Goal: Download file/media

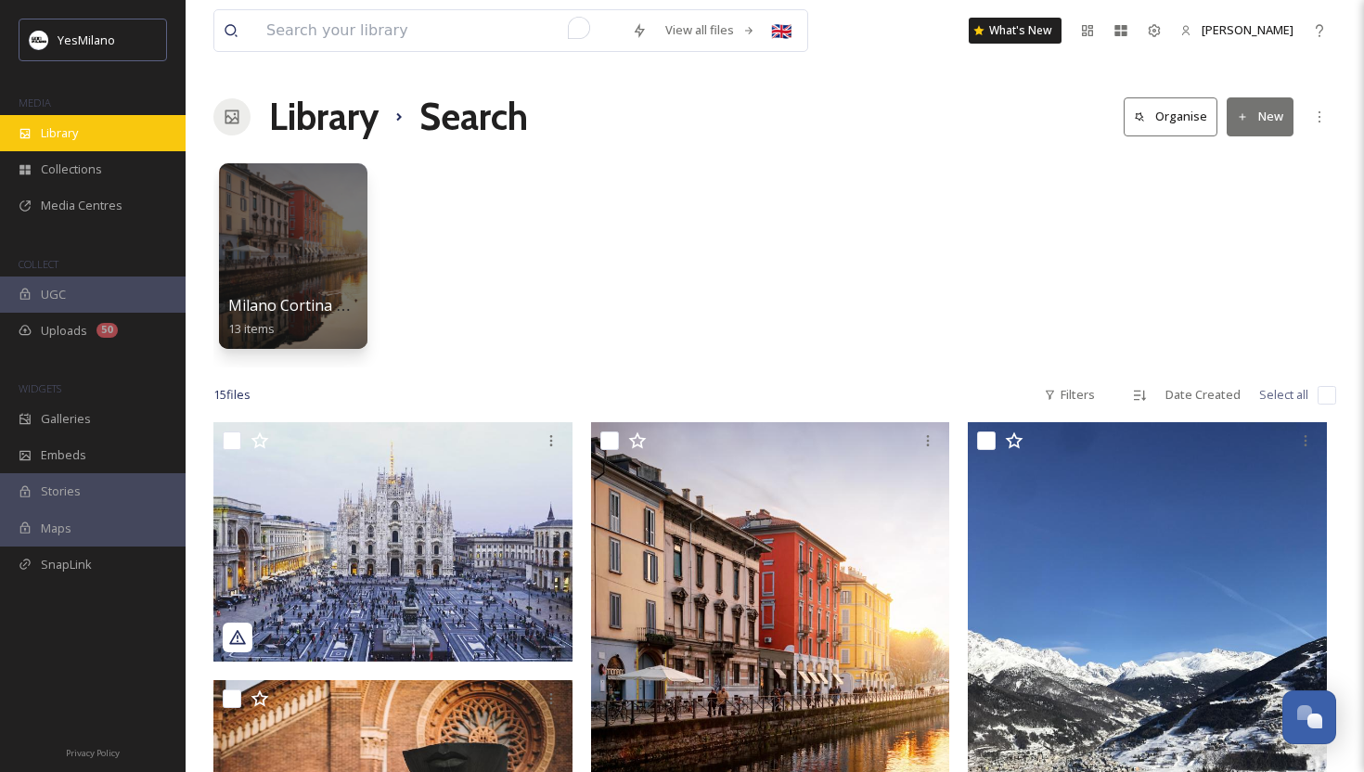
click at [116, 128] on div "Library" at bounding box center [93, 133] width 186 height 36
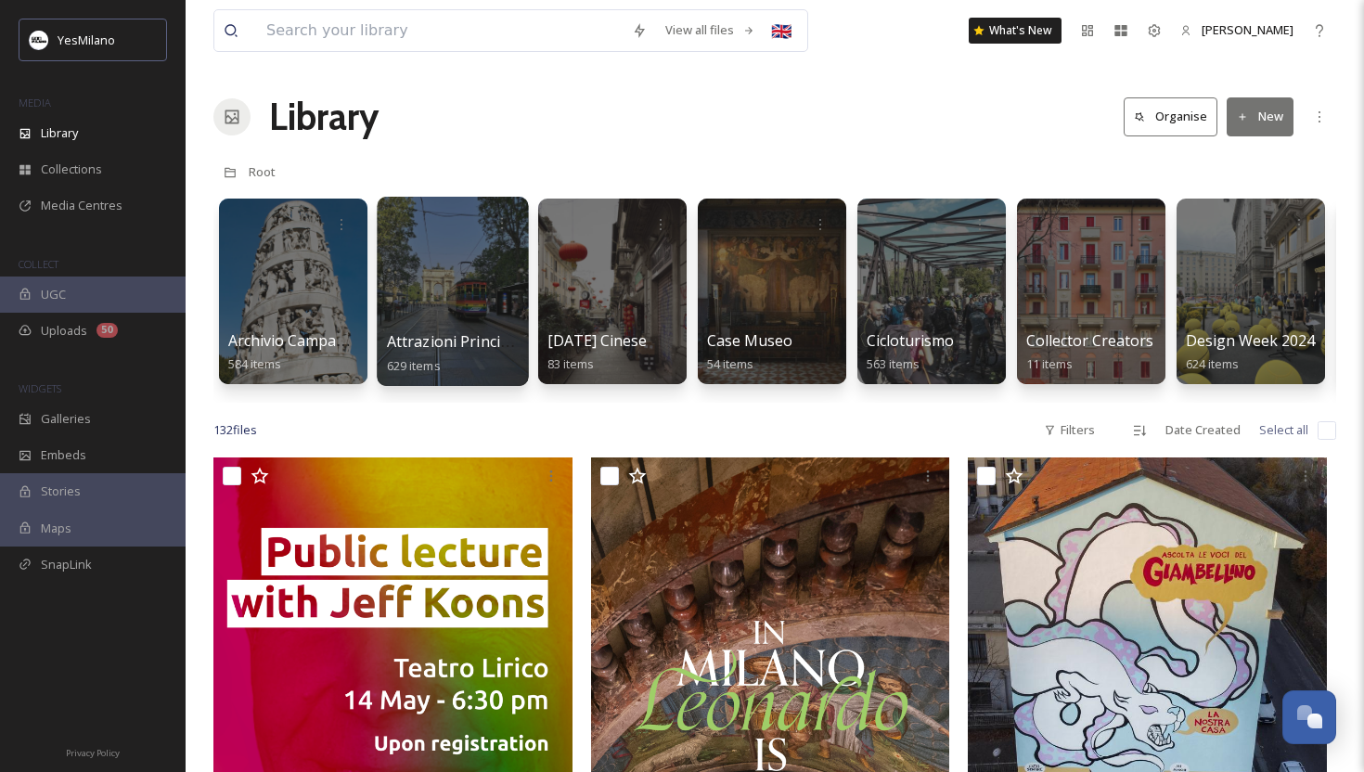
click at [461, 315] on div at bounding box center [452, 291] width 151 height 189
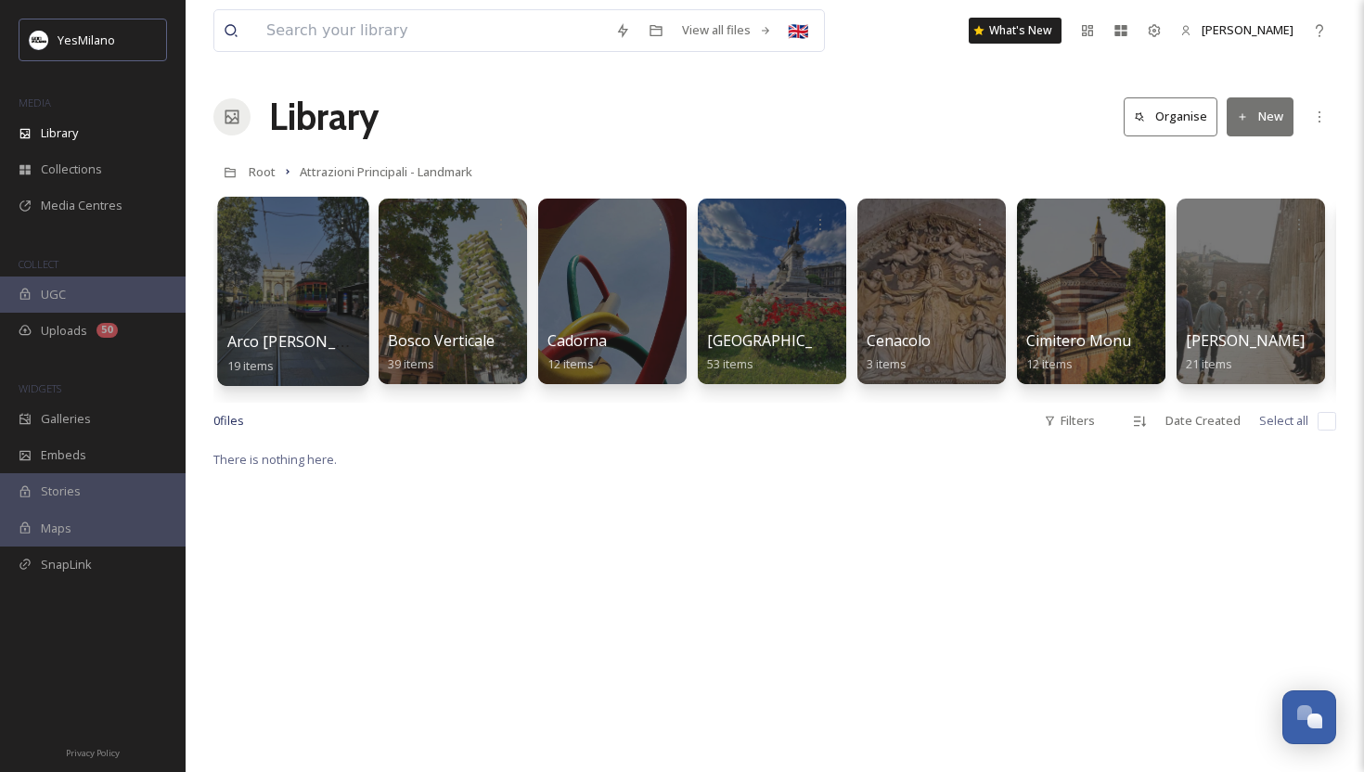
click at [274, 247] on div at bounding box center [292, 291] width 151 height 189
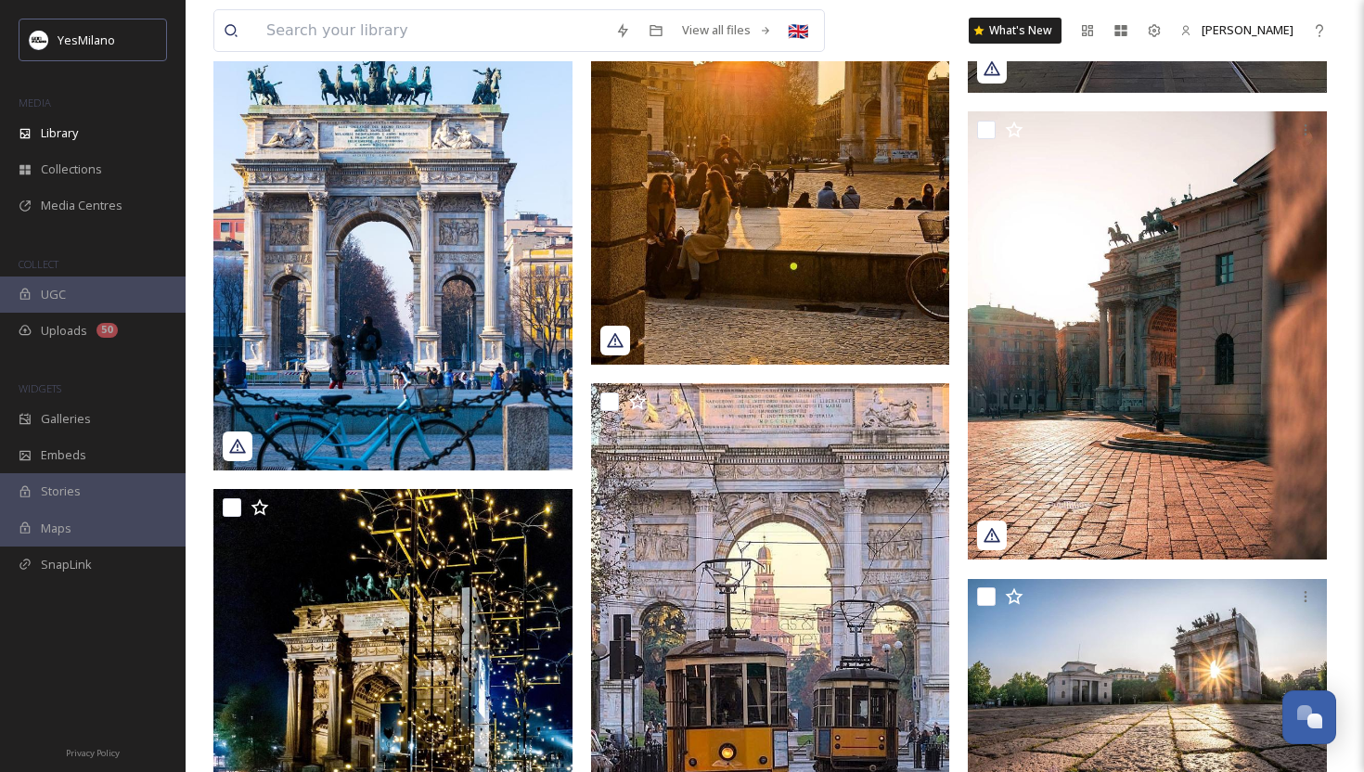
scroll to position [1806, 0]
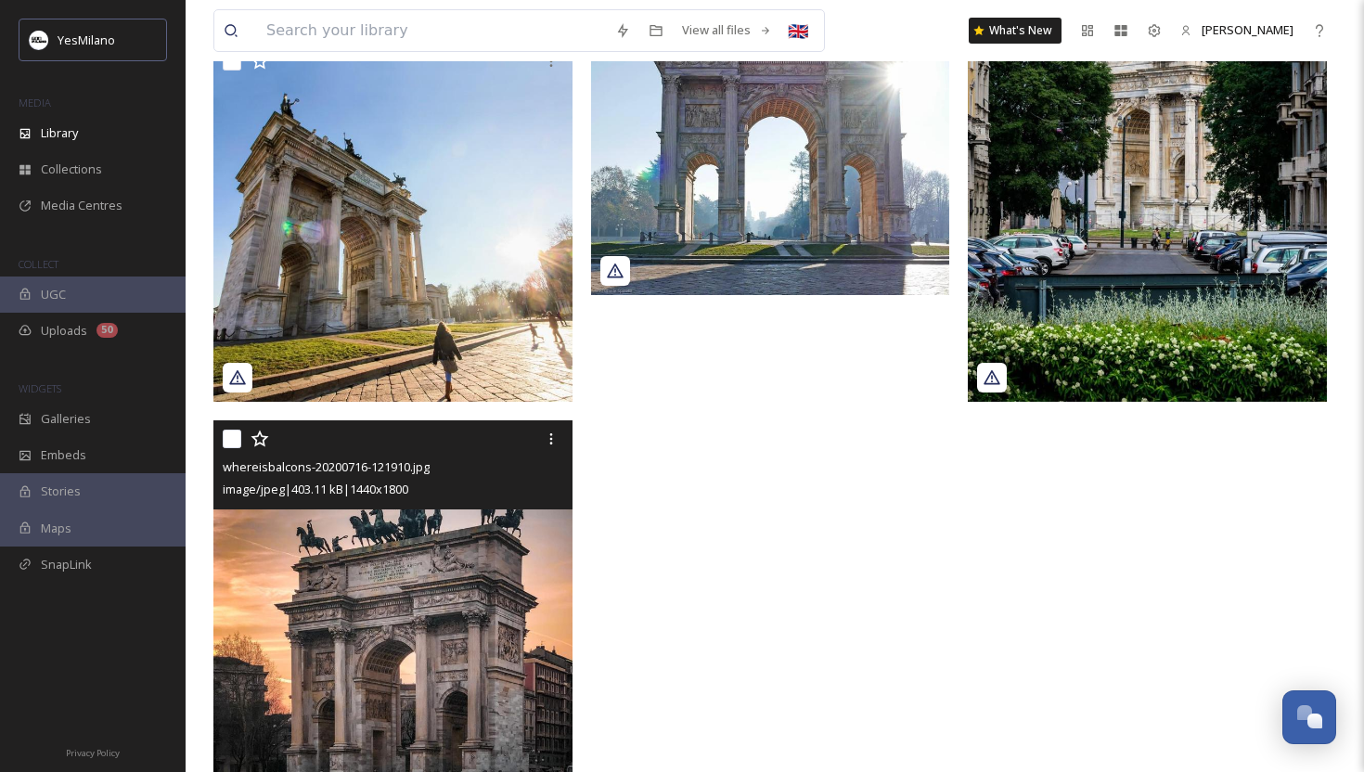
click at [389, 636] on img at bounding box center [392, 644] width 359 height 449
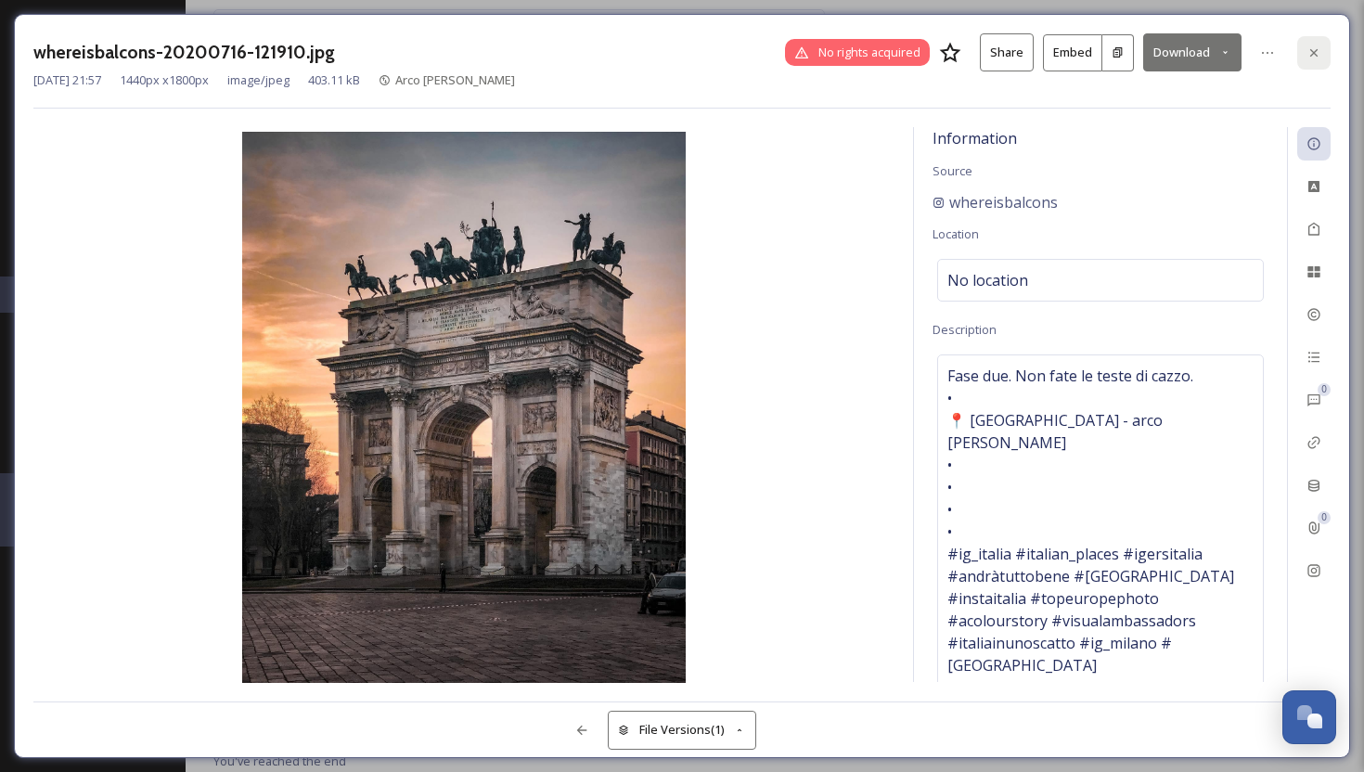
click at [1315, 57] on icon at bounding box center [1314, 52] width 15 height 15
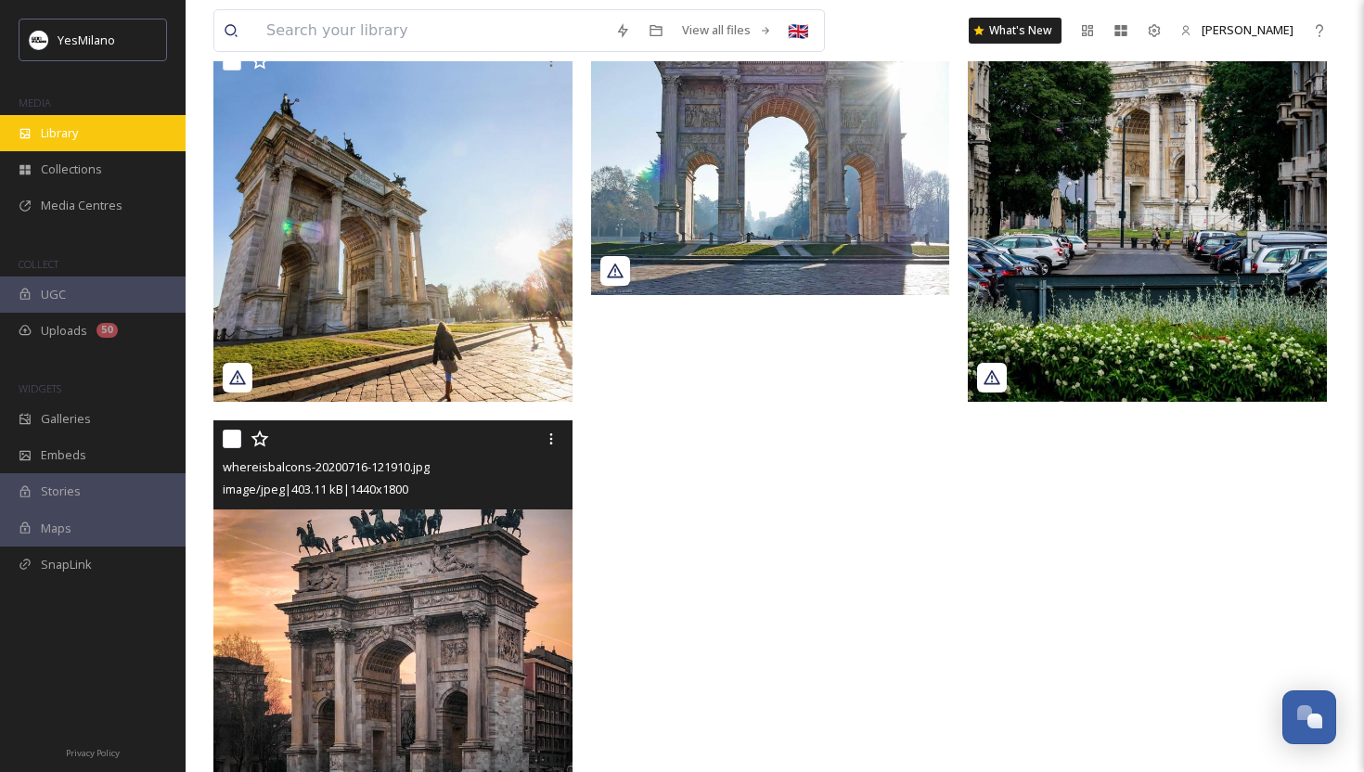
click at [100, 131] on div "Library" at bounding box center [93, 133] width 186 height 36
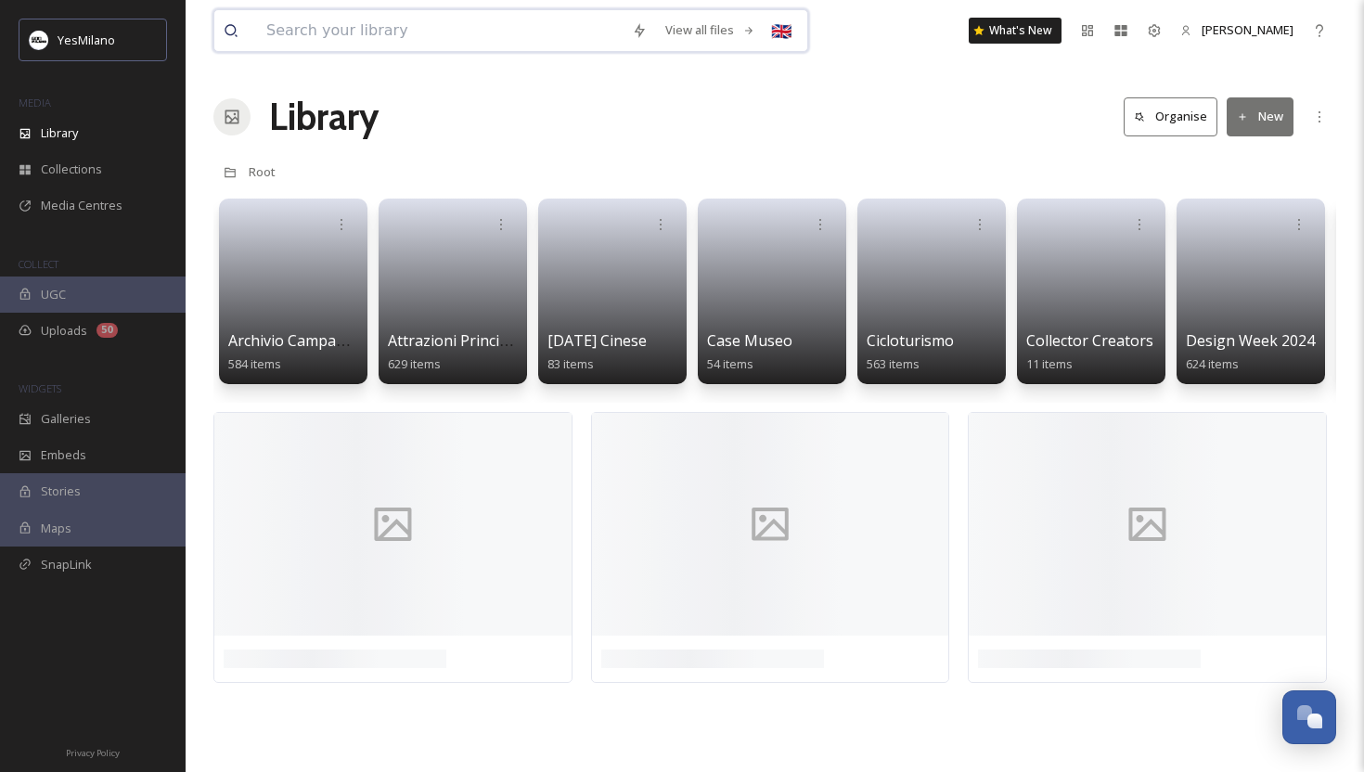
click at [279, 28] on input at bounding box center [440, 30] width 366 height 41
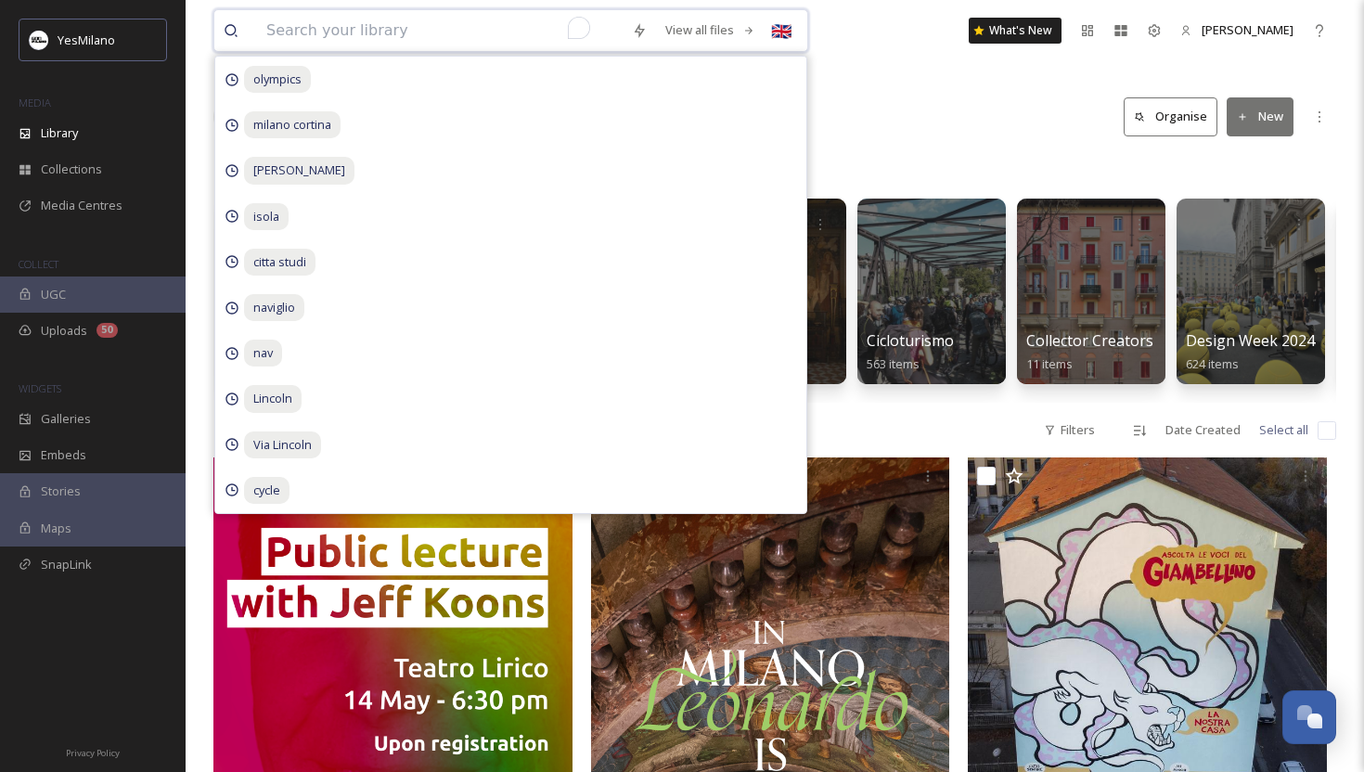
type input "s"
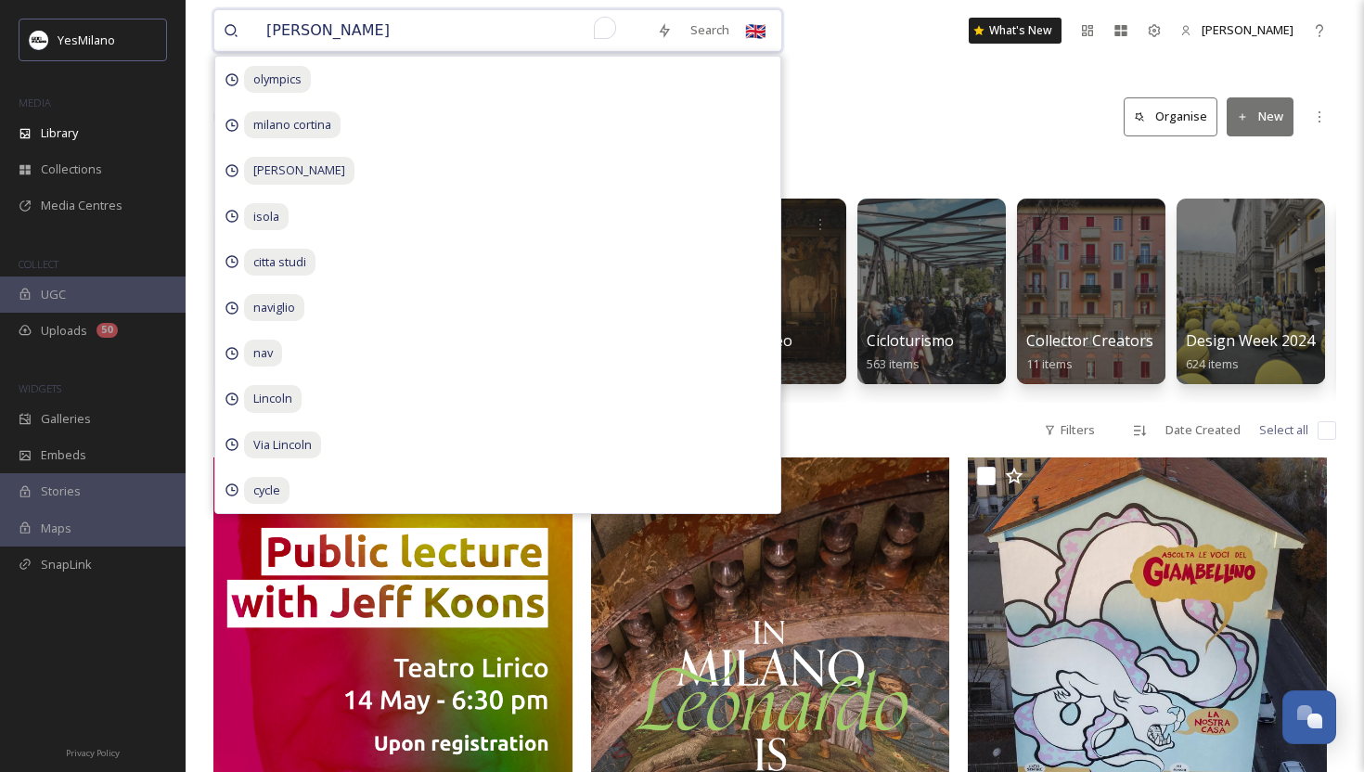
type input "[PERSON_NAME]"
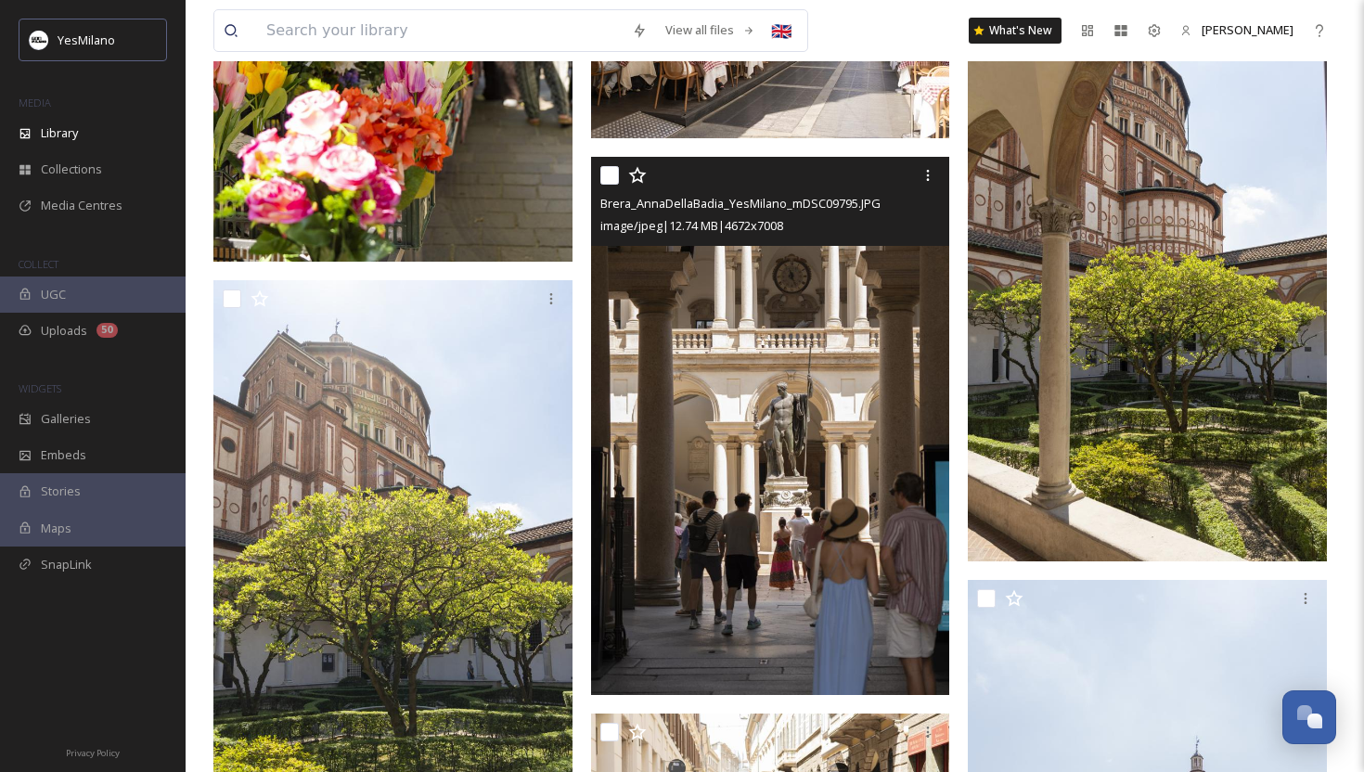
scroll to position [18971, 0]
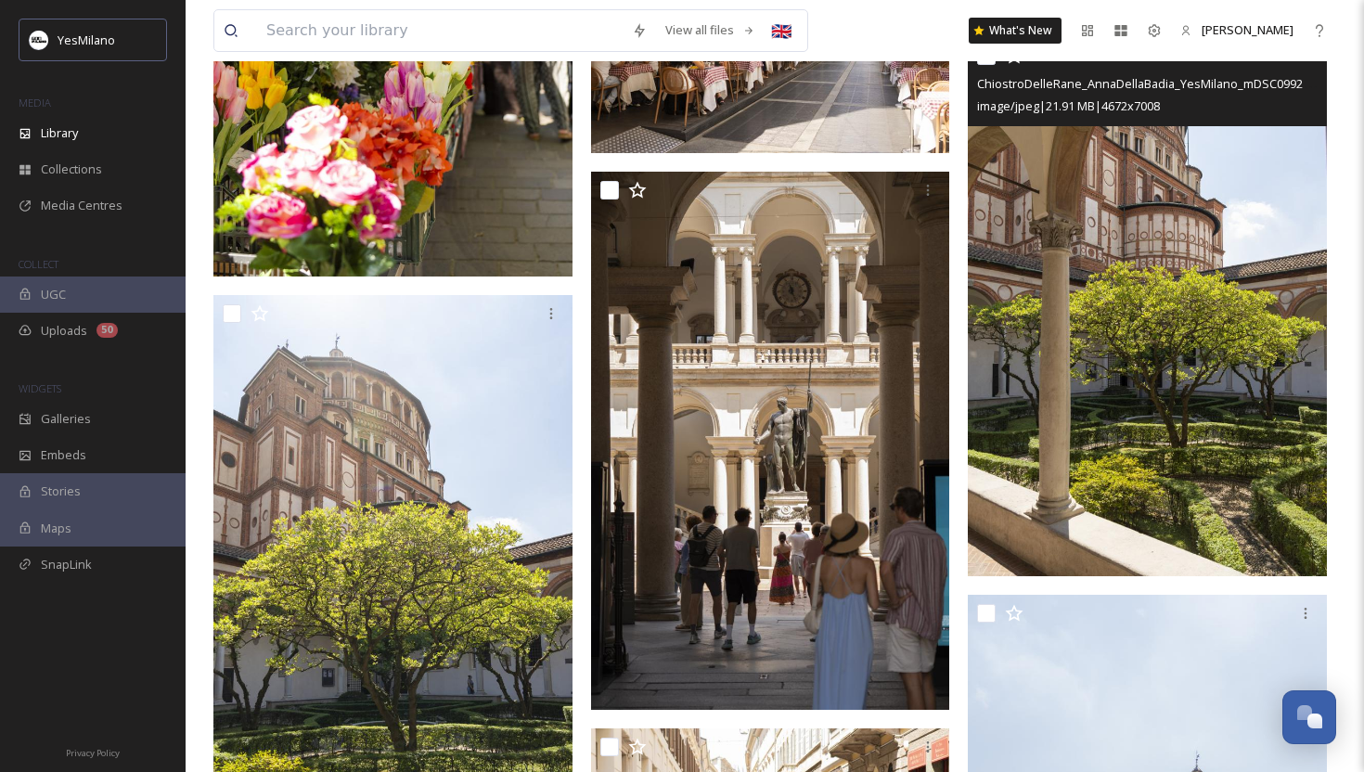
click at [1037, 405] on img at bounding box center [1147, 306] width 359 height 539
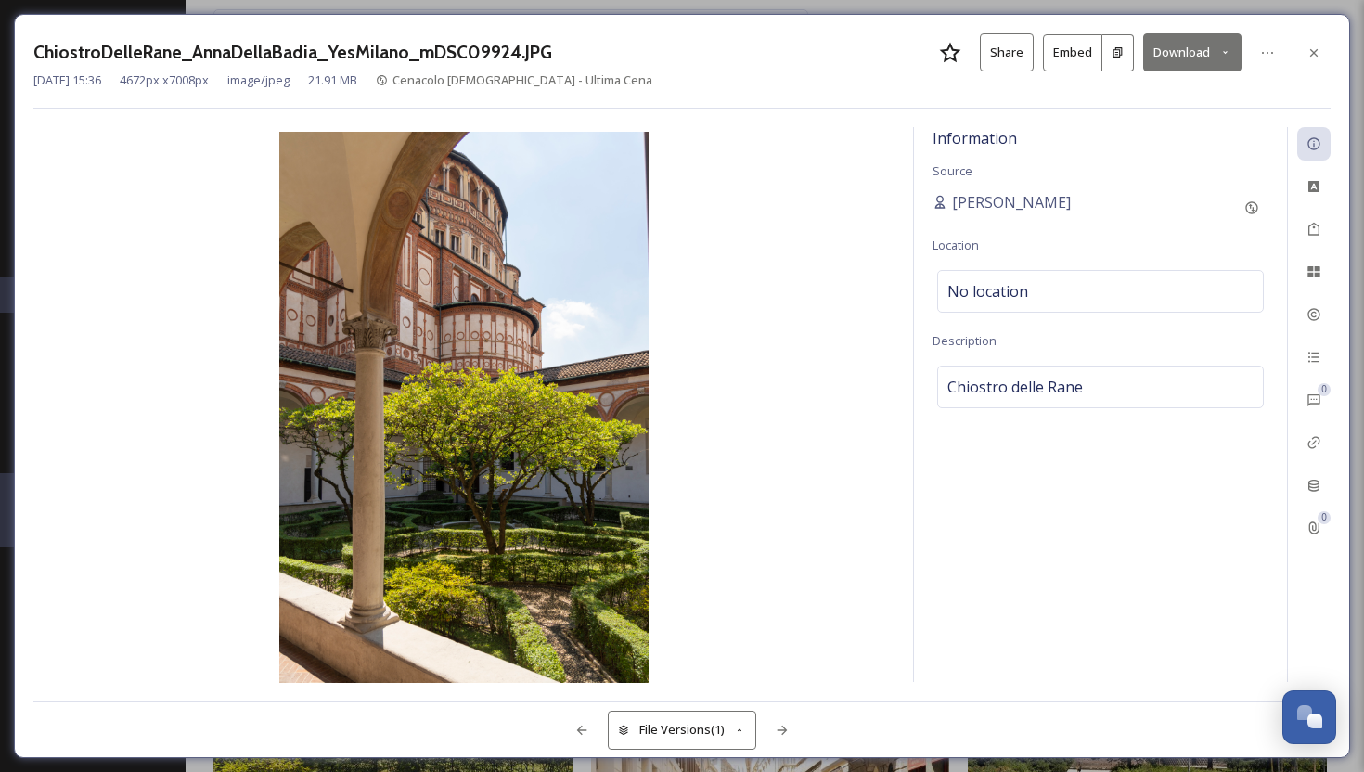
click at [1180, 53] on button "Download" at bounding box center [1192, 52] width 98 height 38
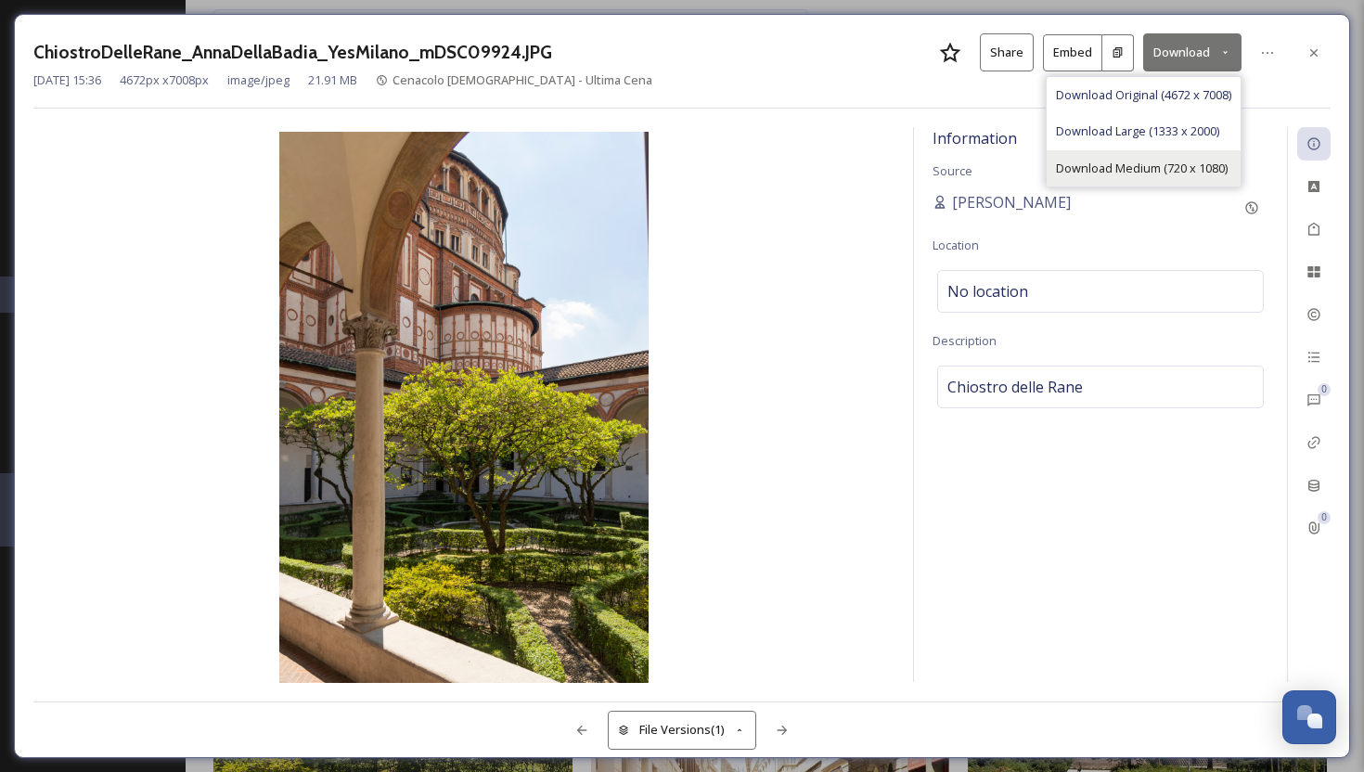
click at [1153, 165] on span "Download Medium (720 x 1080)" at bounding box center [1142, 169] width 172 height 18
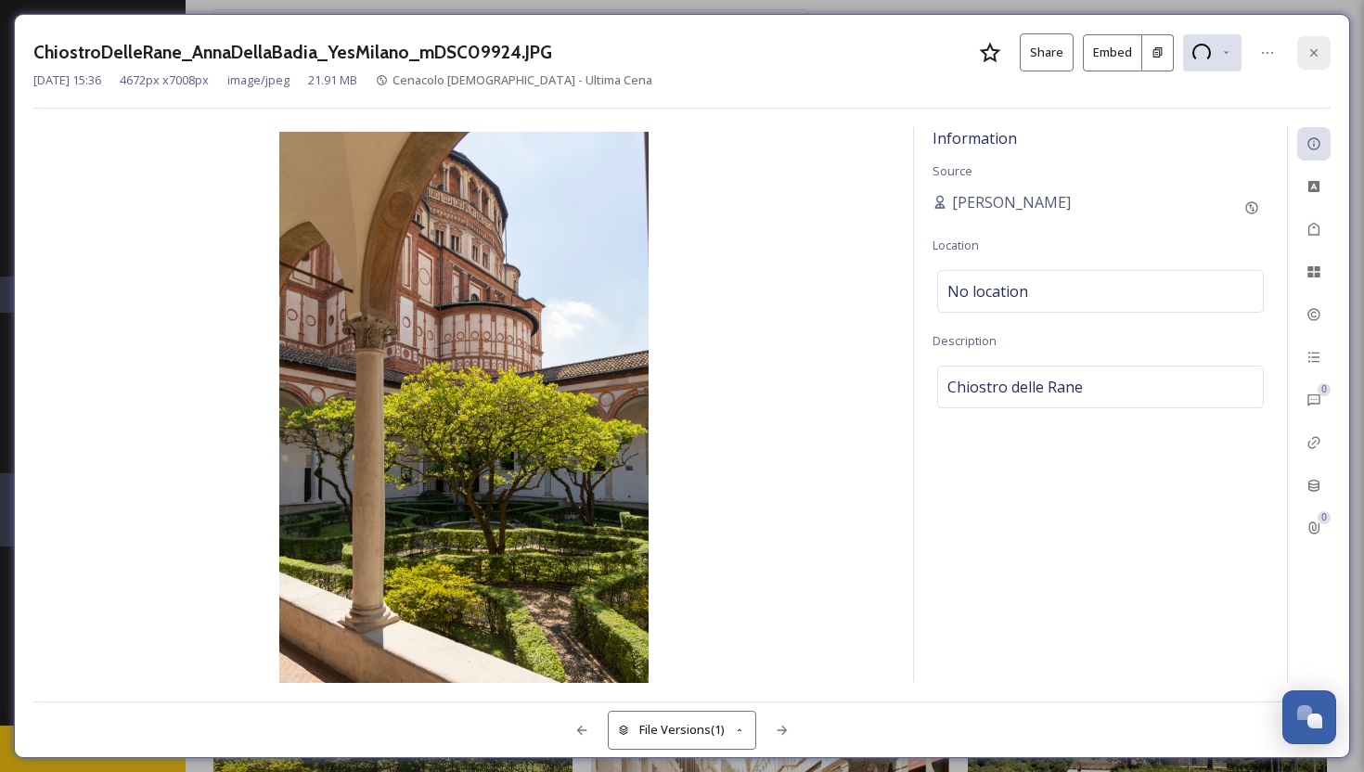
click at [1307, 57] on icon at bounding box center [1314, 52] width 15 height 15
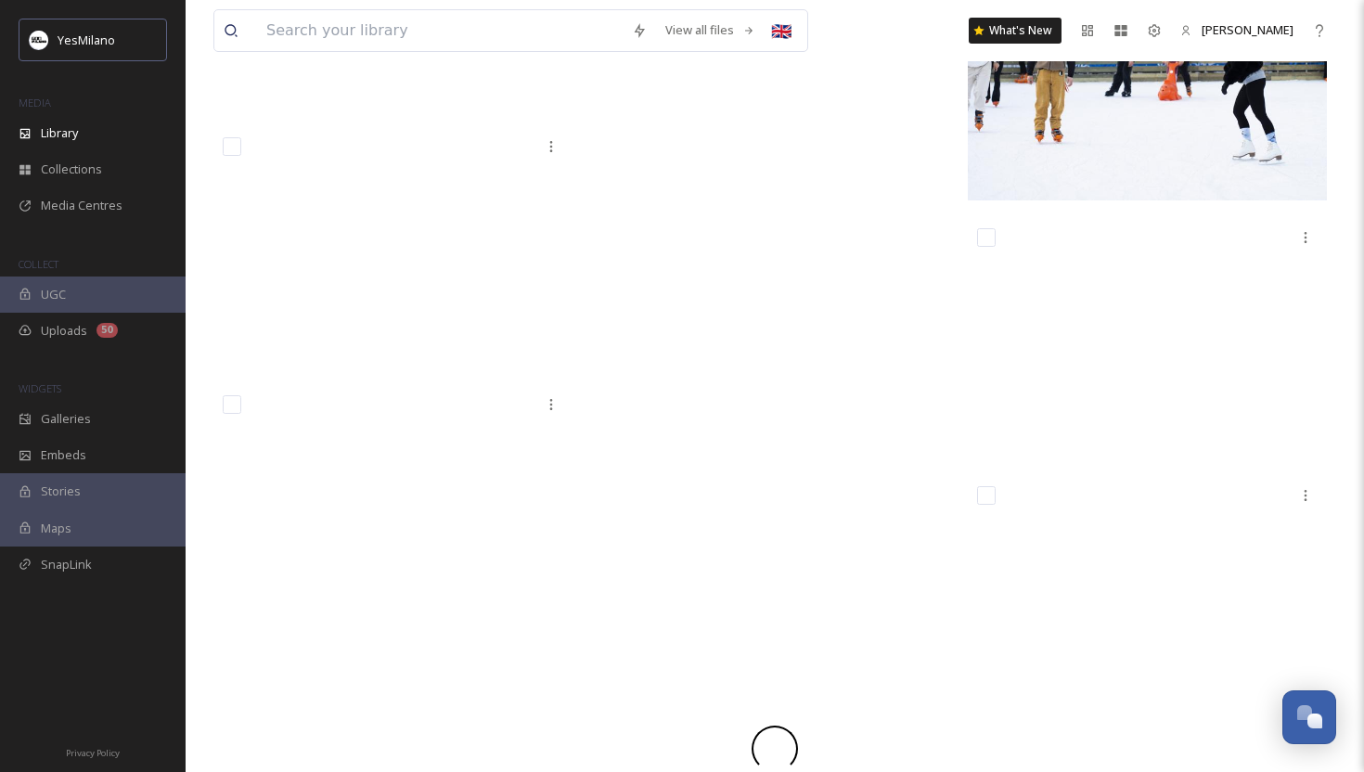
scroll to position [112950, 0]
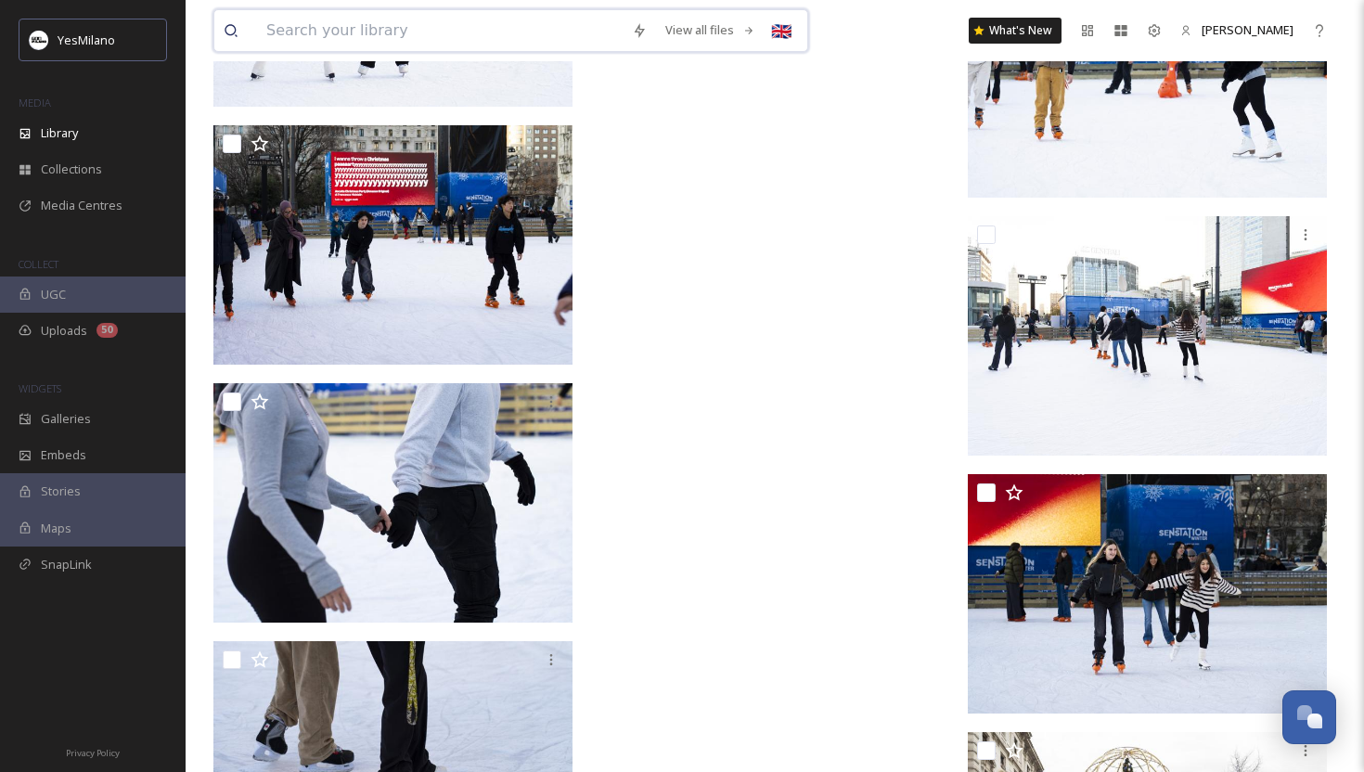
click at [299, 31] on input at bounding box center [440, 30] width 366 height 41
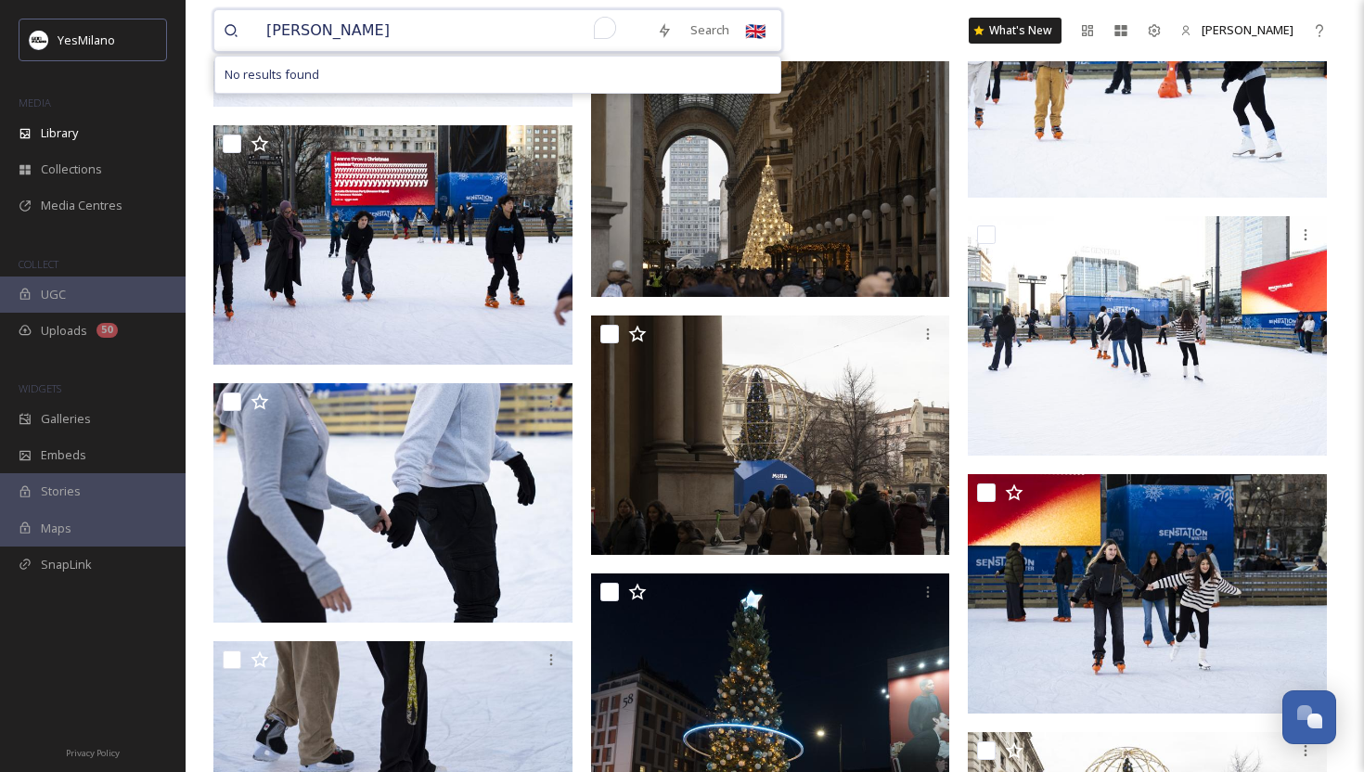
type input "jaquine"
type input "j"
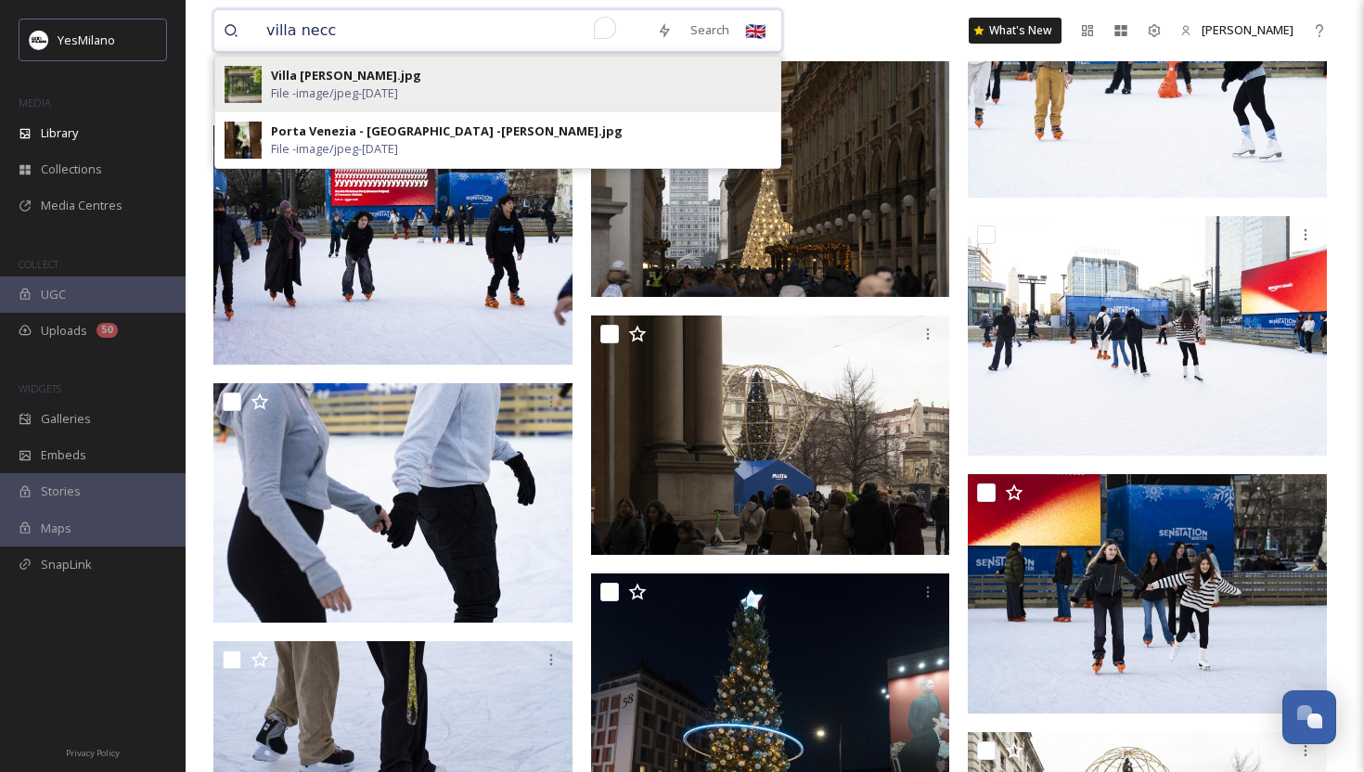
type input "villa necc"
click at [353, 84] on div "Villa [PERSON_NAME].jpg File - image/jpeg - [DATE]" at bounding box center [521, 84] width 500 height 35
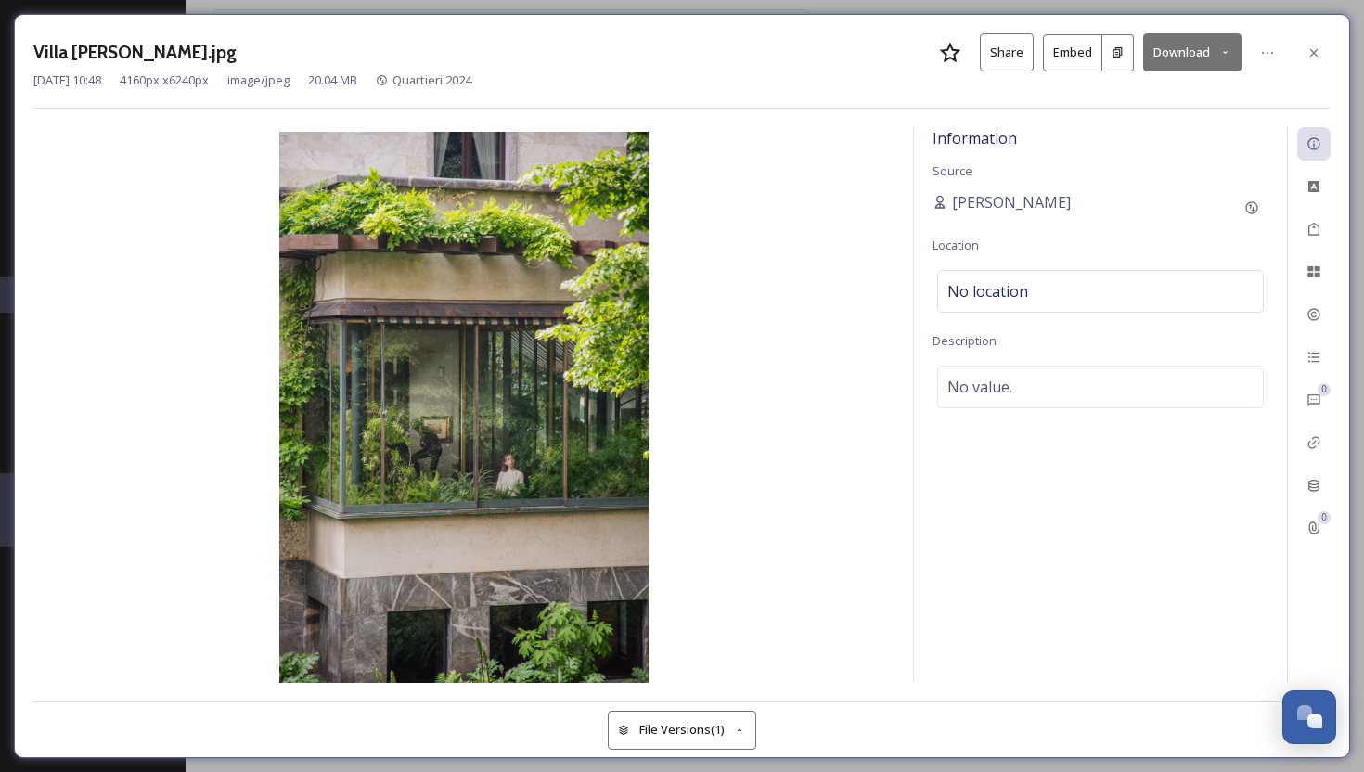
click at [1158, 55] on button "Download" at bounding box center [1192, 52] width 98 height 38
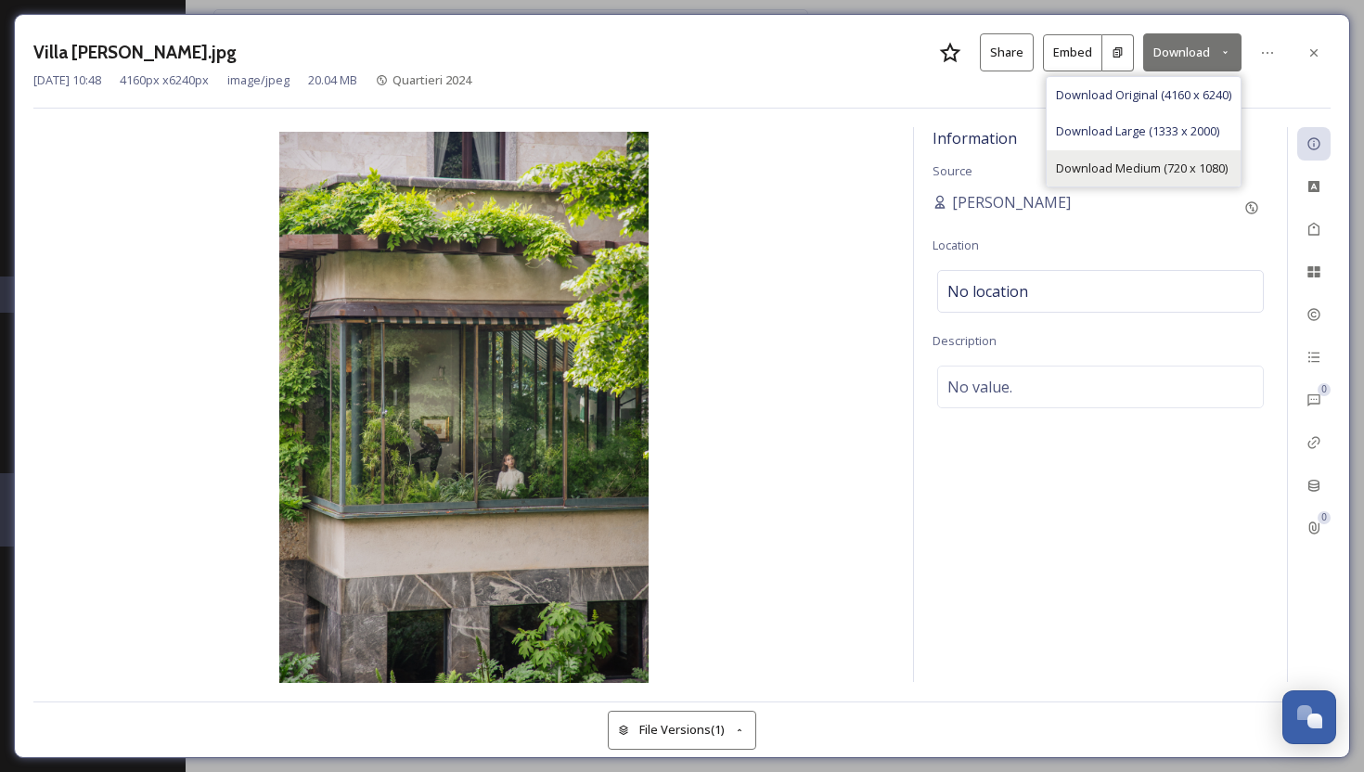
click at [1134, 161] on span "Download Medium (720 x 1080)" at bounding box center [1142, 169] width 172 height 18
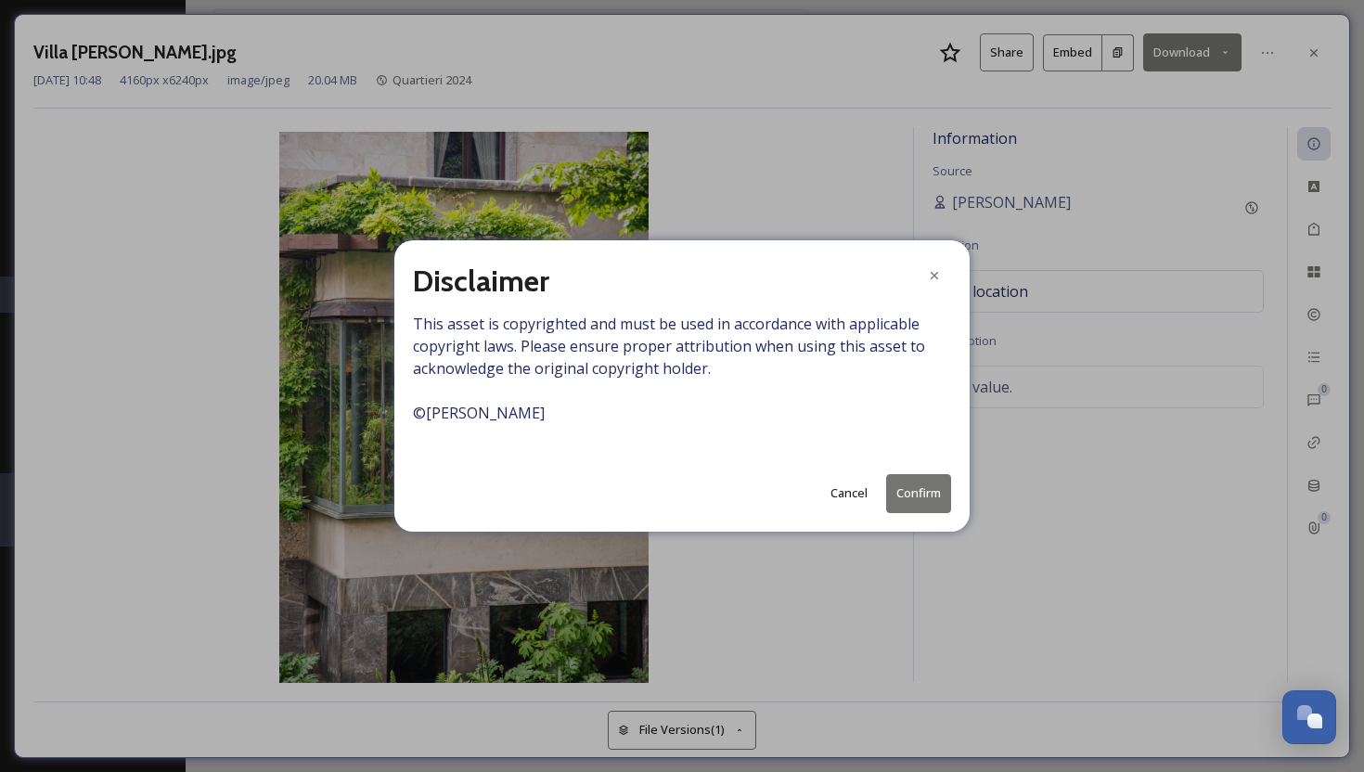
click at [927, 497] on button "Confirm" at bounding box center [918, 493] width 65 height 38
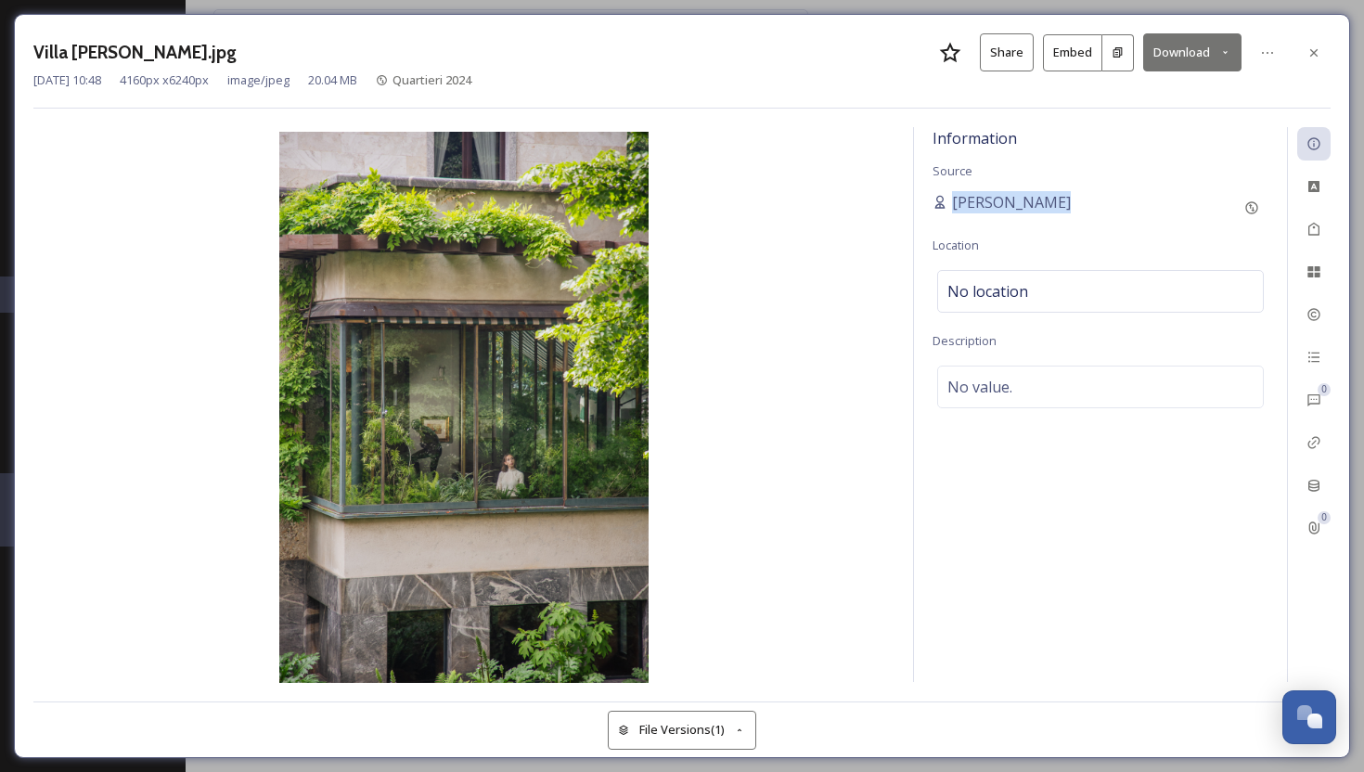
drag, startPoint x: 951, startPoint y: 200, endPoint x: 1062, endPoint y: 201, distance: 111.4
click at [1062, 201] on div "[PERSON_NAME]" at bounding box center [1101, 207] width 336 height 33
copy span "[PERSON_NAME]"
click at [711, 19] on div "Villa [PERSON_NAME].jpg Share Embed Download [DATE] 10:48 4160 px x 6240 px ima…" at bounding box center [682, 386] width 1336 height 744
click at [1318, 56] on icon at bounding box center [1314, 52] width 15 height 15
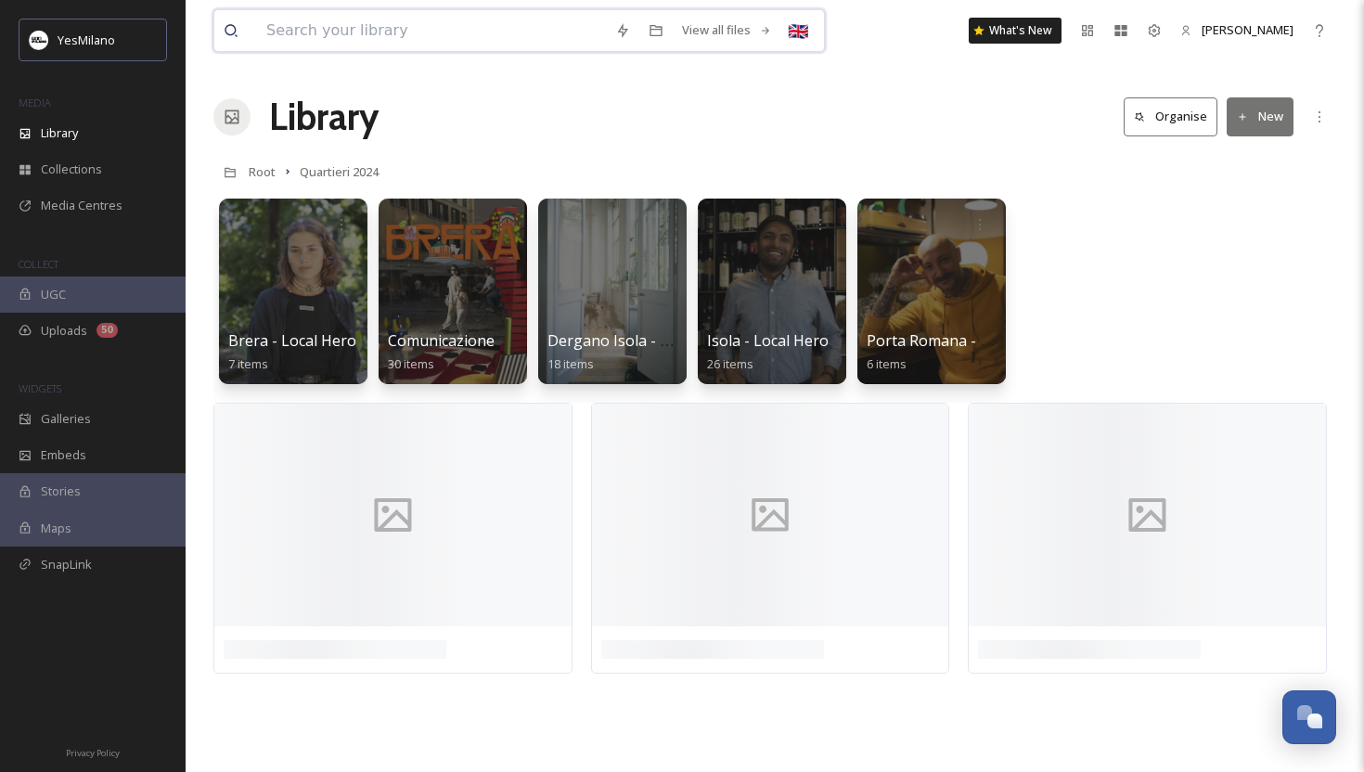
click at [347, 29] on input at bounding box center [431, 30] width 349 height 41
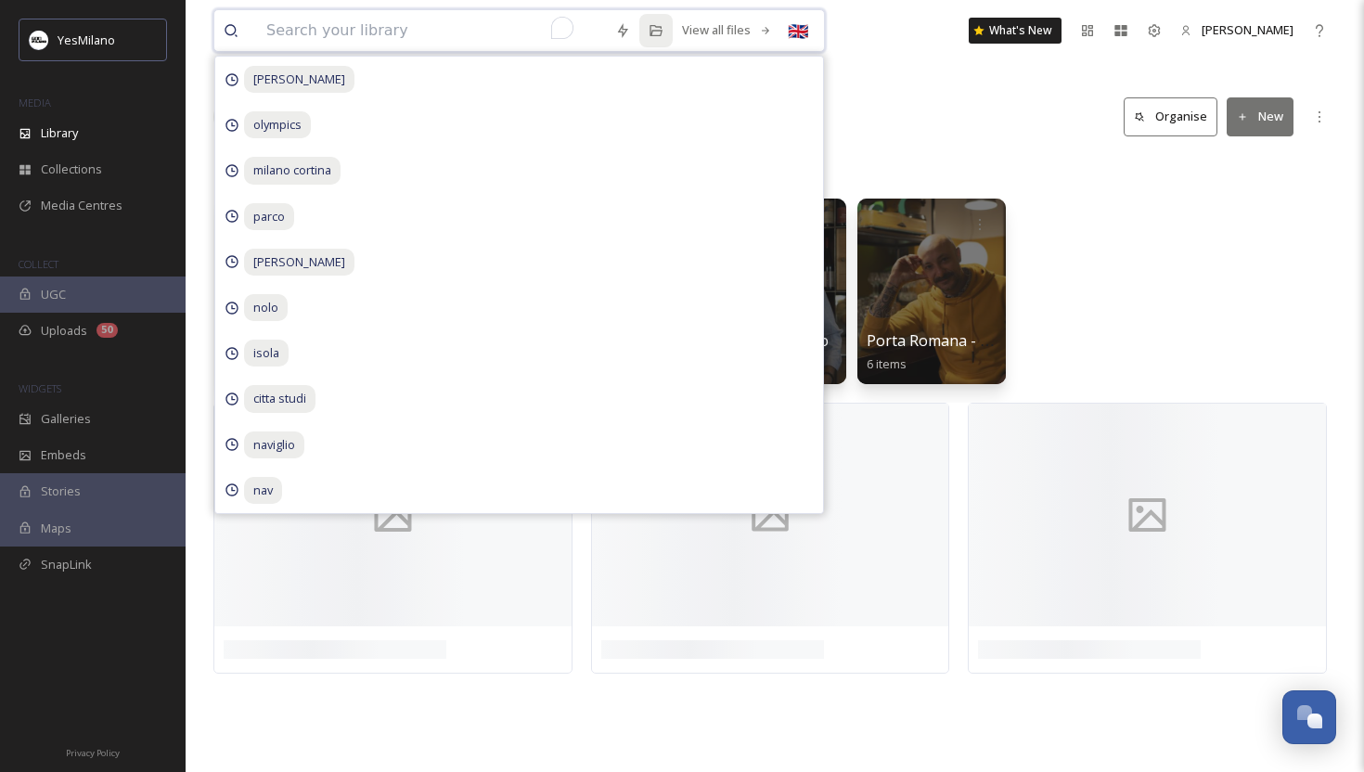
paste input "[PERSON_NAME]"
type input "[PERSON_NAME]"
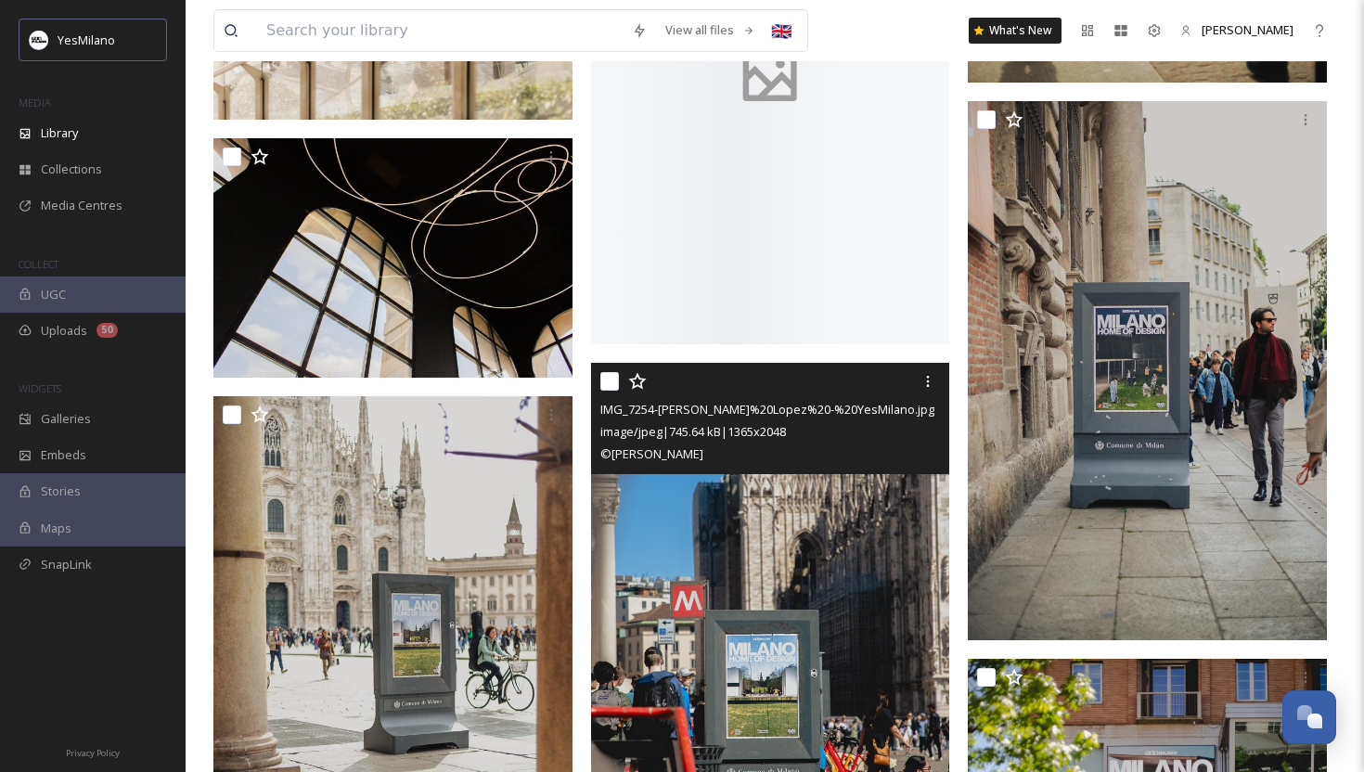
scroll to position [19803, 0]
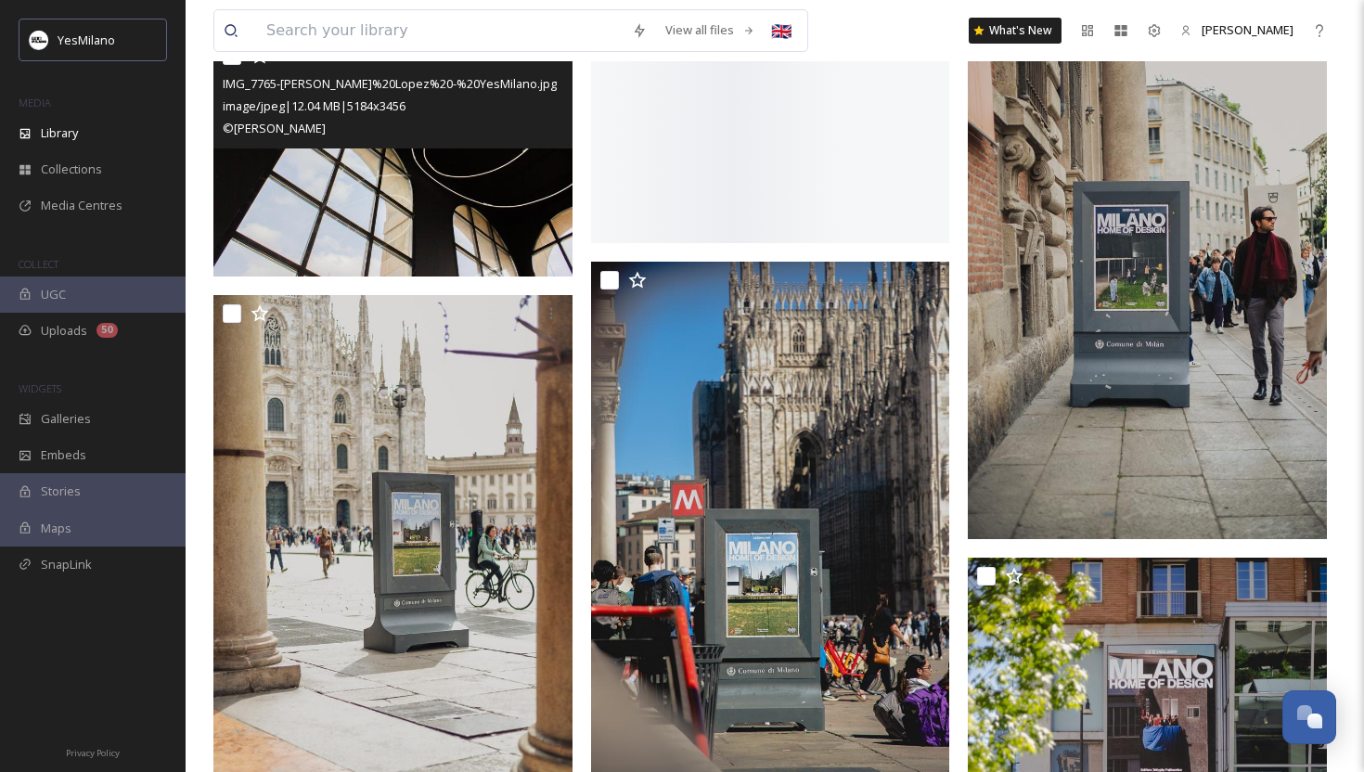
click at [444, 202] on img at bounding box center [392, 156] width 359 height 239
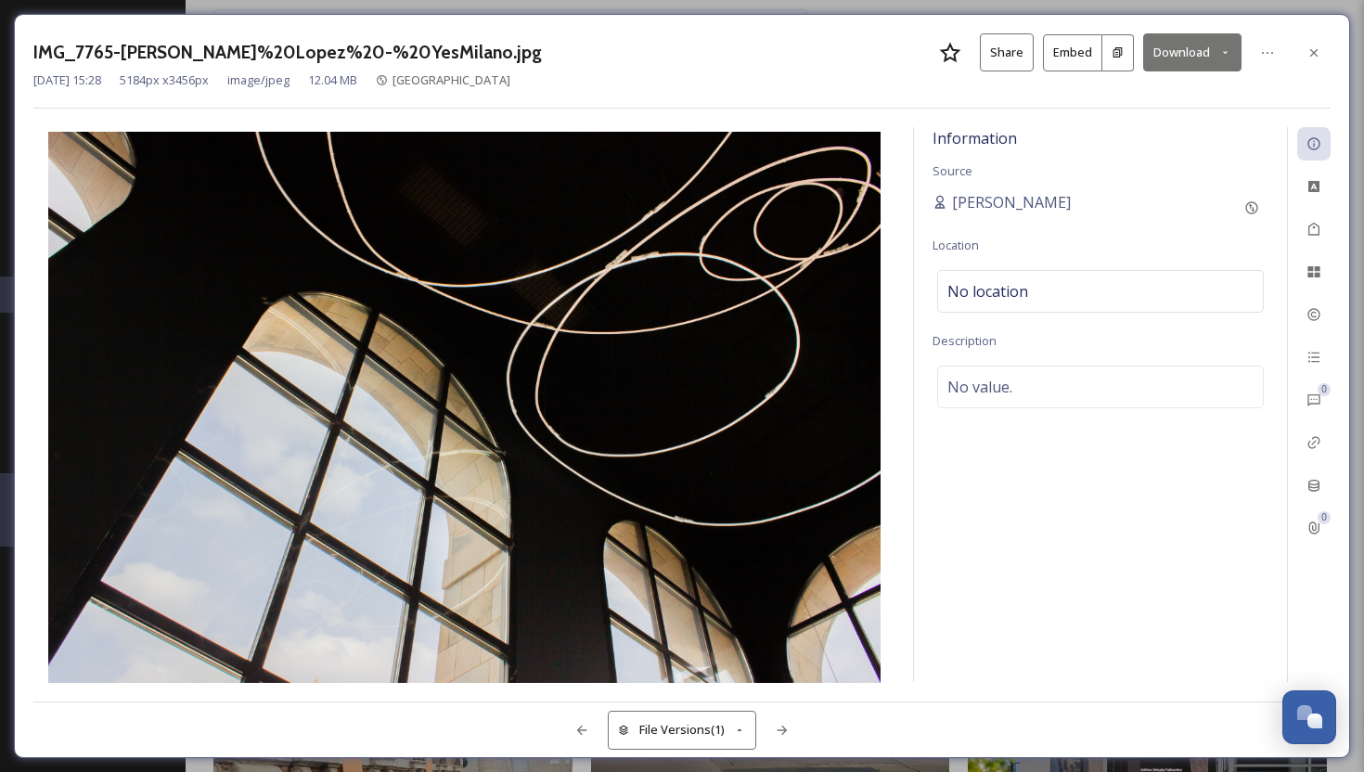
click at [1169, 54] on button "Download" at bounding box center [1192, 52] width 98 height 38
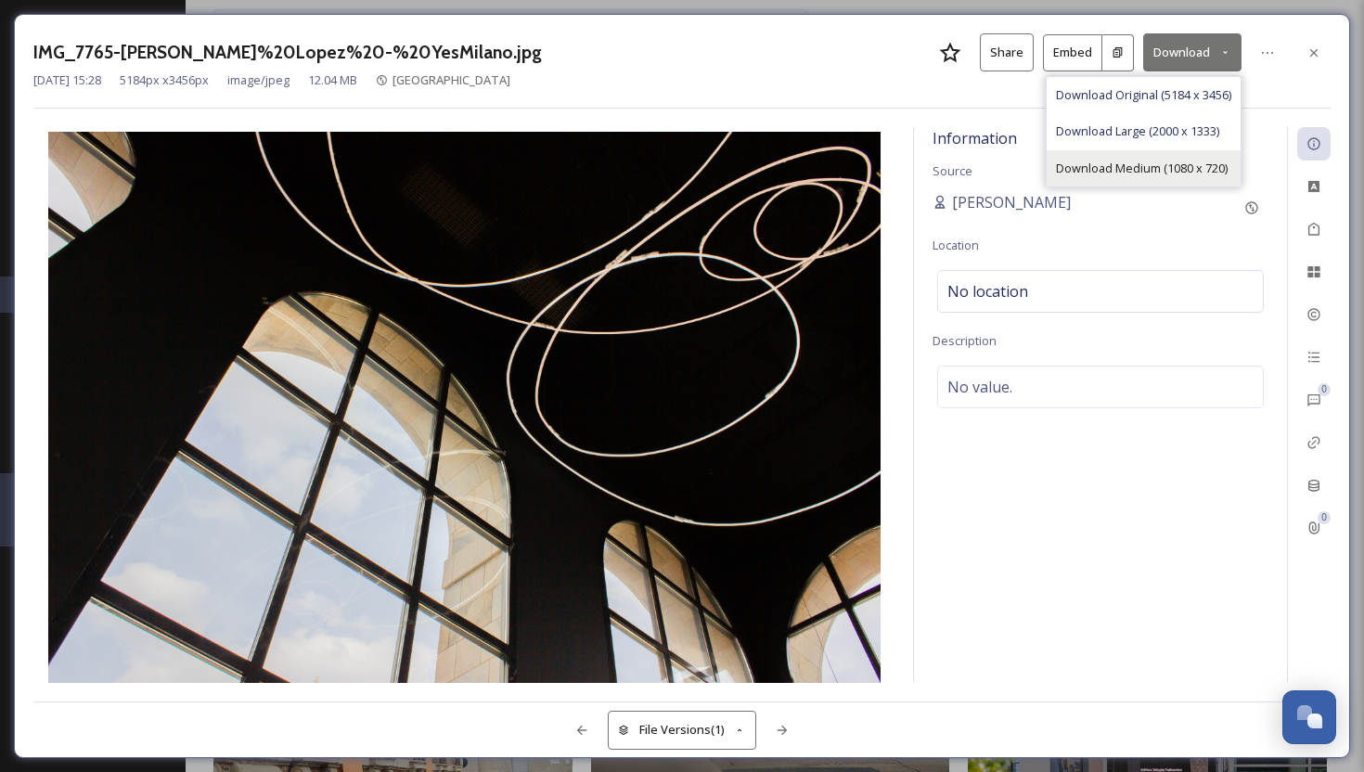
click at [1142, 168] on span "Download Medium (1080 x 720)" at bounding box center [1142, 169] width 172 height 18
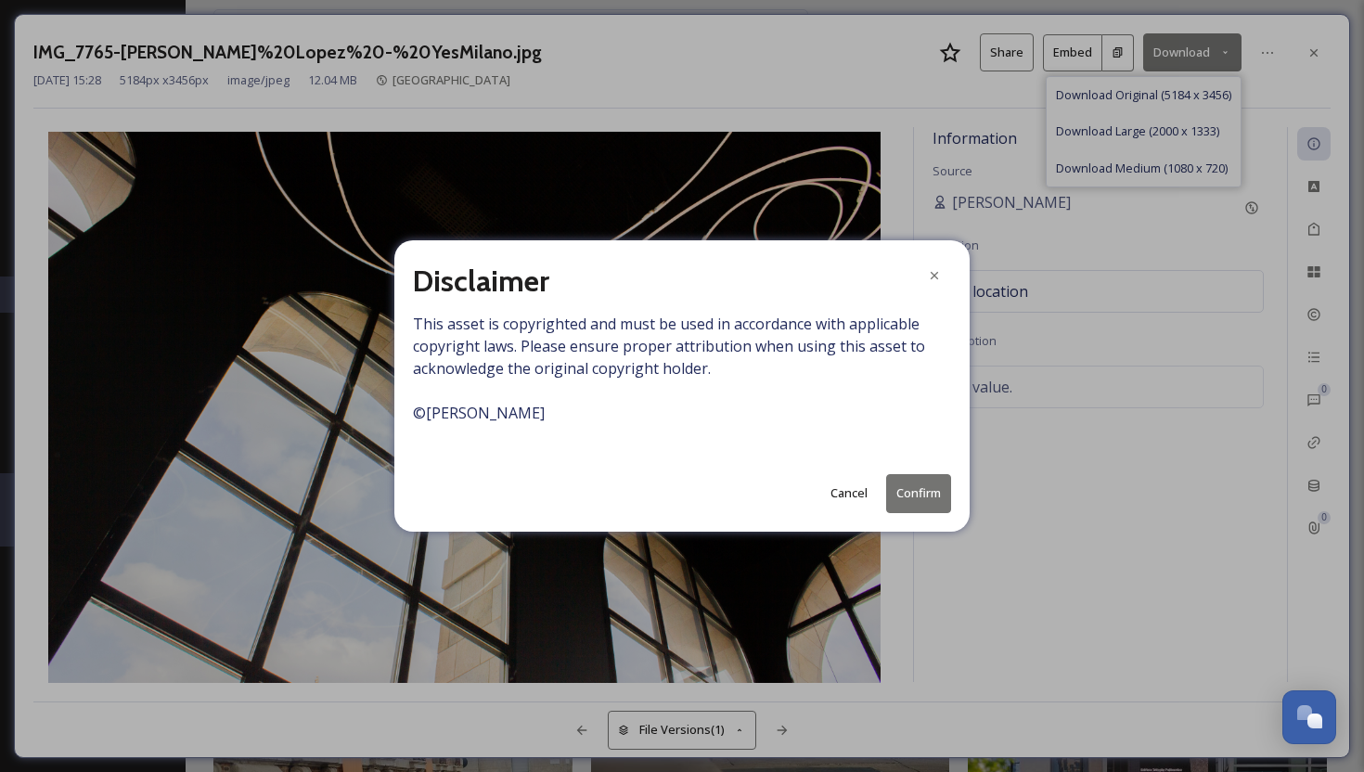
click at [905, 508] on button "Confirm" at bounding box center [918, 493] width 65 height 38
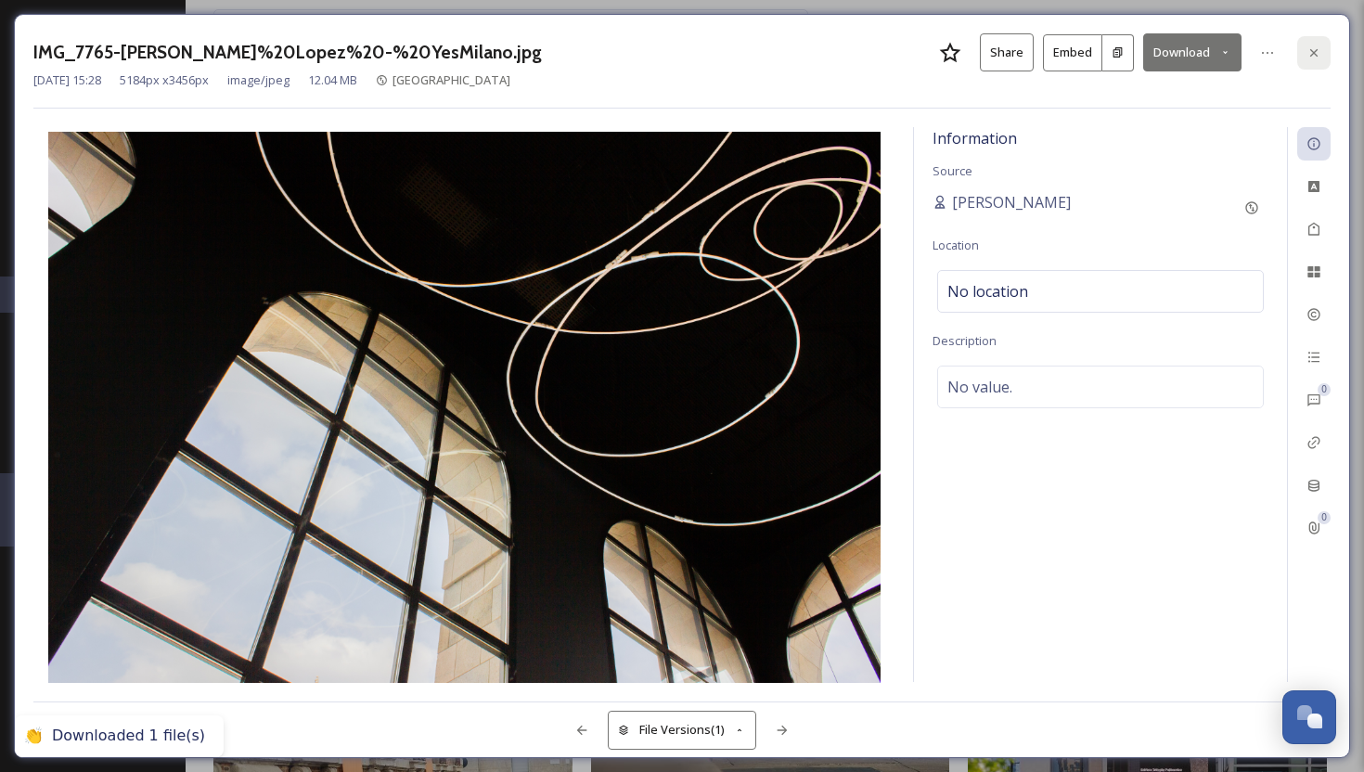
click at [1310, 50] on icon at bounding box center [1314, 52] width 15 height 15
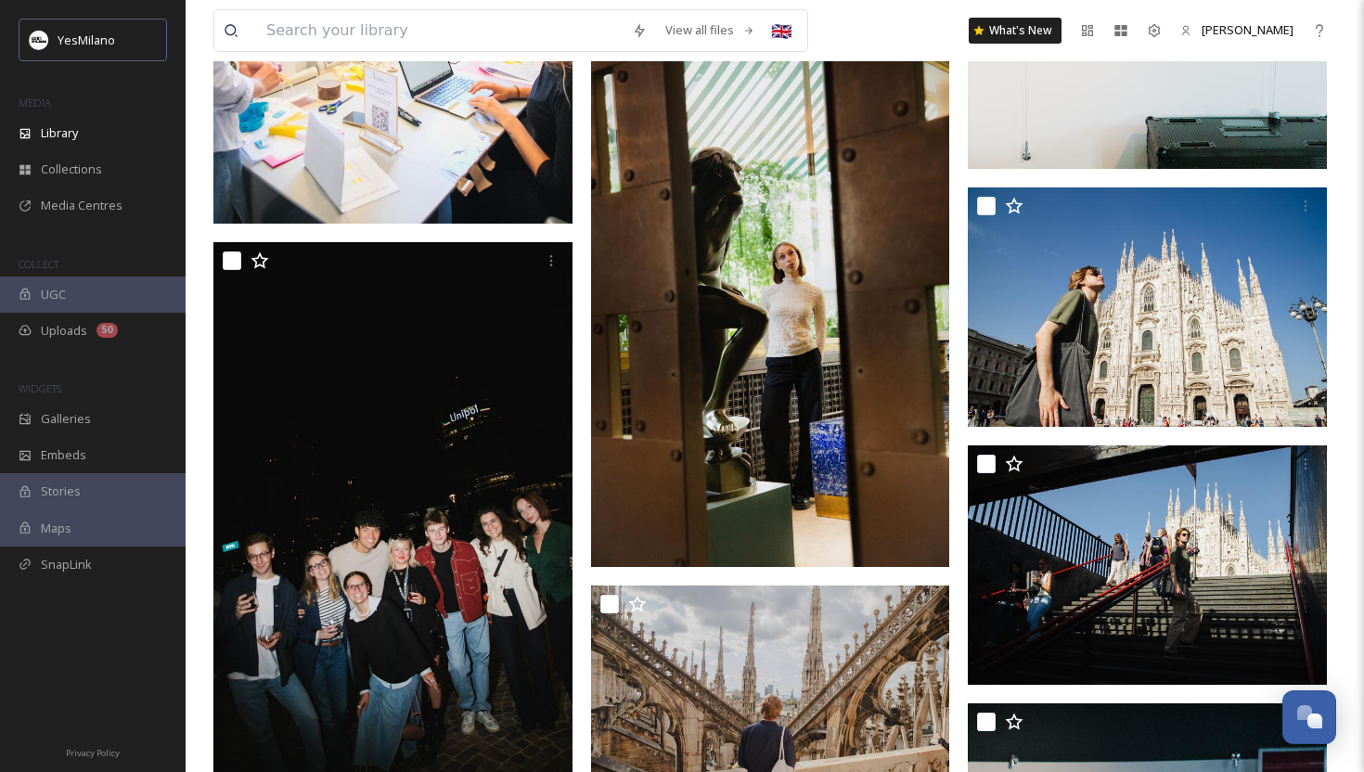
scroll to position [42440, 0]
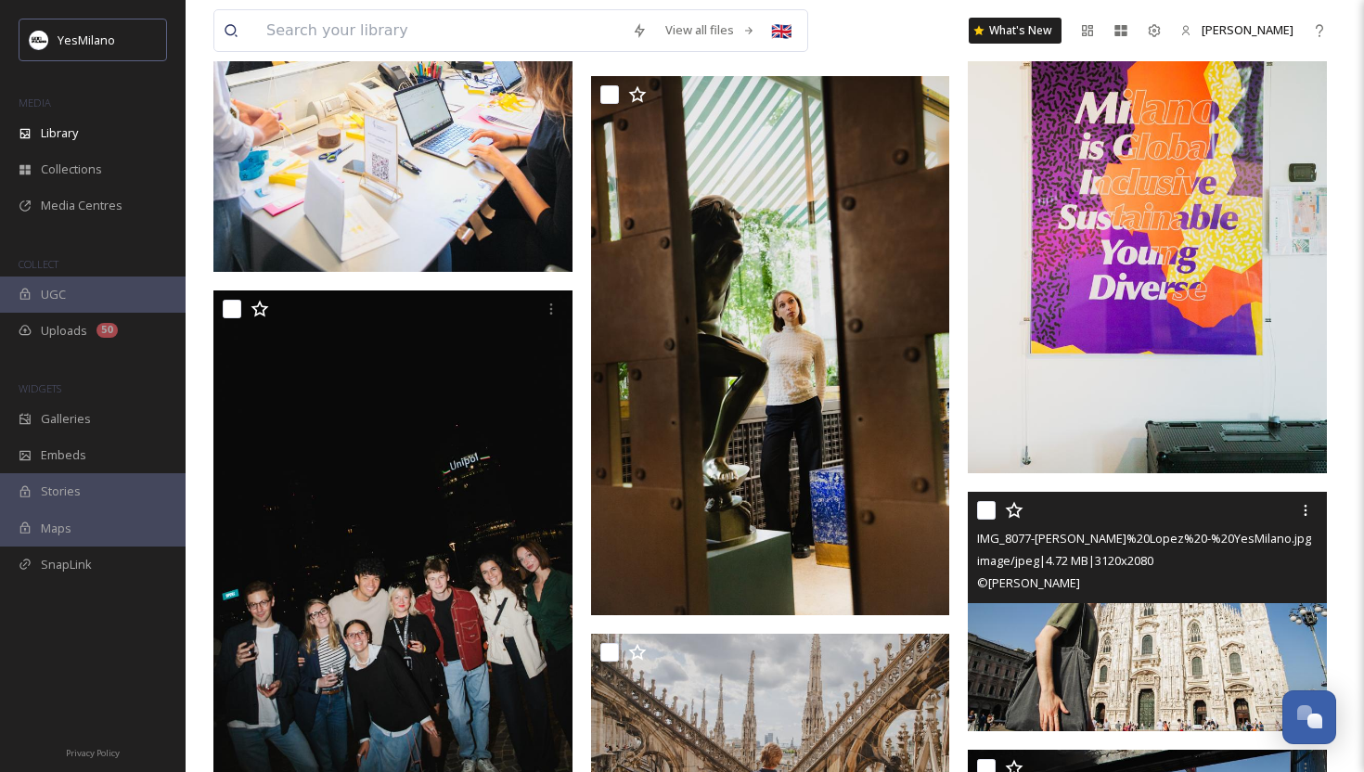
click at [1104, 667] on img at bounding box center [1147, 611] width 359 height 239
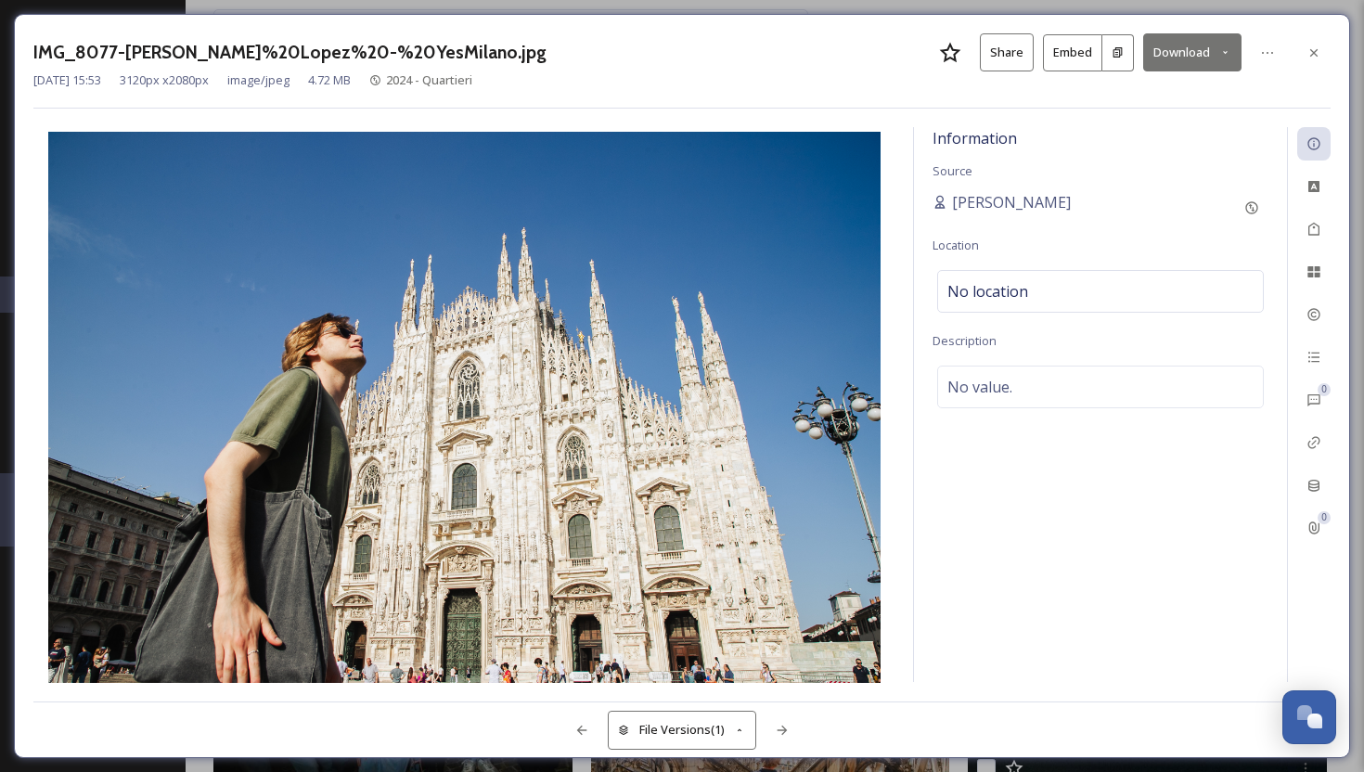
click at [1182, 39] on button "Download" at bounding box center [1192, 52] width 98 height 38
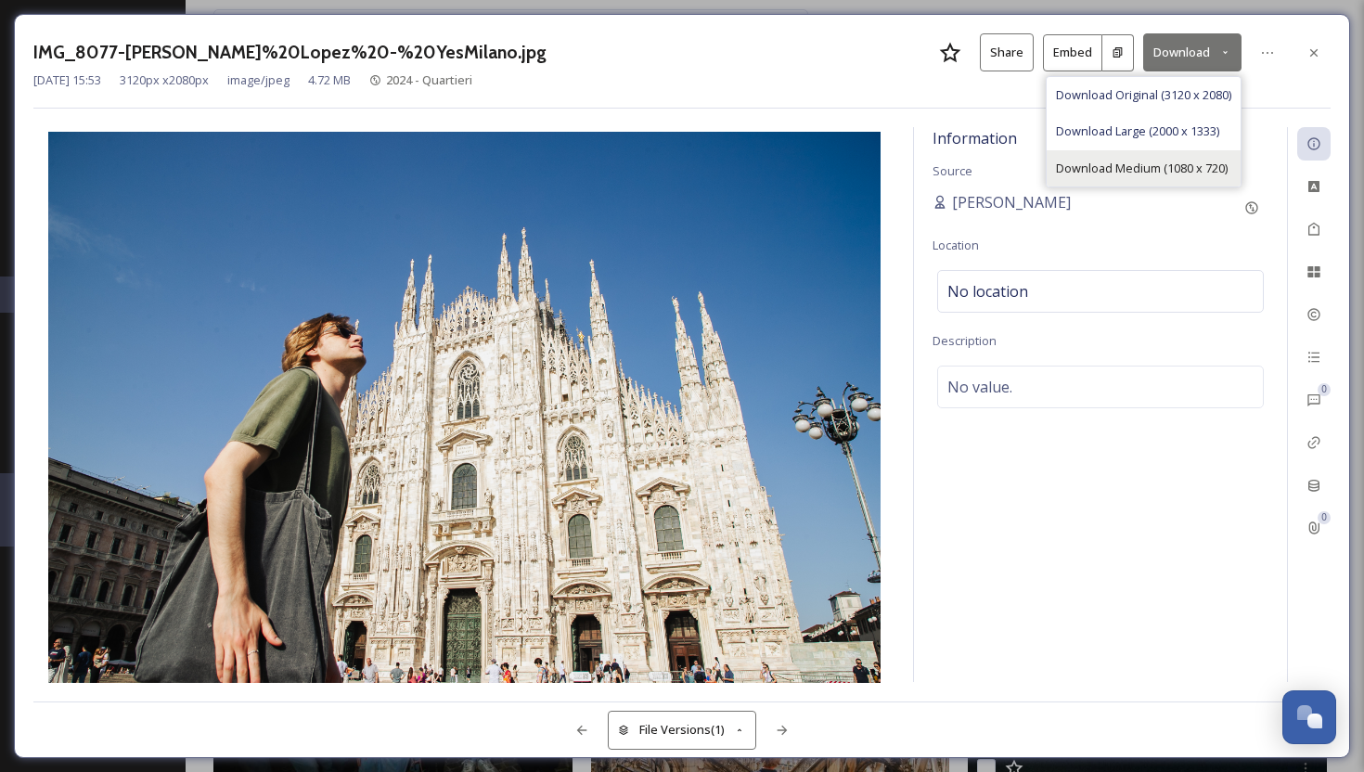
click at [1165, 160] on span "Download Medium (1080 x 720)" at bounding box center [1142, 169] width 172 height 18
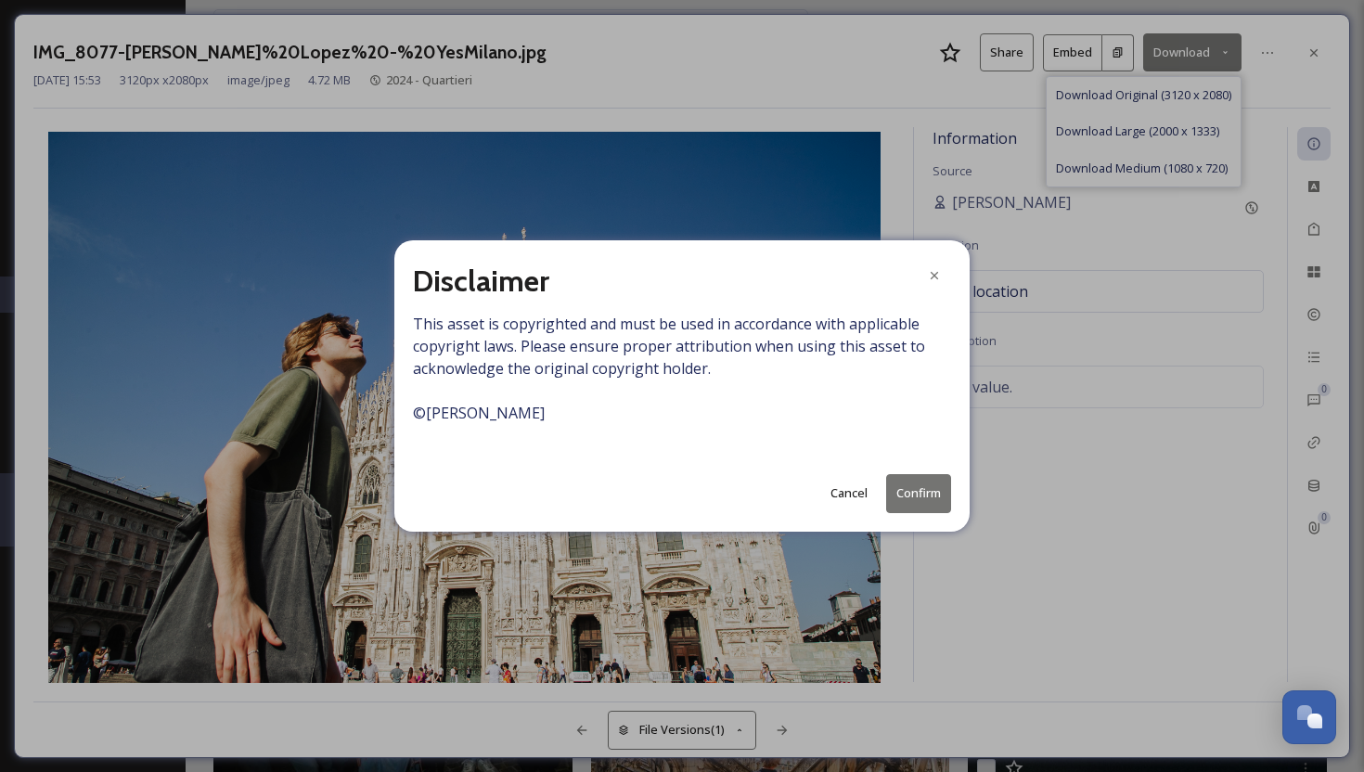
click at [947, 479] on button "Confirm" at bounding box center [918, 493] width 65 height 38
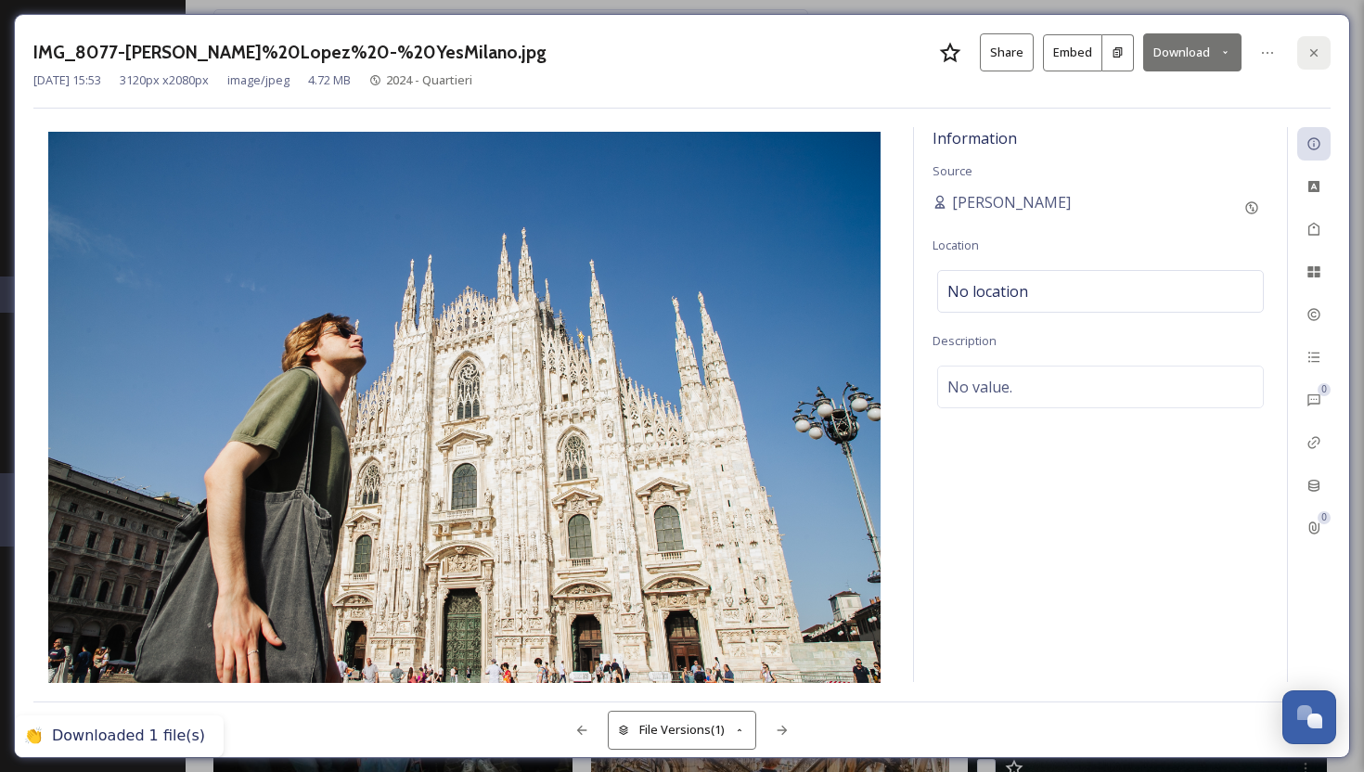
click at [1312, 52] on icon at bounding box center [1314, 52] width 15 height 15
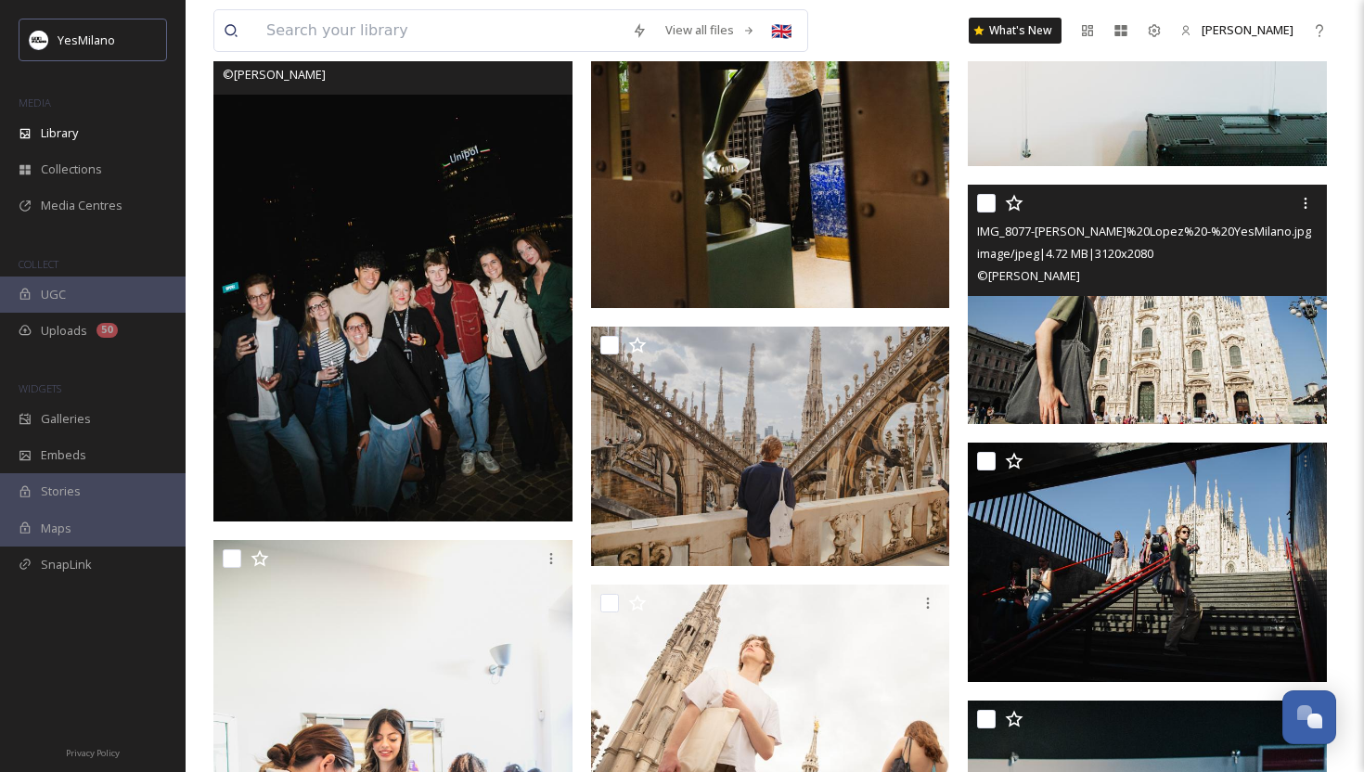
click at [305, 347] on img at bounding box center [392, 252] width 359 height 539
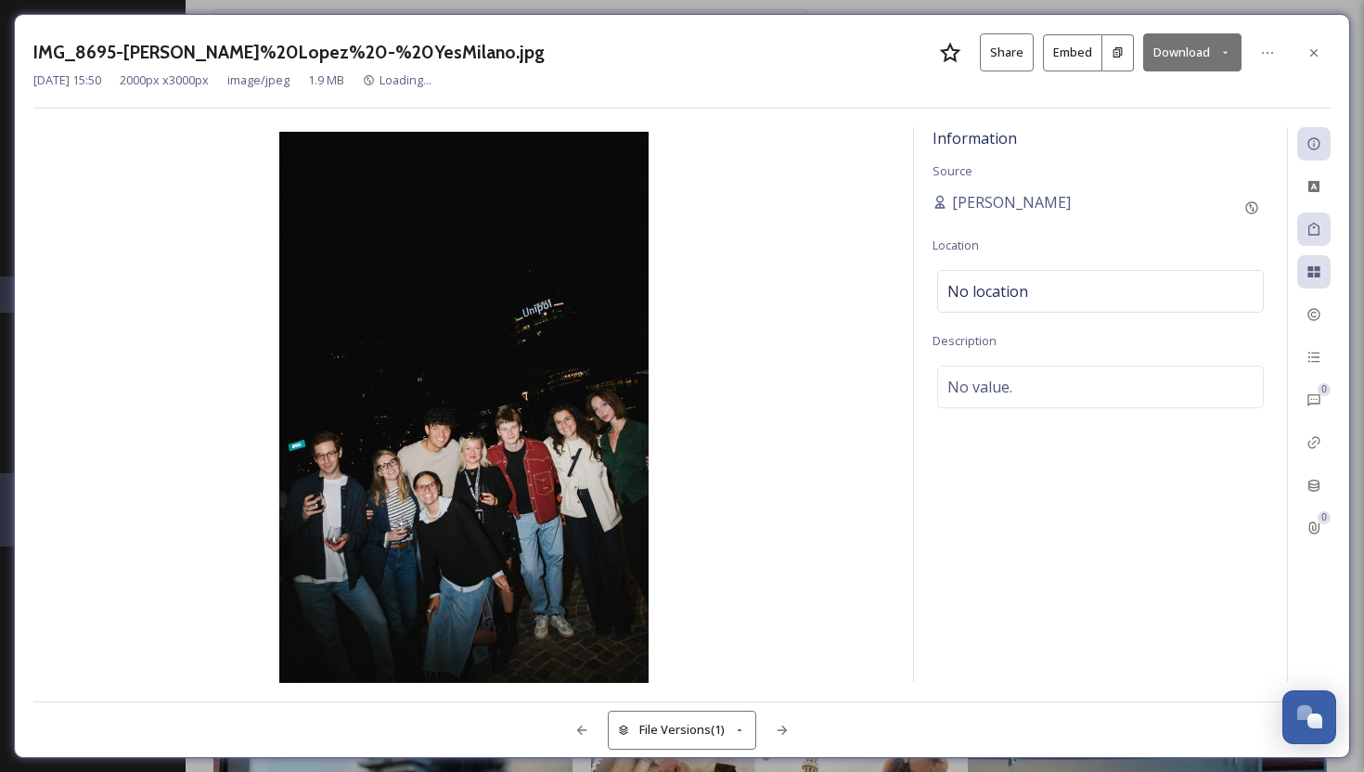
scroll to position [42191, 0]
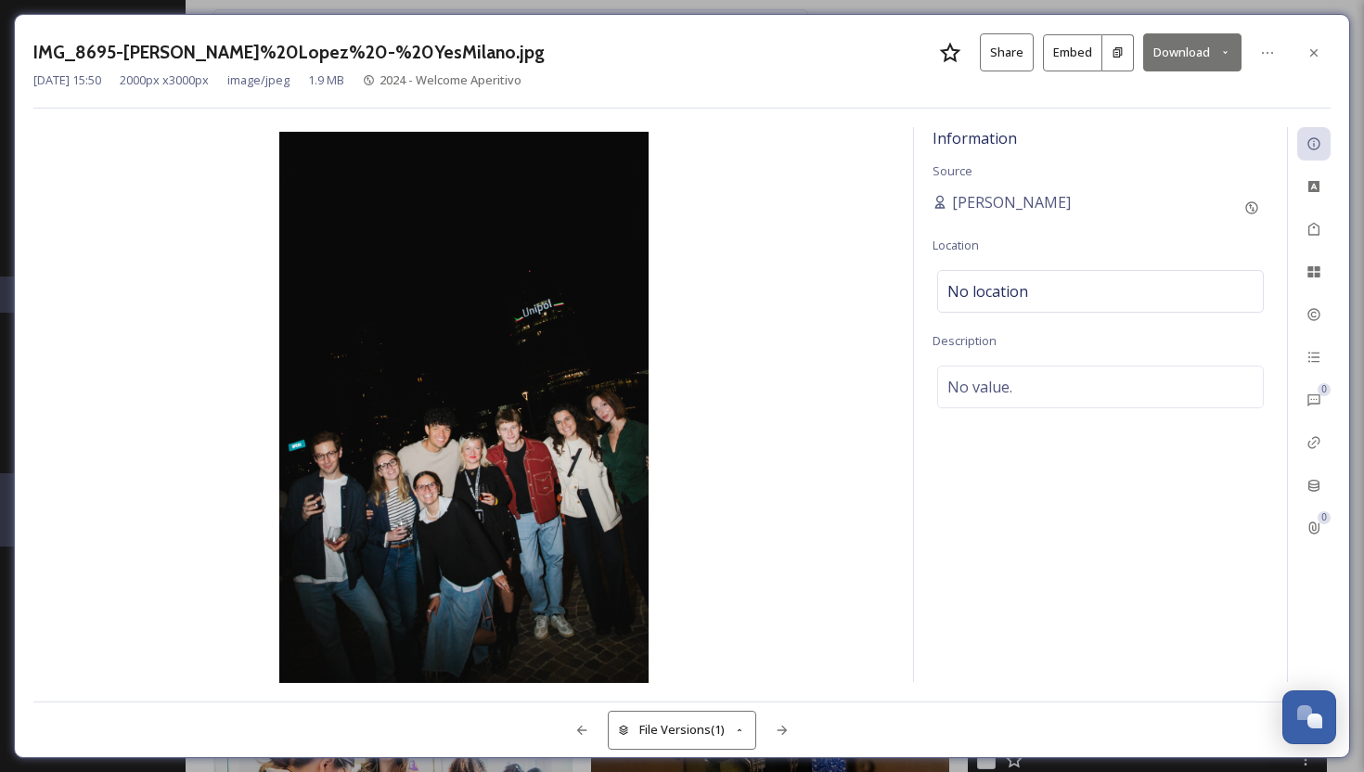
click at [405, 478] on img at bounding box center [463, 409] width 861 height 555
click at [1191, 47] on button "Download" at bounding box center [1192, 52] width 98 height 38
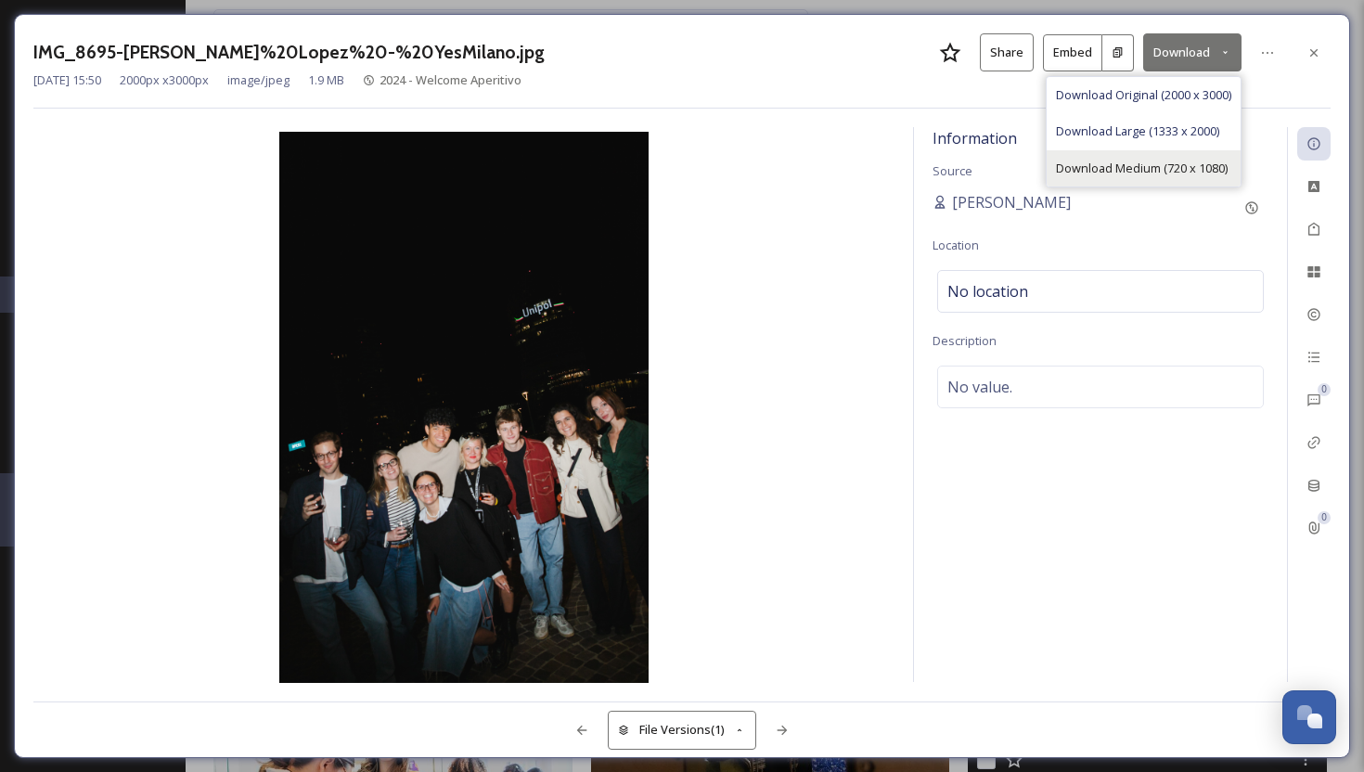
click at [1128, 160] on span "Download Medium (720 x 1080)" at bounding box center [1142, 169] width 172 height 18
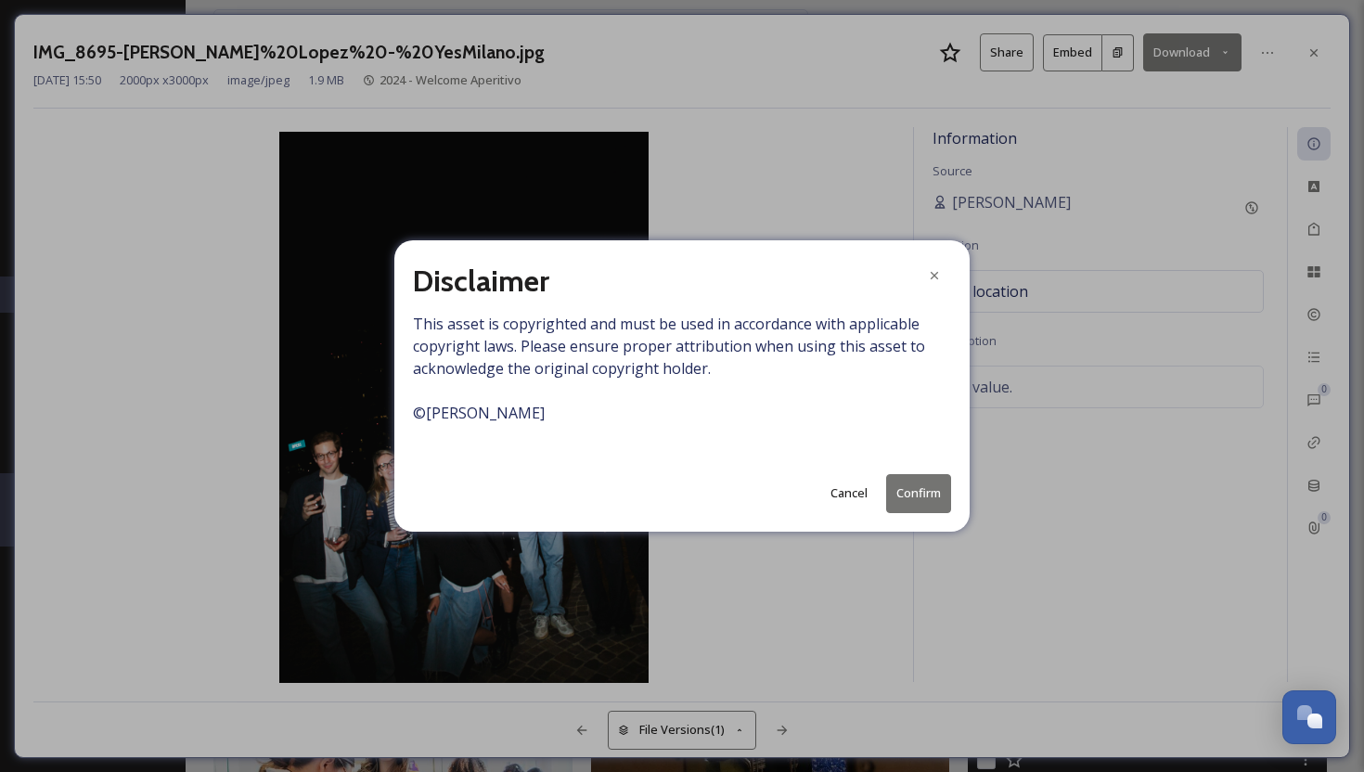
click at [905, 492] on button "Confirm" at bounding box center [918, 493] width 65 height 38
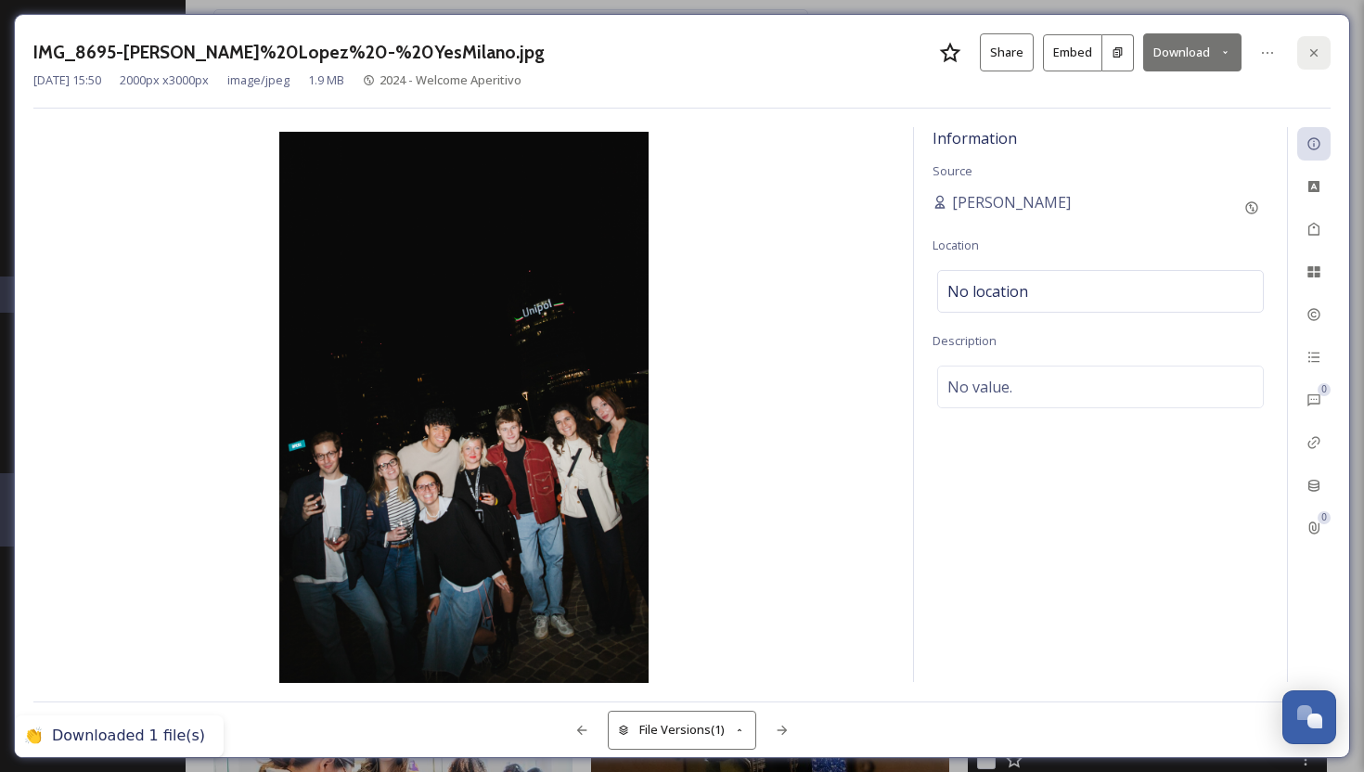
click at [1321, 47] on div at bounding box center [1313, 52] width 33 height 33
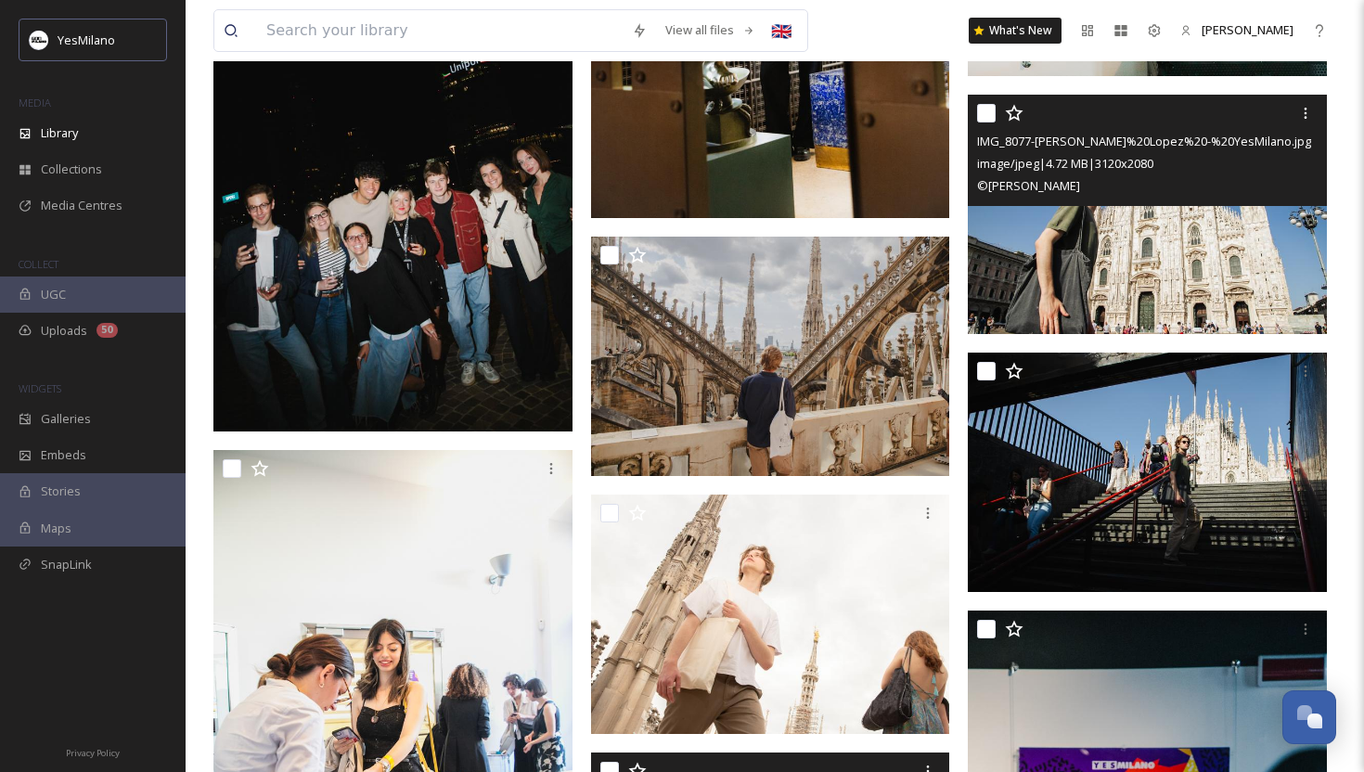
scroll to position [42915, 0]
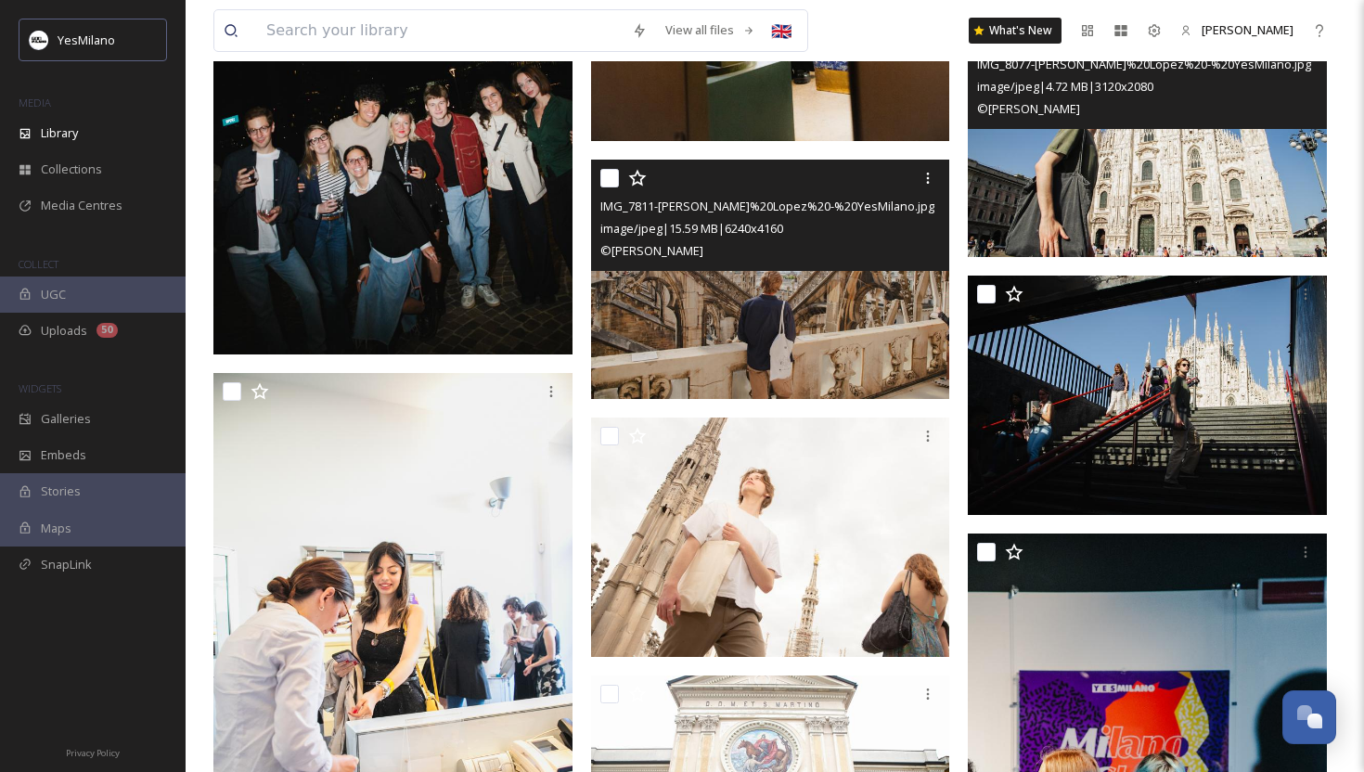
click at [744, 323] on img at bounding box center [770, 279] width 359 height 239
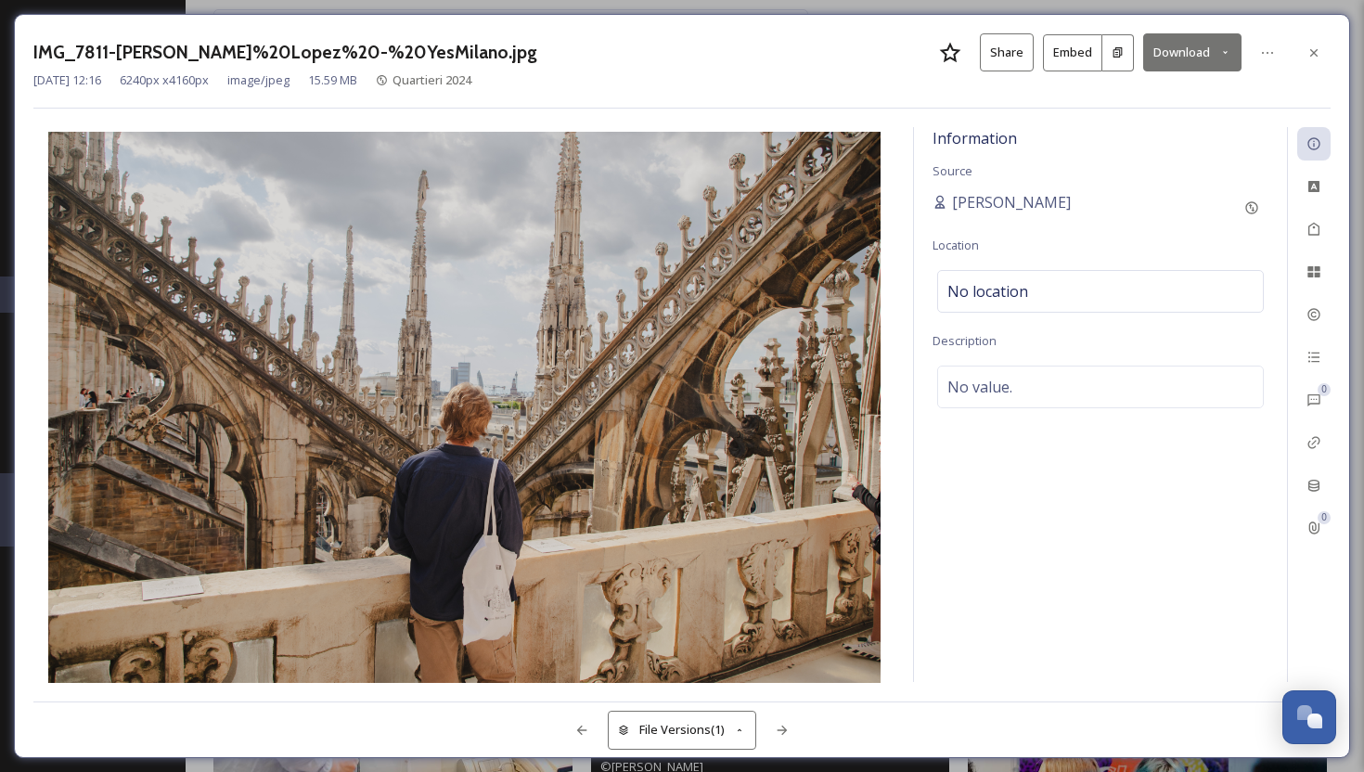
click at [1194, 37] on button "Download" at bounding box center [1192, 52] width 98 height 38
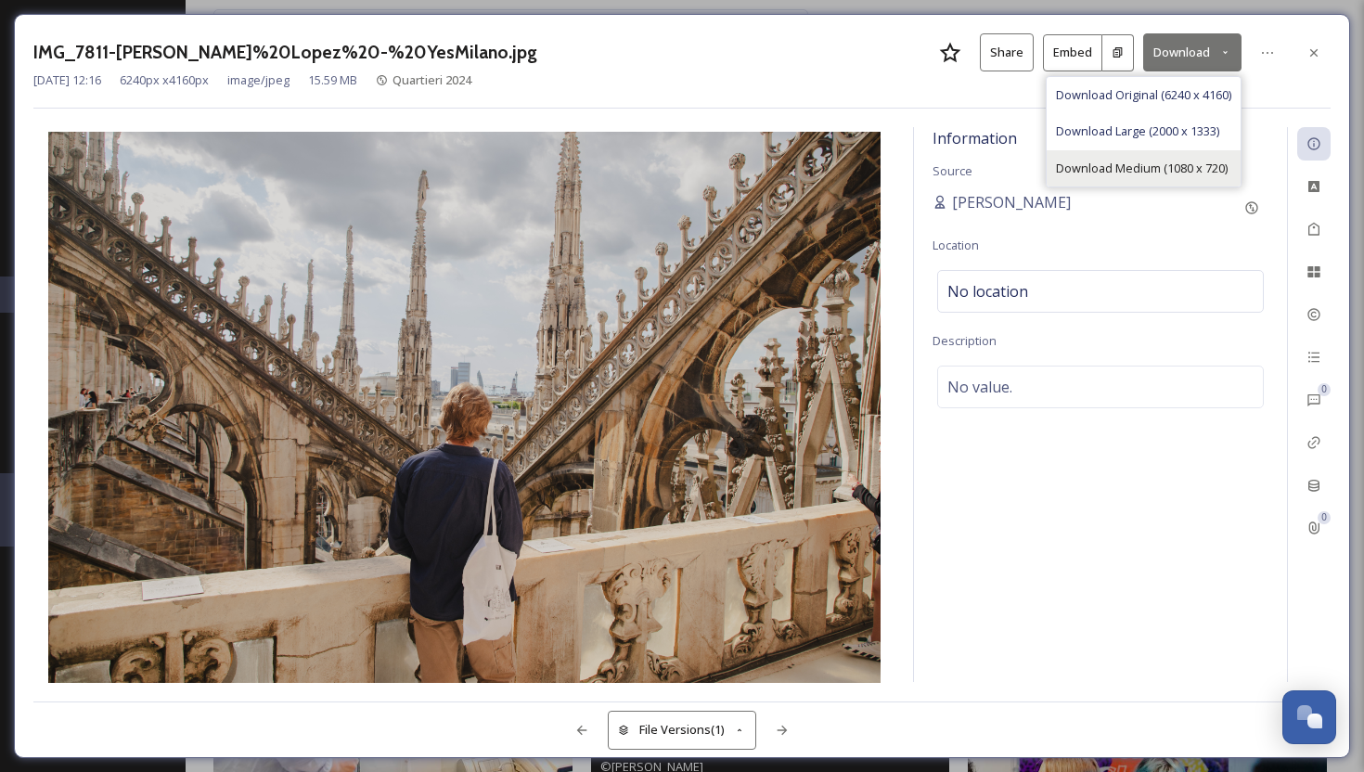
click at [1121, 165] on span "Download Medium (1080 x 720)" at bounding box center [1142, 169] width 172 height 18
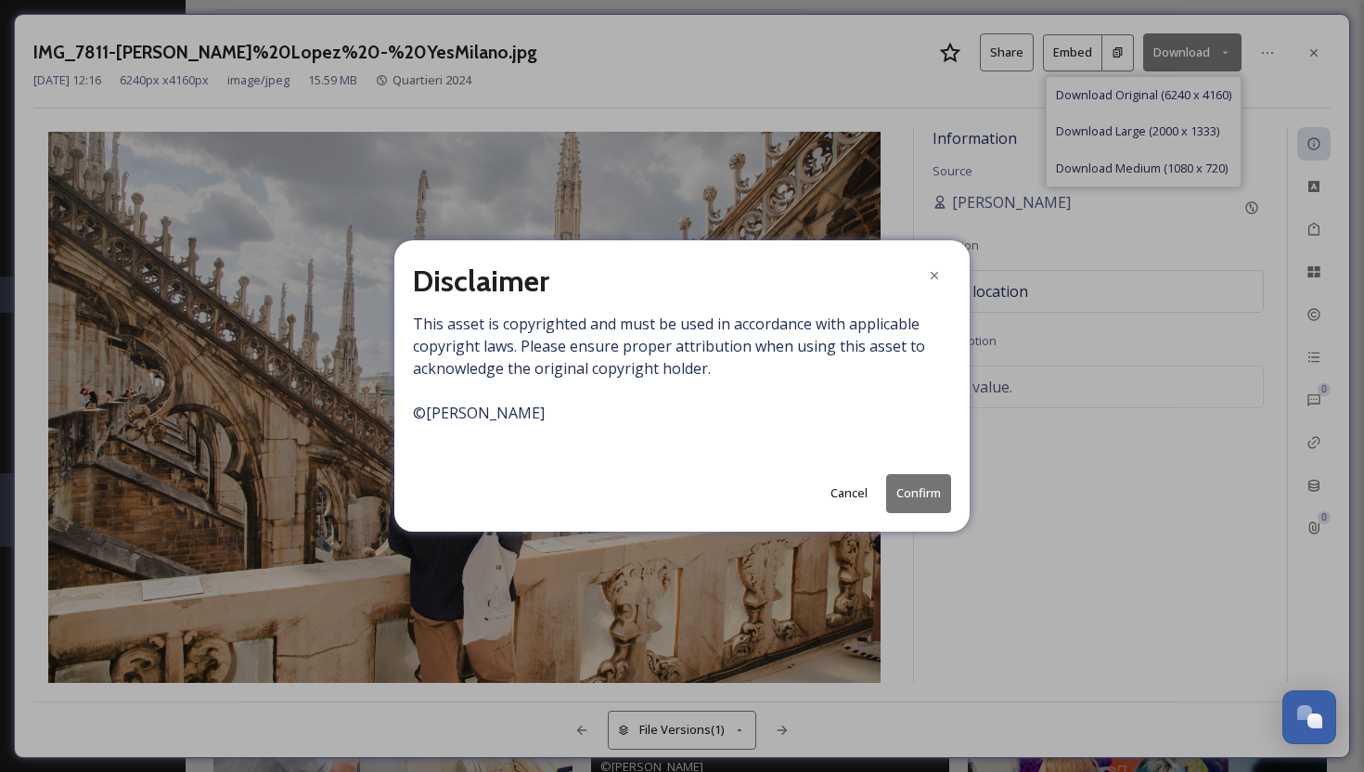
click at [930, 489] on button "Confirm" at bounding box center [918, 493] width 65 height 38
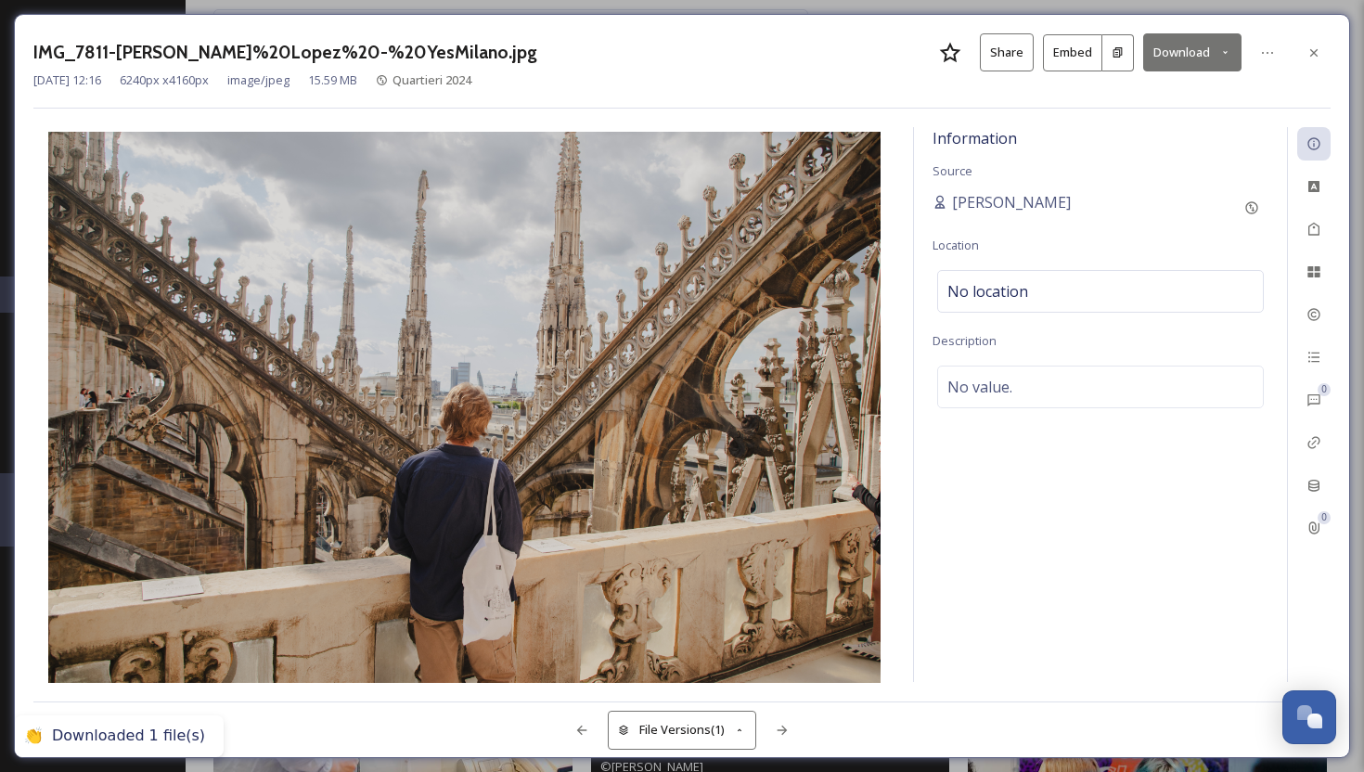
click at [1333, 49] on div "IMG_7811-[PERSON_NAME]%20Lopez%20-%20YesMilano.jpg Share Embed Download [DATE] …" at bounding box center [682, 386] width 1336 height 744
click at [1328, 50] on div at bounding box center [1313, 52] width 33 height 33
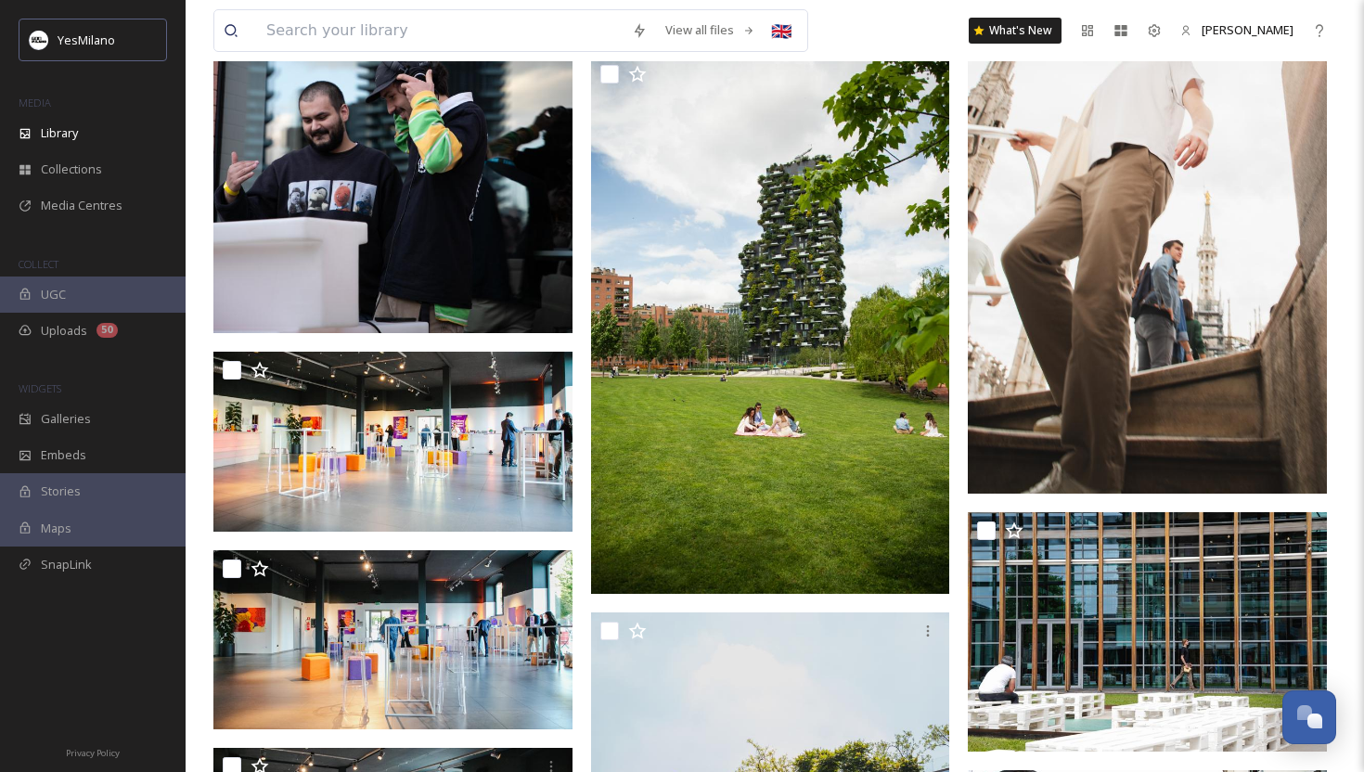
scroll to position [44075, 0]
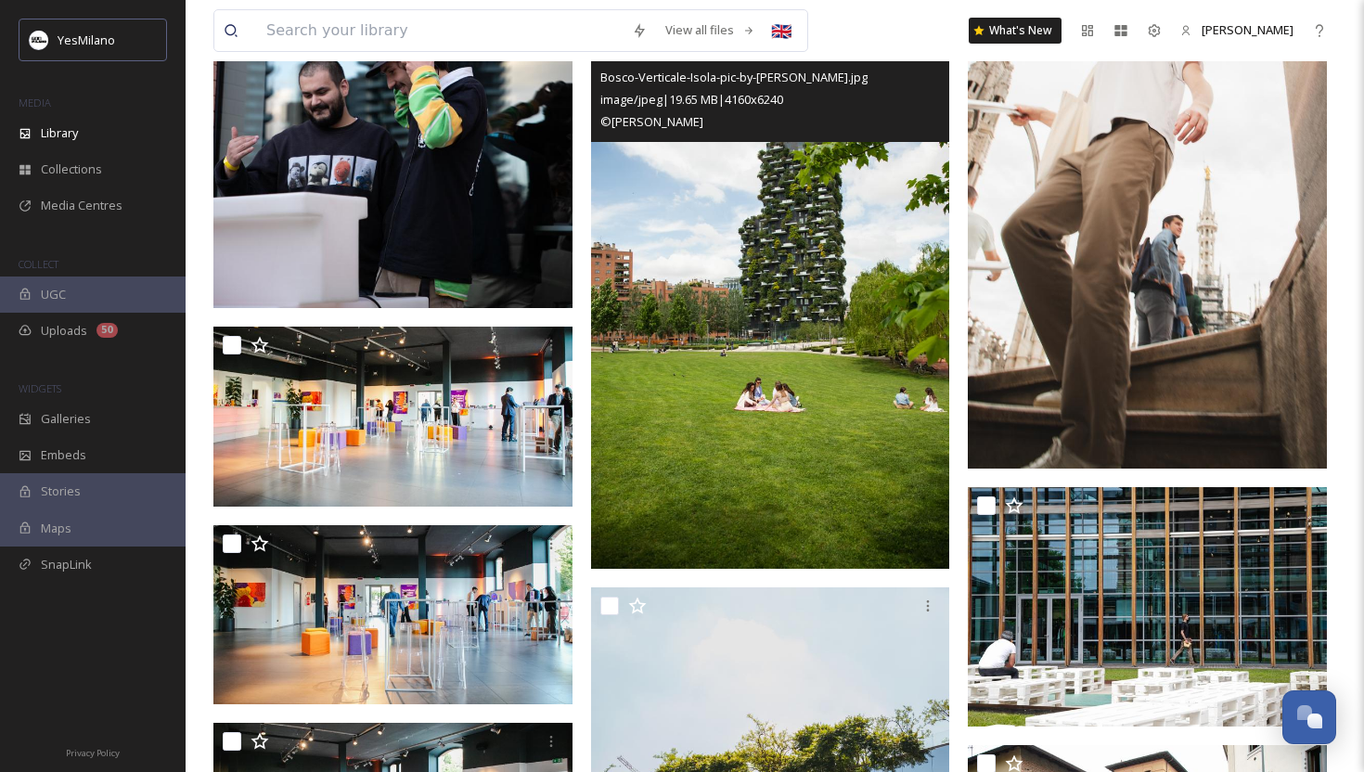
click at [811, 478] on img at bounding box center [770, 300] width 359 height 539
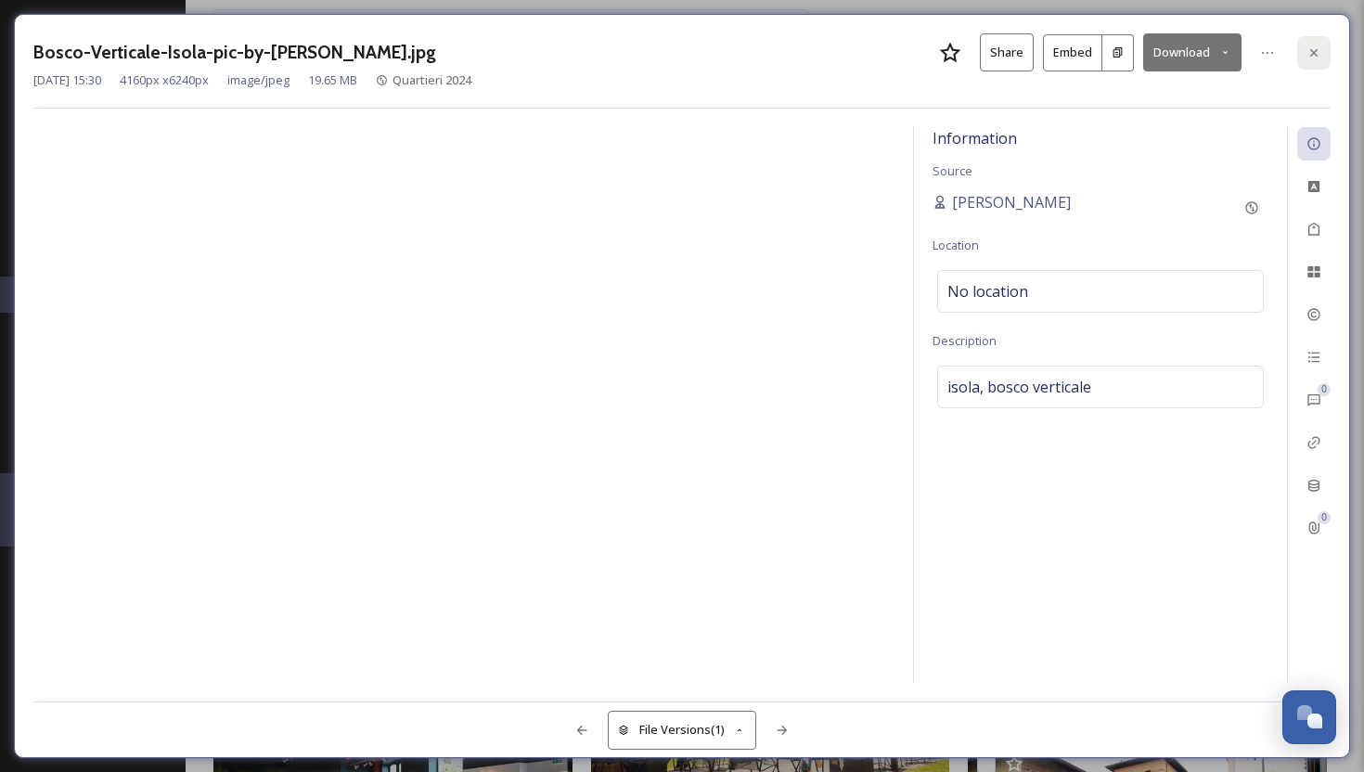
click at [1304, 55] on div at bounding box center [1313, 52] width 33 height 33
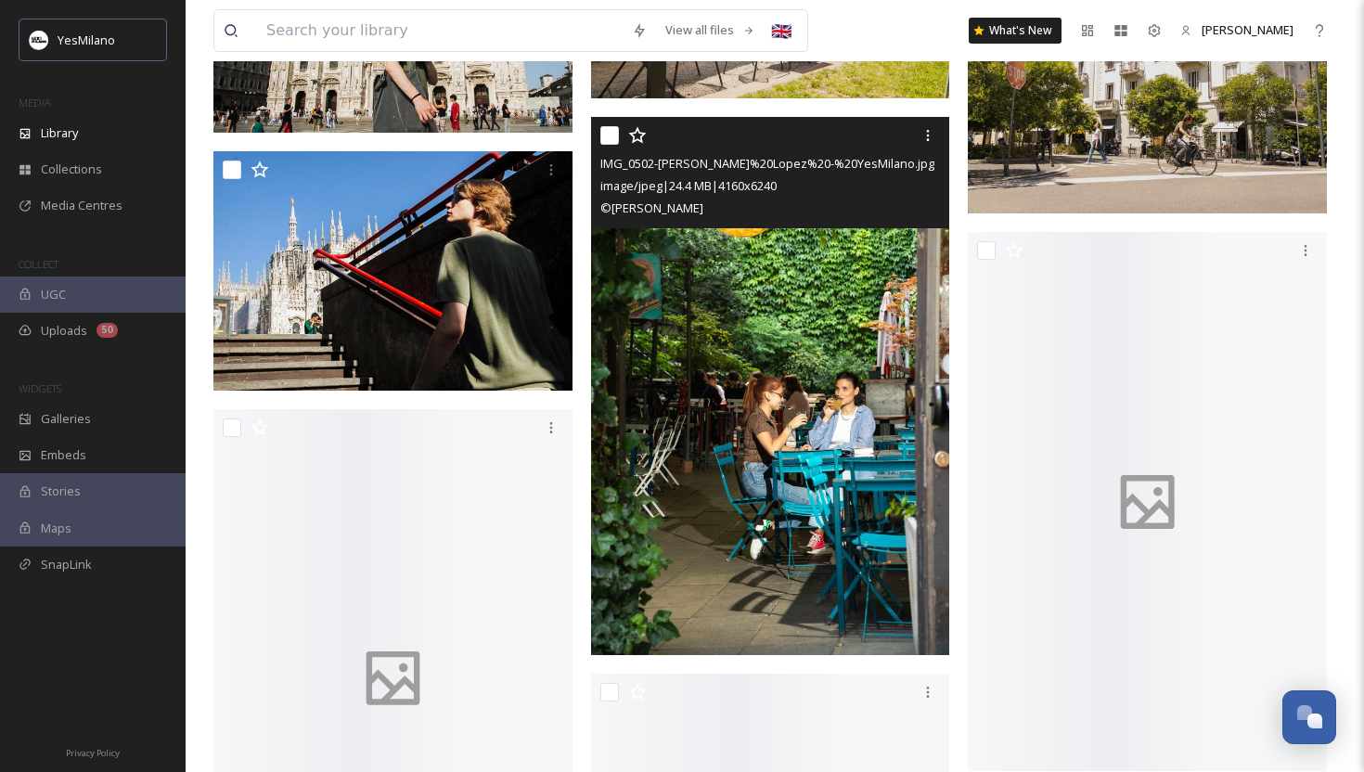
scroll to position [45465, 0]
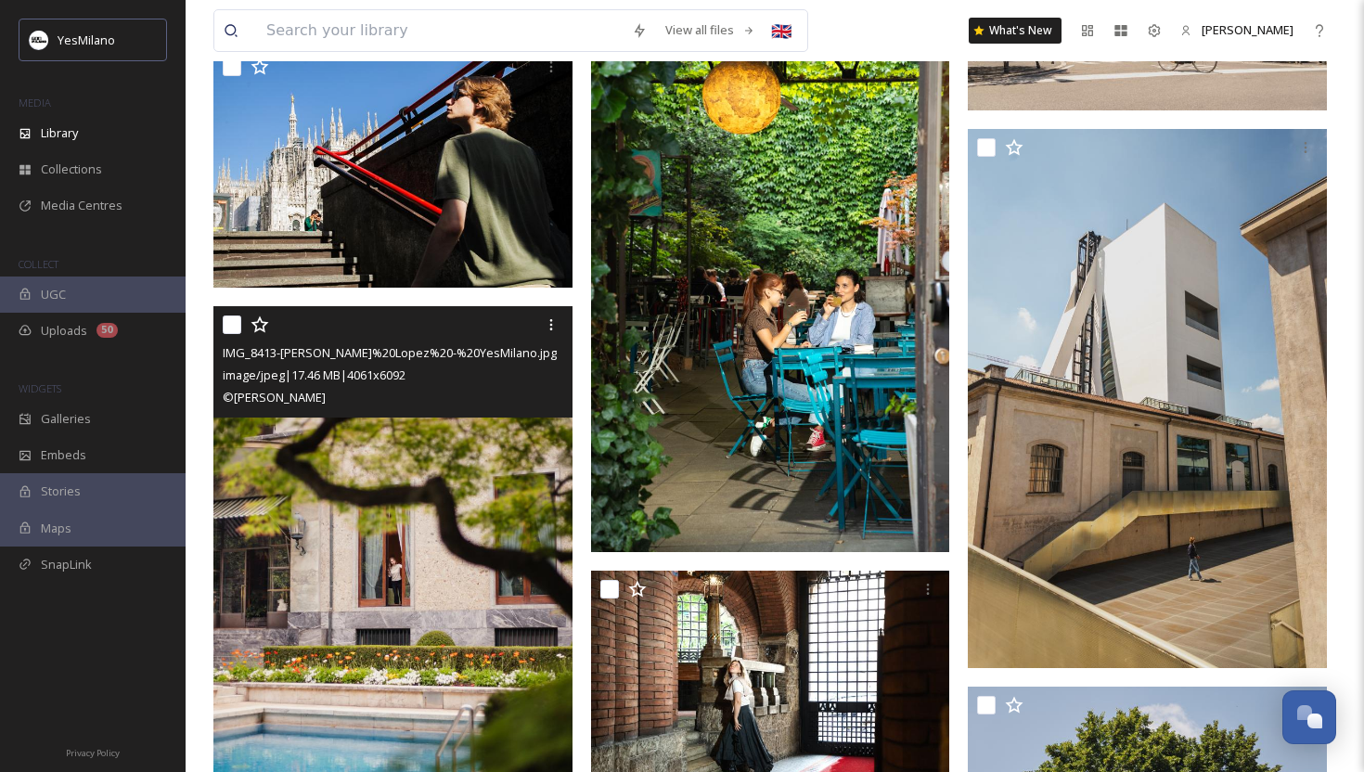
click at [462, 602] on img at bounding box center [392, 575] width 359 height 539
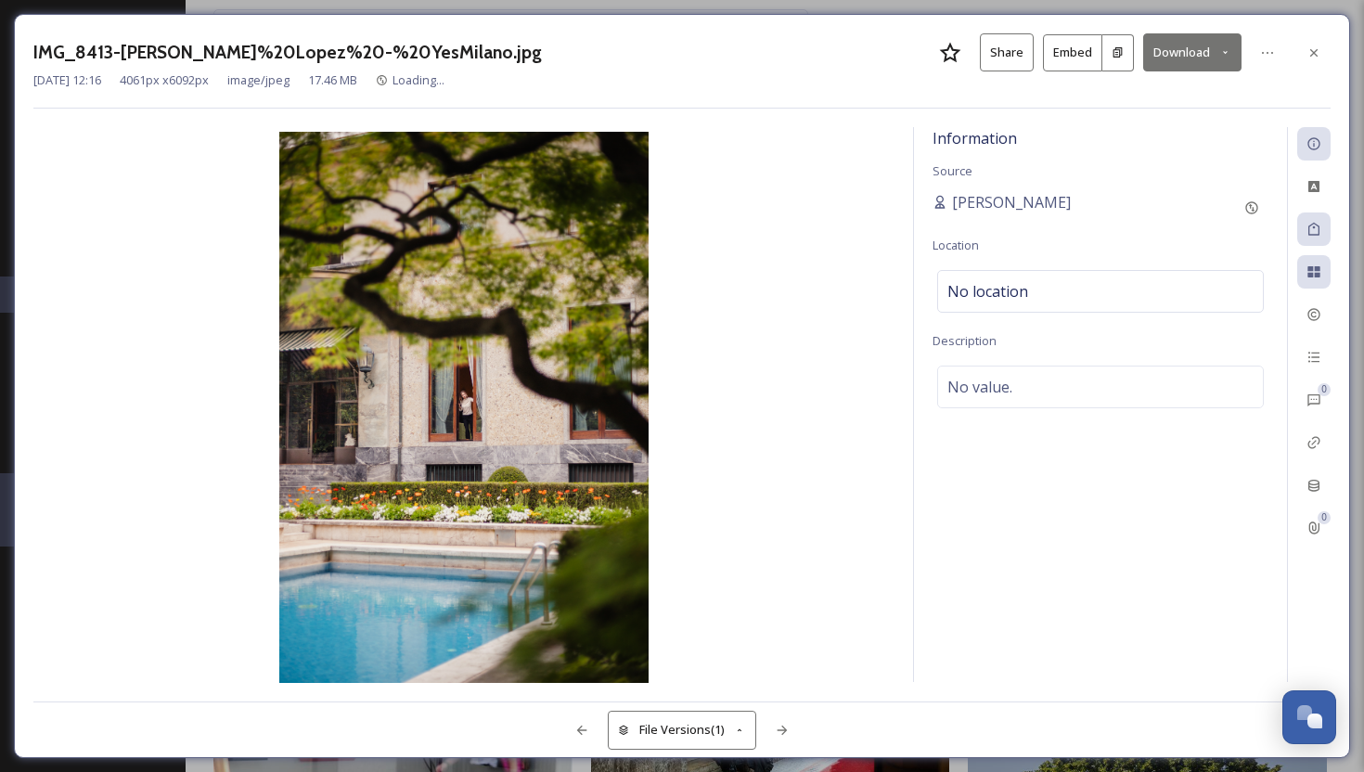
click at [1192, 50] on button "Download" at bounding box center [1192, 52] width 98 height 38
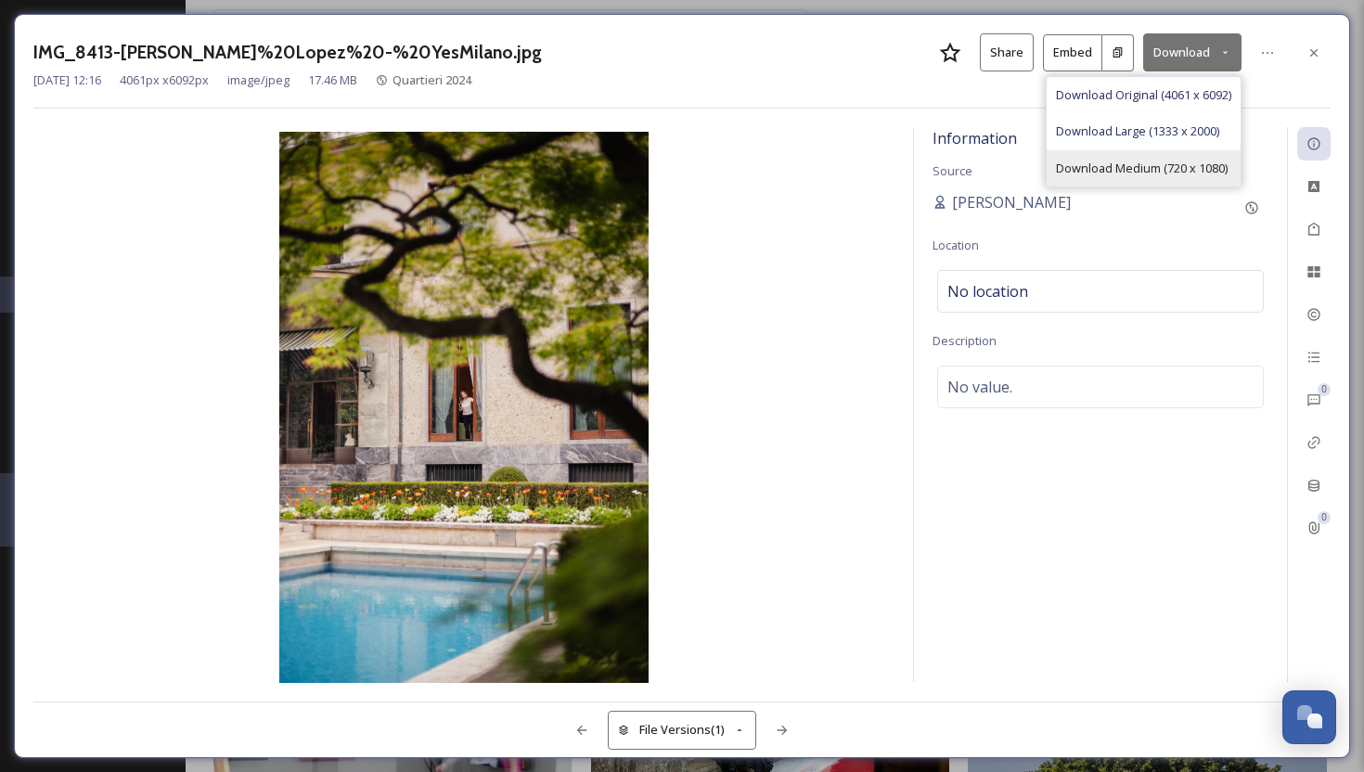
click at [1153, 163] on span "Download Medium (720 x 1080)" at bounding box center [1142, 169] width 172 height 18
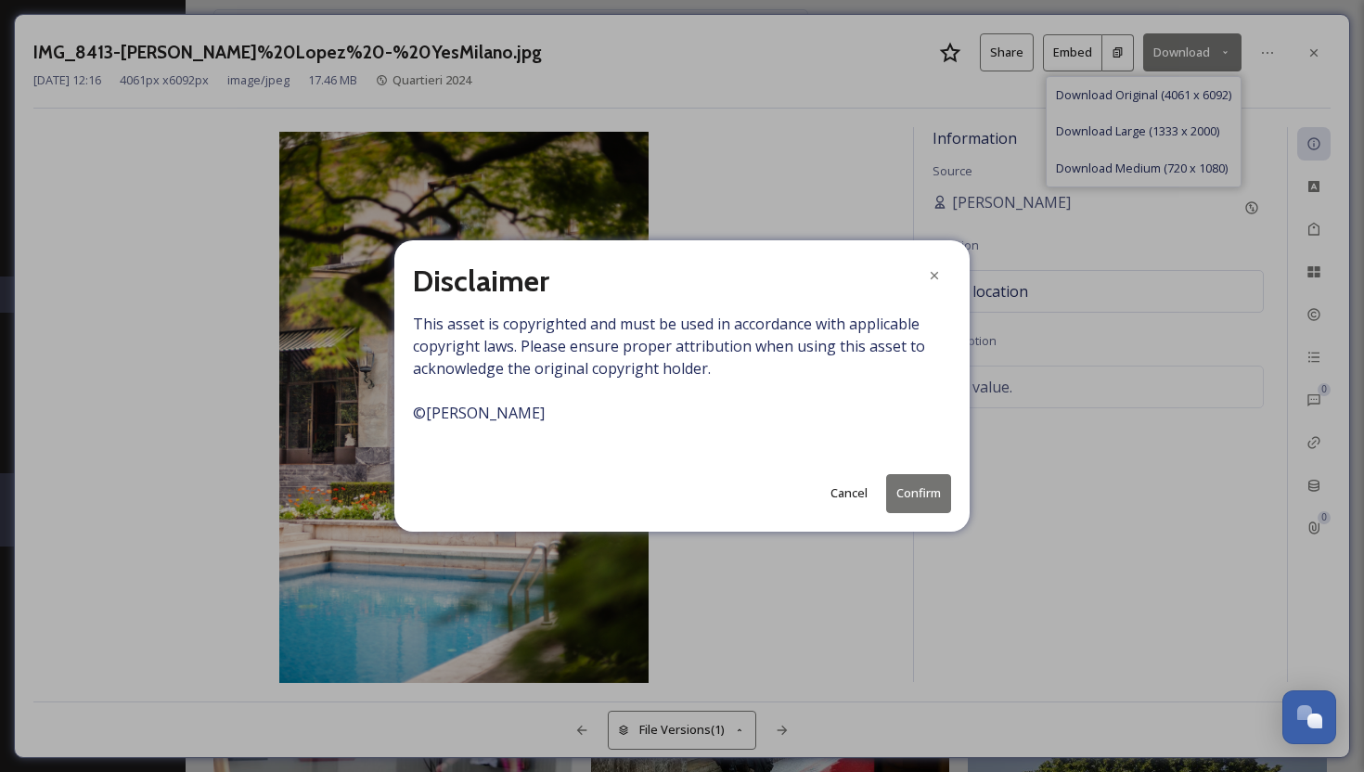
click at [910, 509] on button "Confirm" at bounding box center [918, 493] width 65 height 38
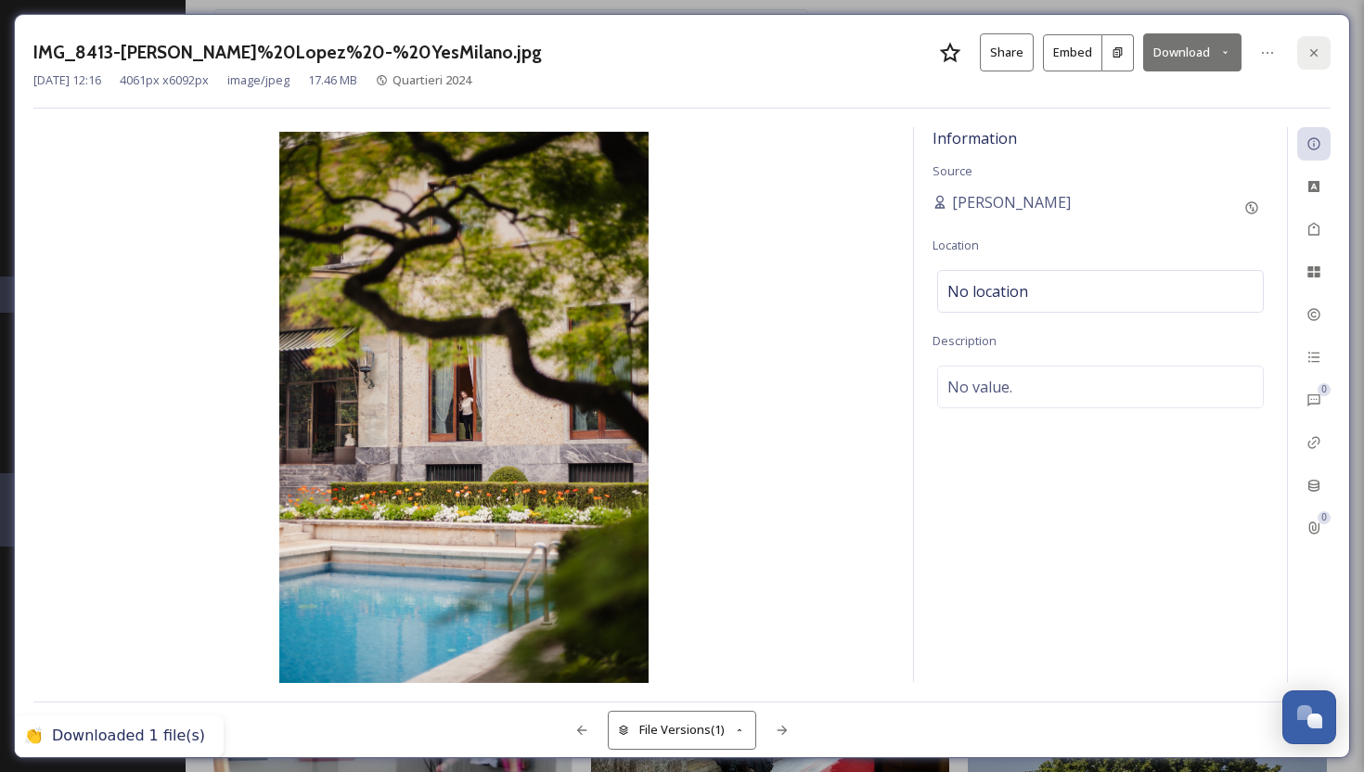
click at [1330, 44] on div at bounding box center [1313, 52] width 33 height 33
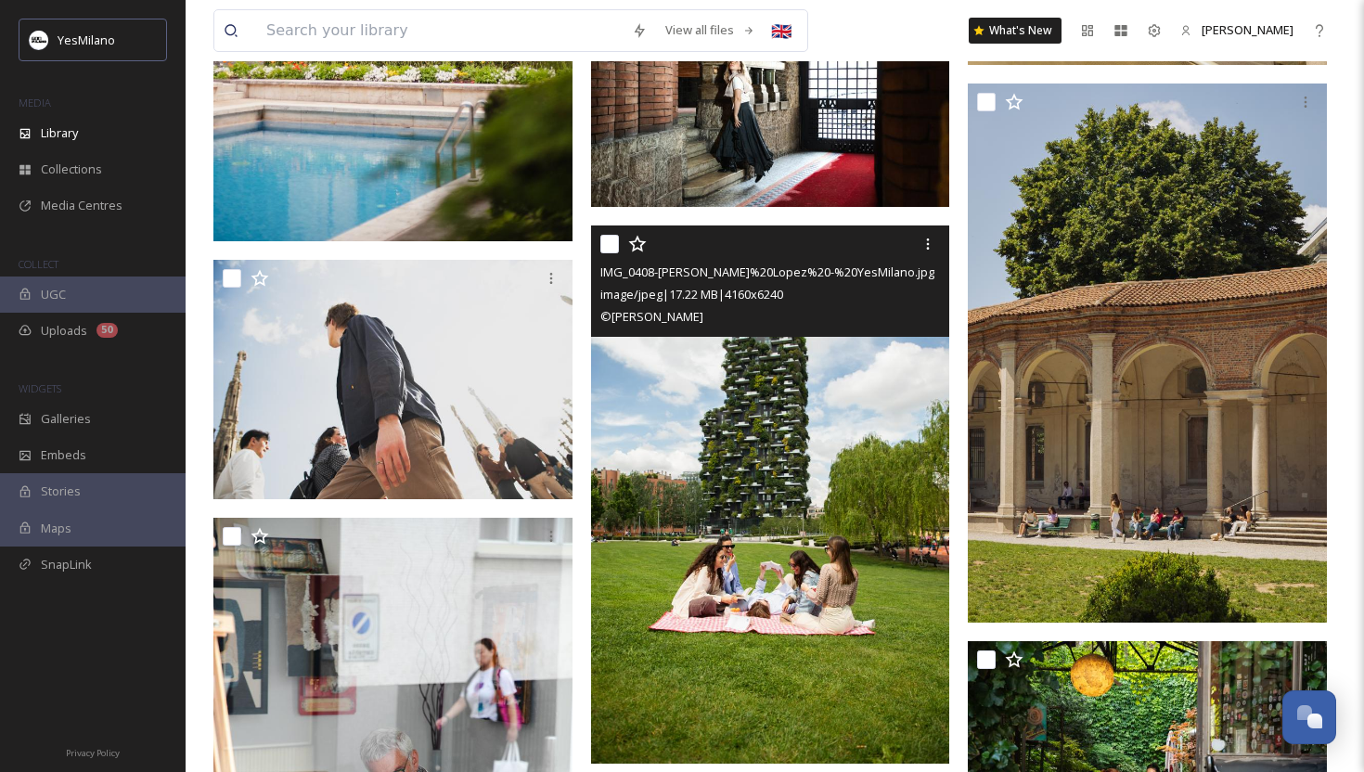
scroll to position [46109, 0]
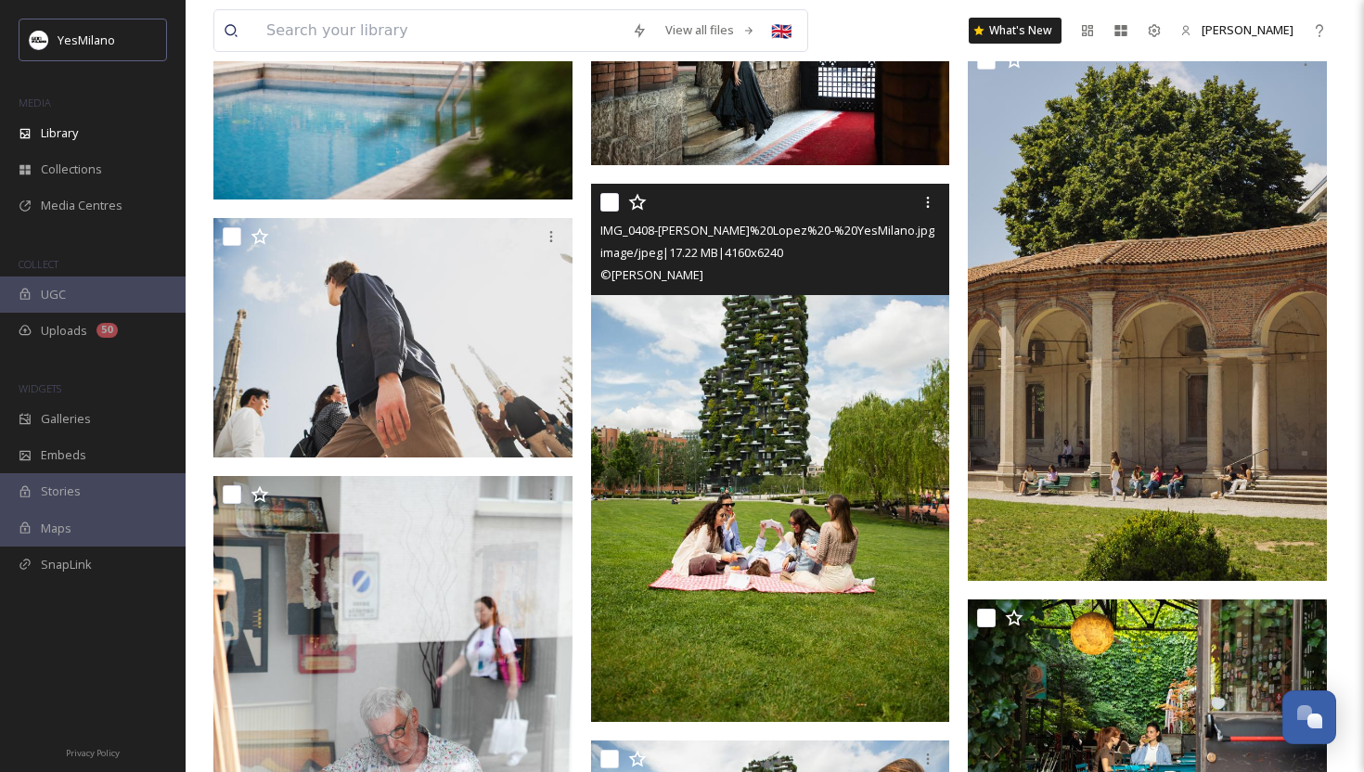
click at [787, 503] on img at bounding box center [770, 453] width 359 height 539
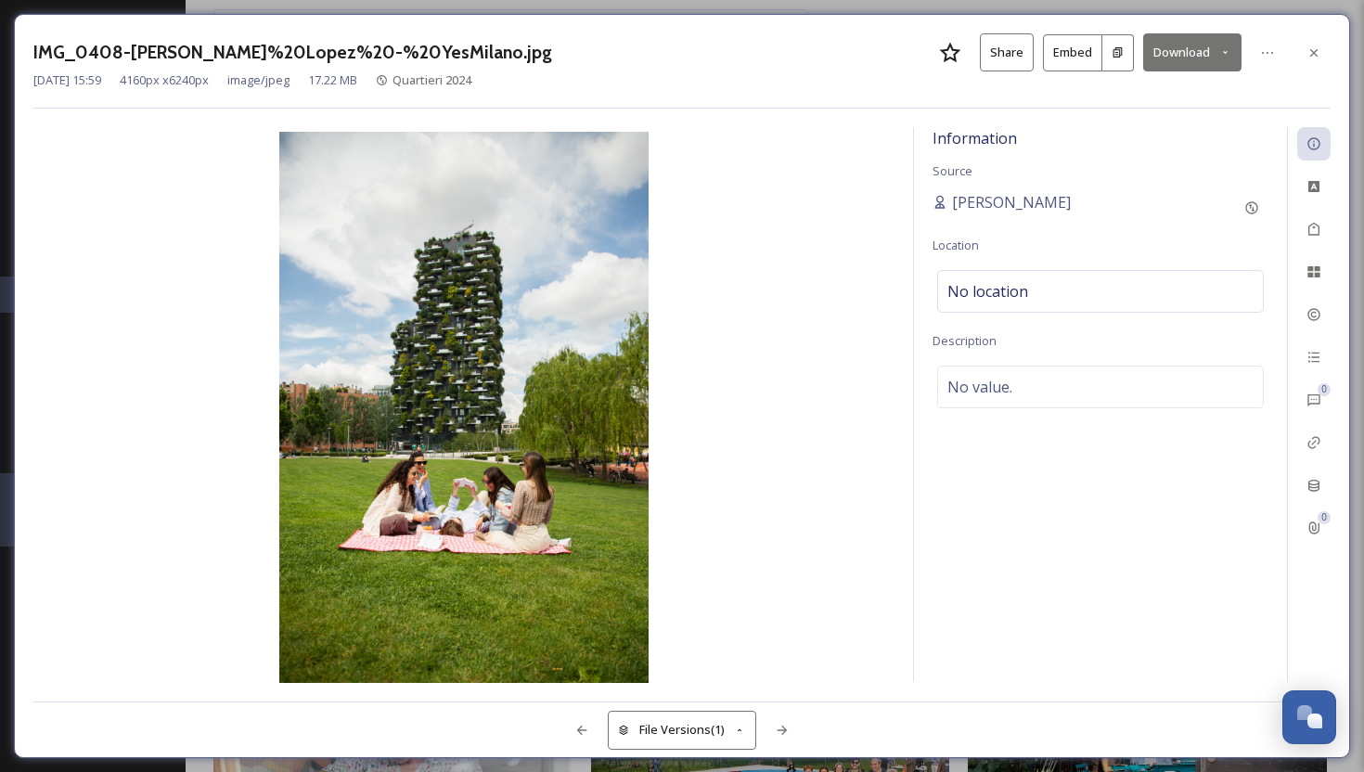
click at [1166, 57] on button "Download" at bounding box center [1192, 52] width 98 height 38
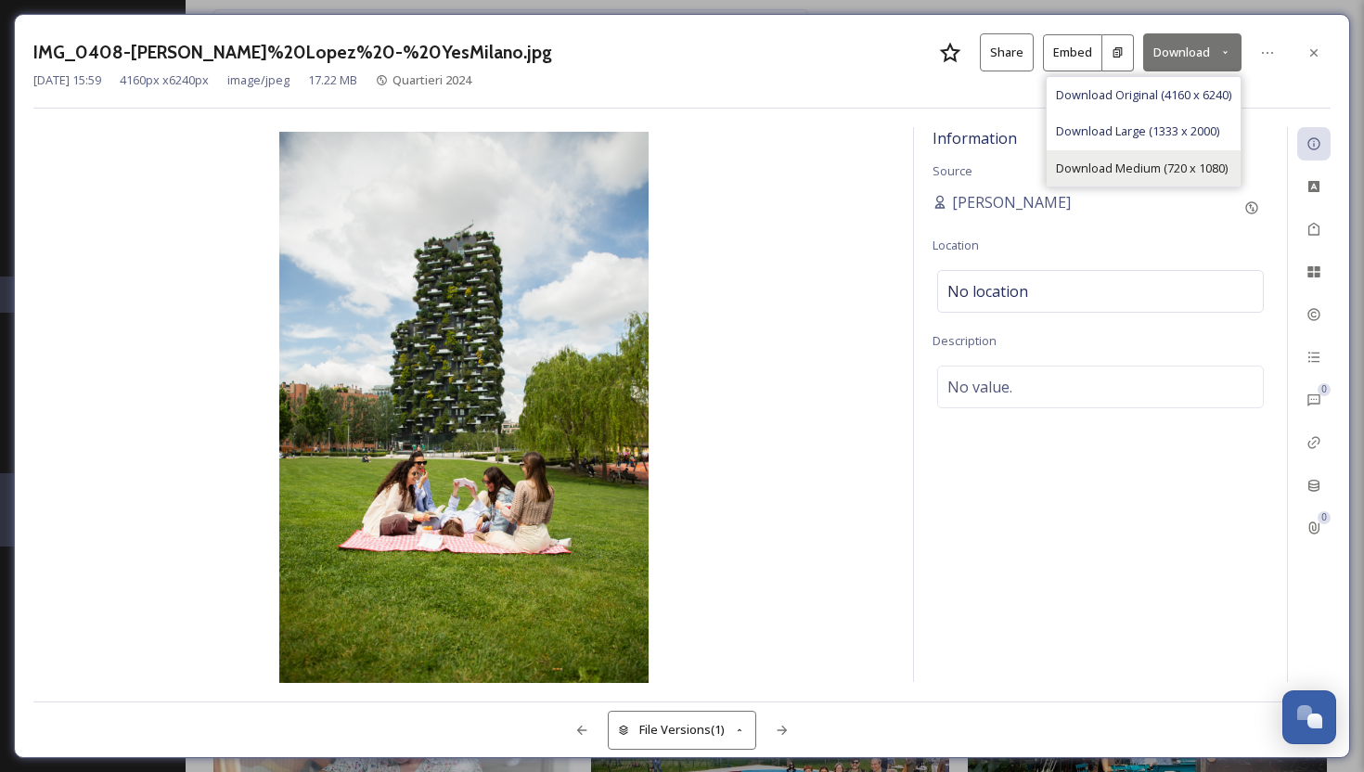
click at [1116, 169] on span "Download Medium (720 x 1080)" at bounding box center [1142, 169] width 172 height 18
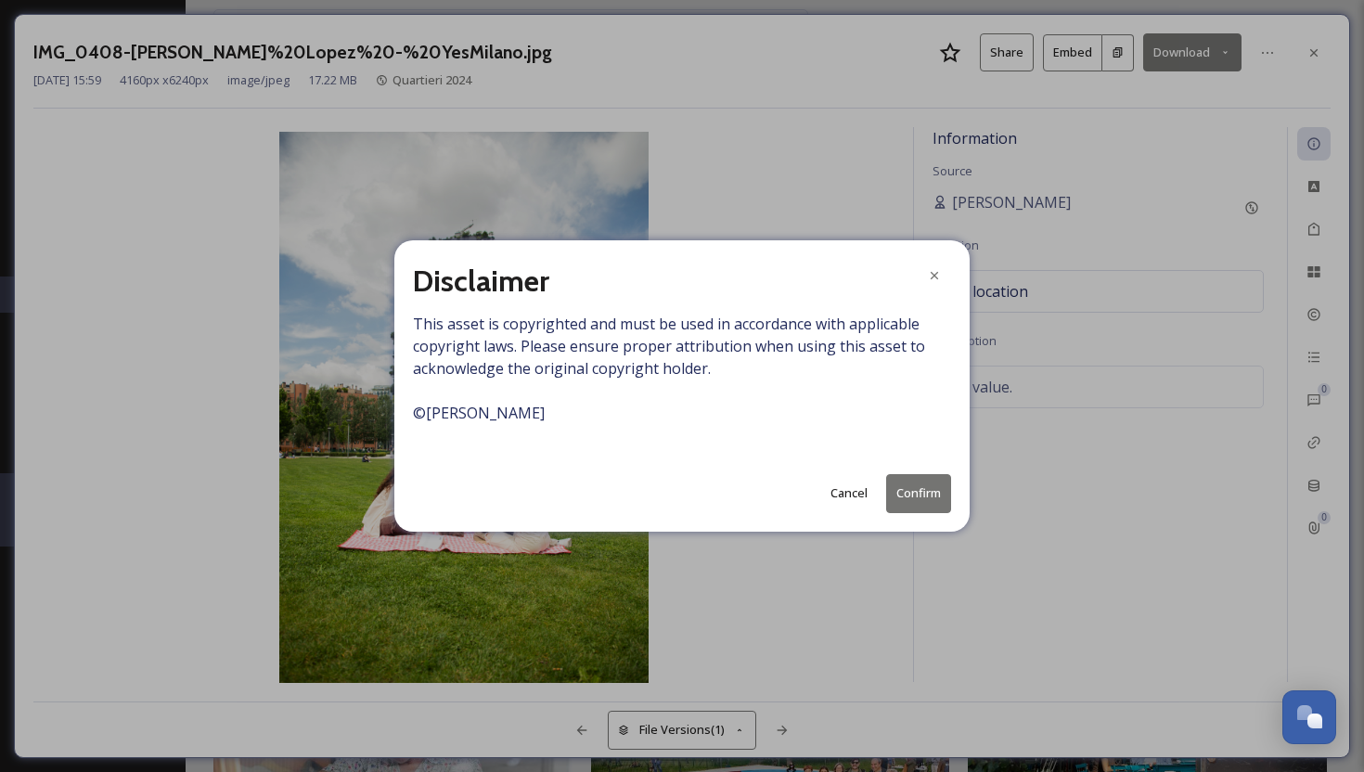
click at [924, 494] on button "Confirm" at bounding box center [918, 493] width 65 height 38
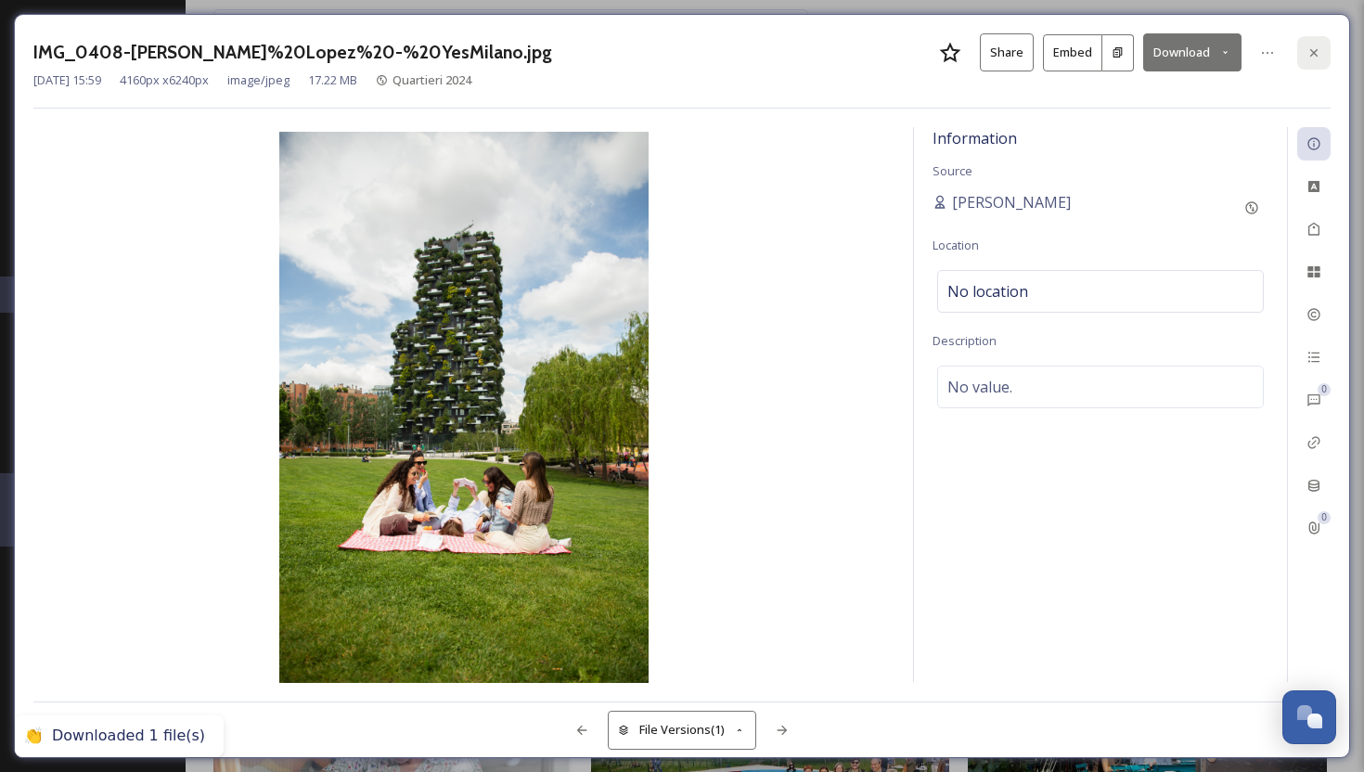
click at [1312, 51] on icon at bounding box center [1313, 51] width 7 height 7
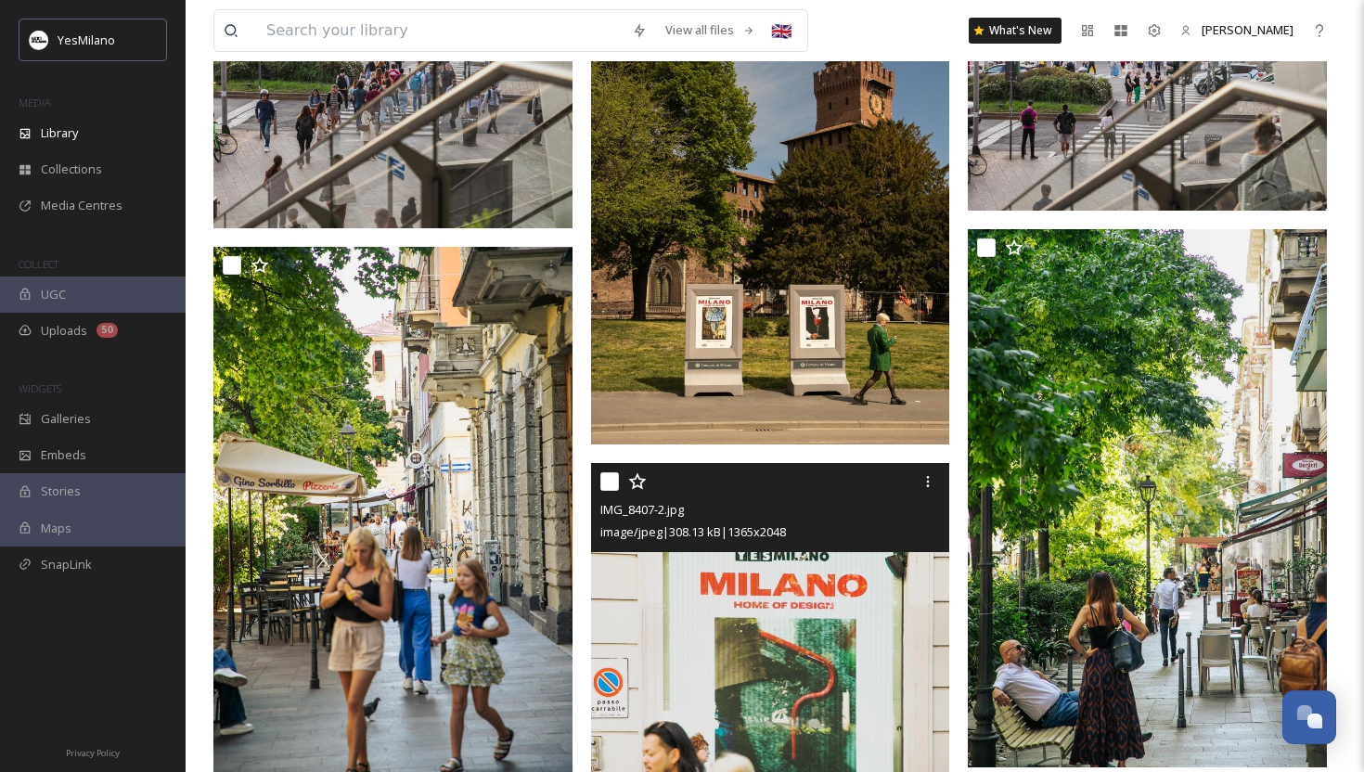
scroll to position [62848, 0]
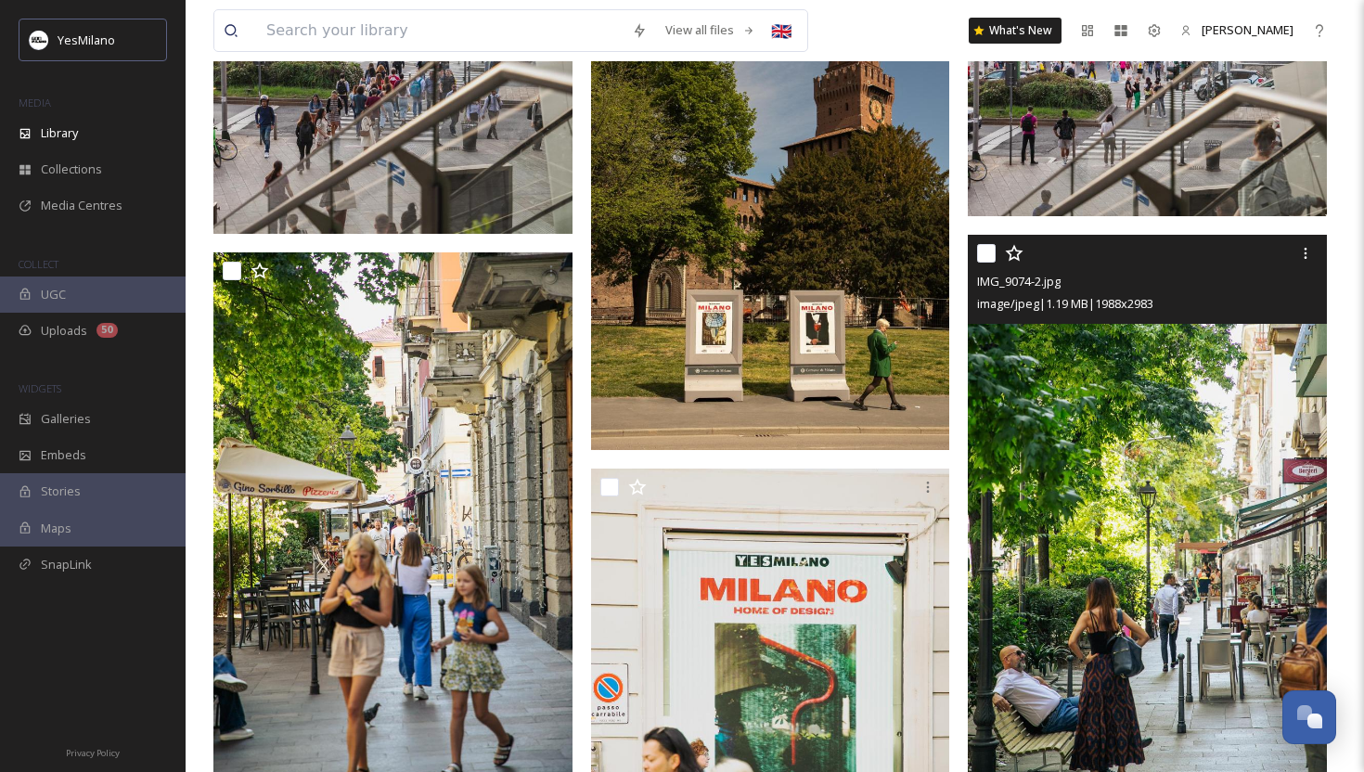
click at [1088, 482] on img at bounding box center [1147, 504] width 359 height 539
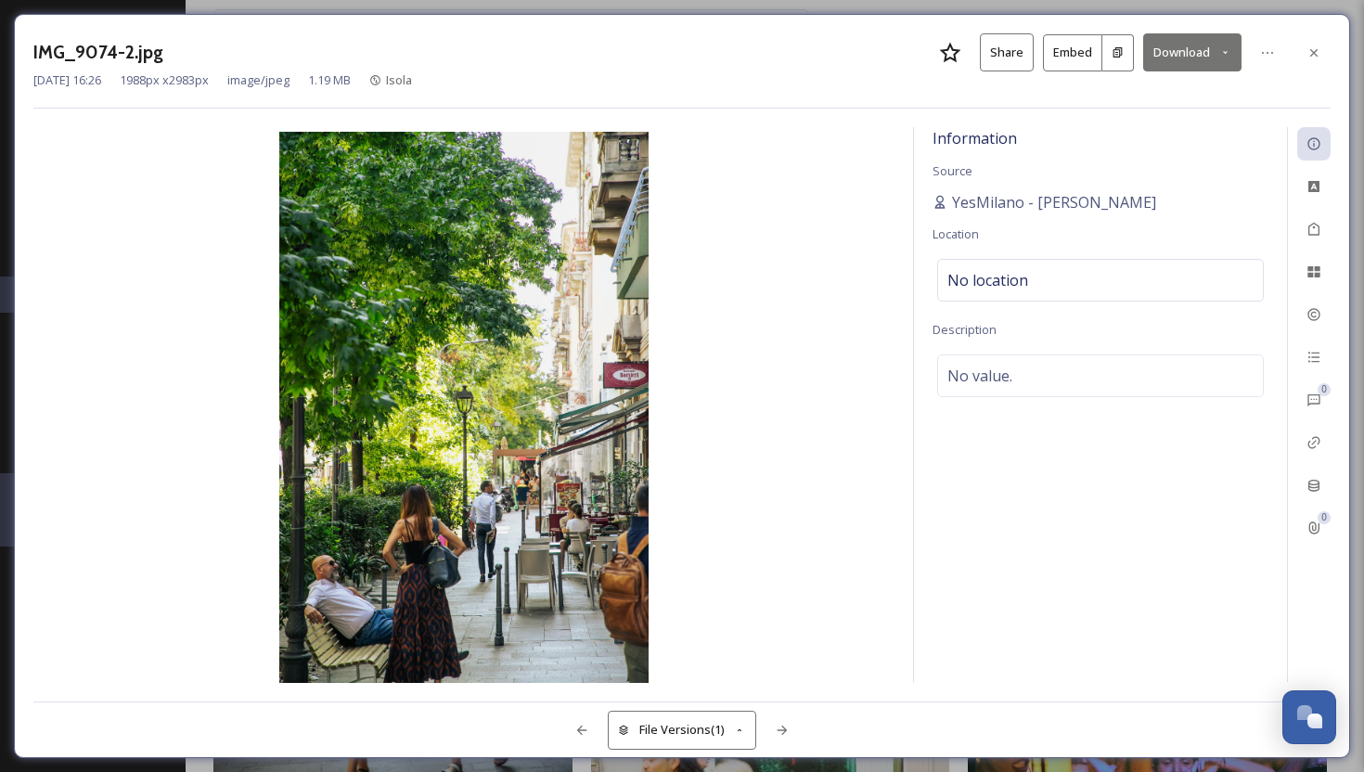
click at [1213, 49] on button "Download" at bounding box center [1192, 52] width 98 height 38
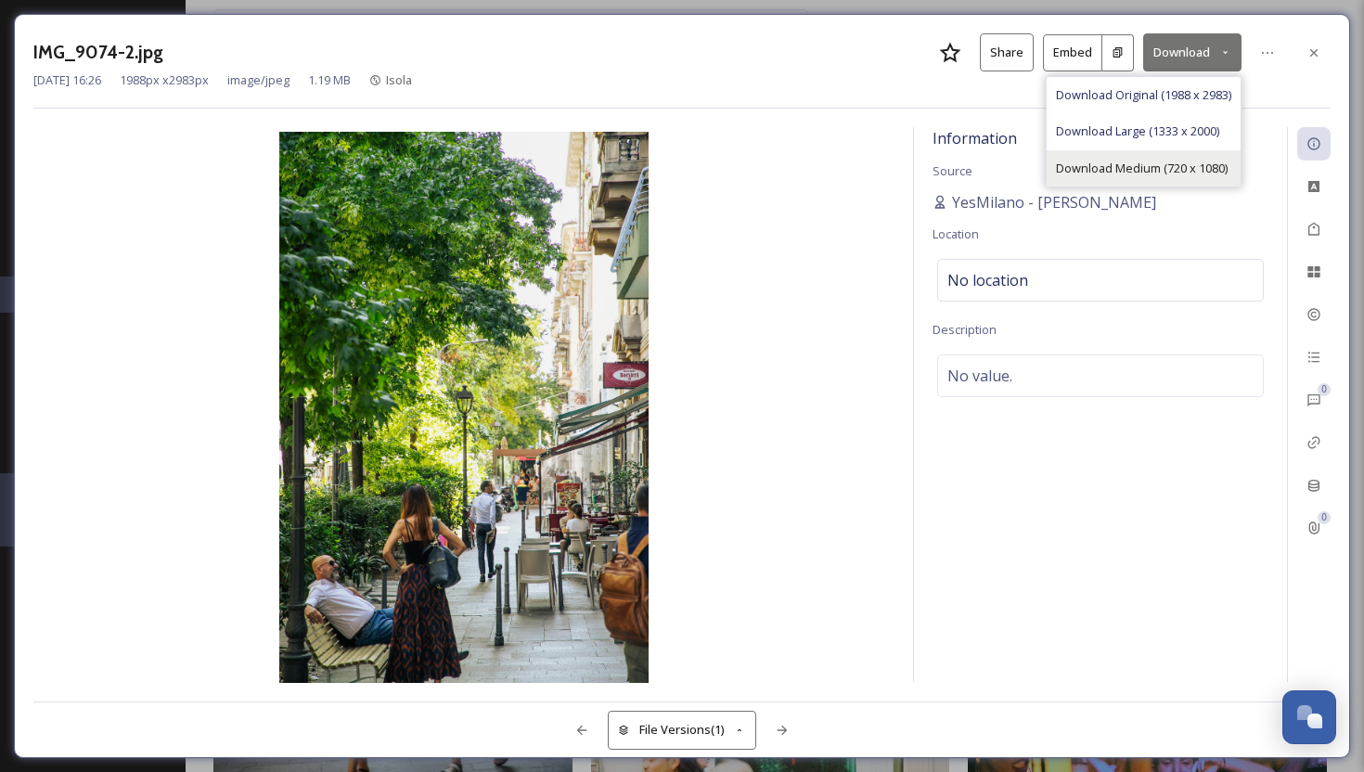
click at [1155, 171] on span "Download Medium (720 x 1080)" at bounding box center [1142, 169] width 172 height 18
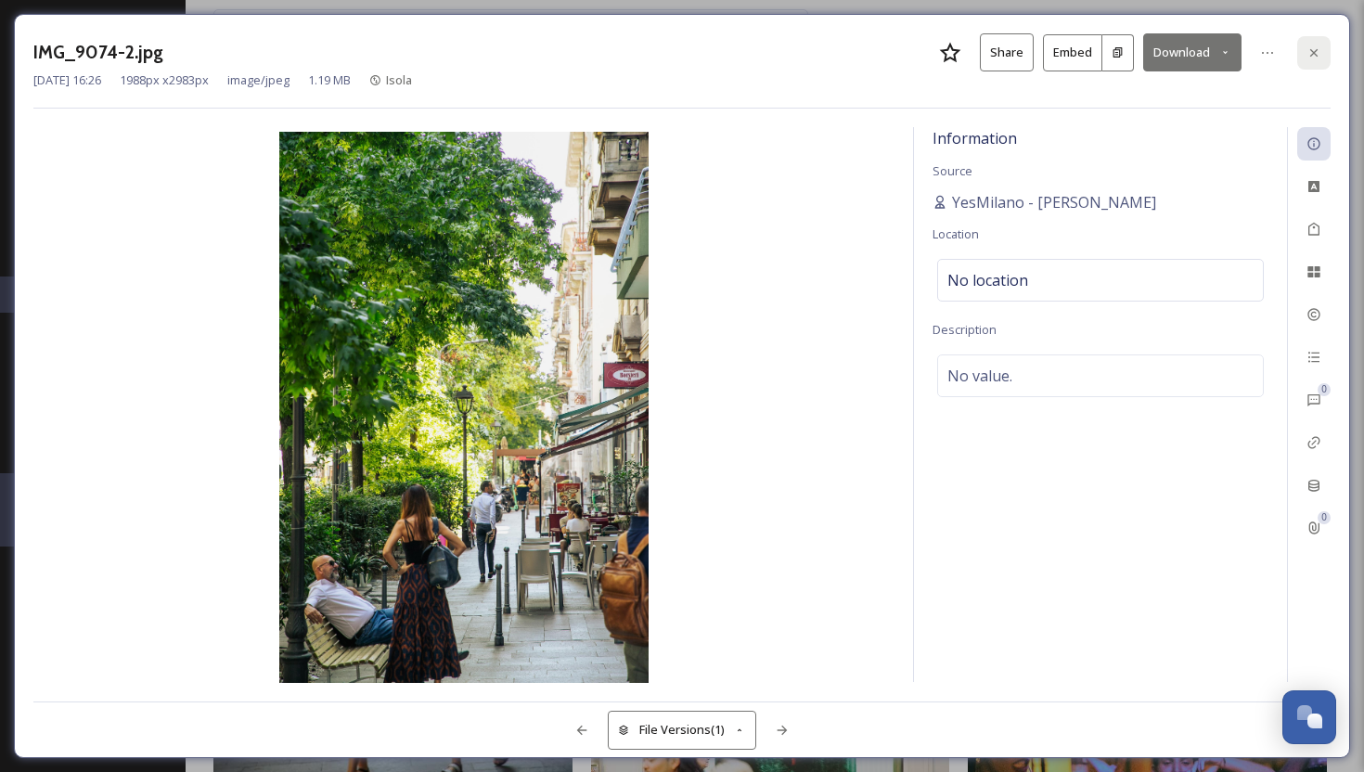
click at [1307, 57] on icon at bounding box center [1314, 52] width 15 height 15
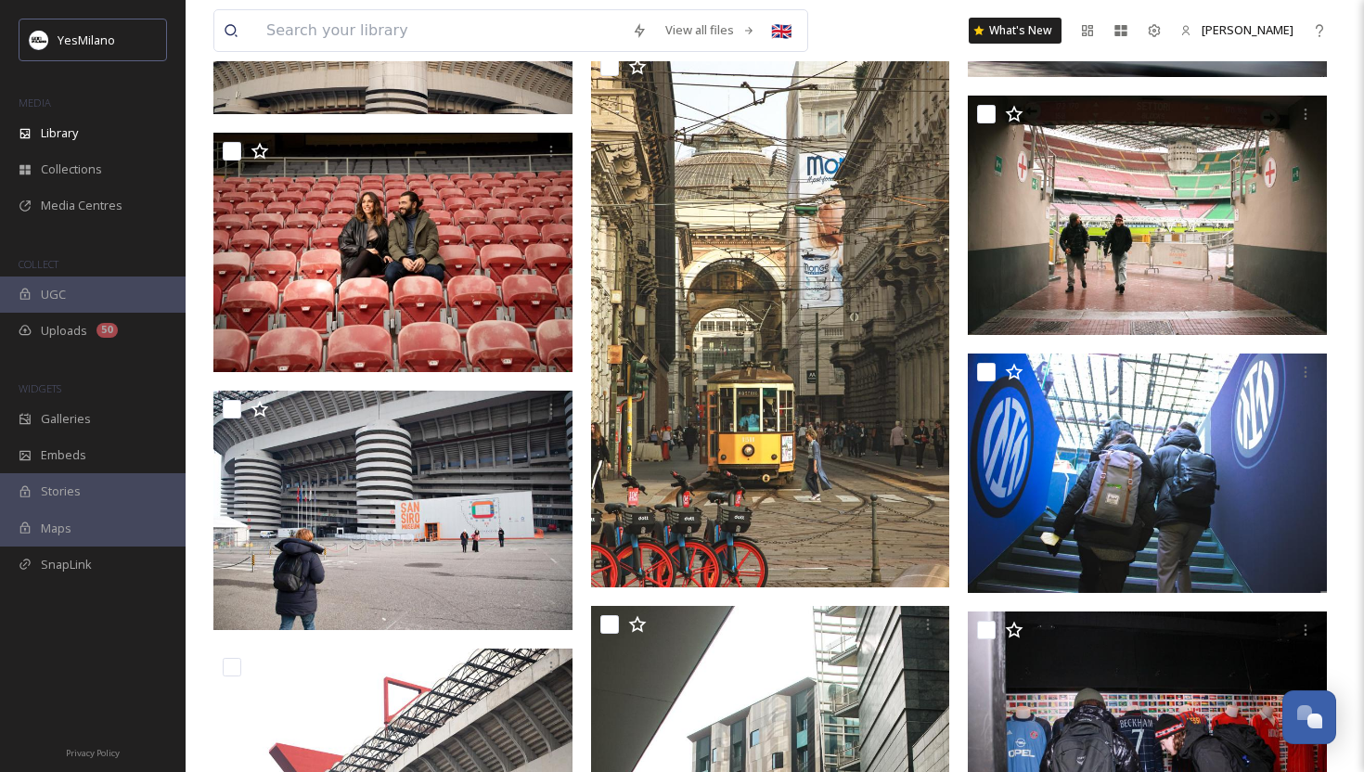
scroll to position [70873, 0]
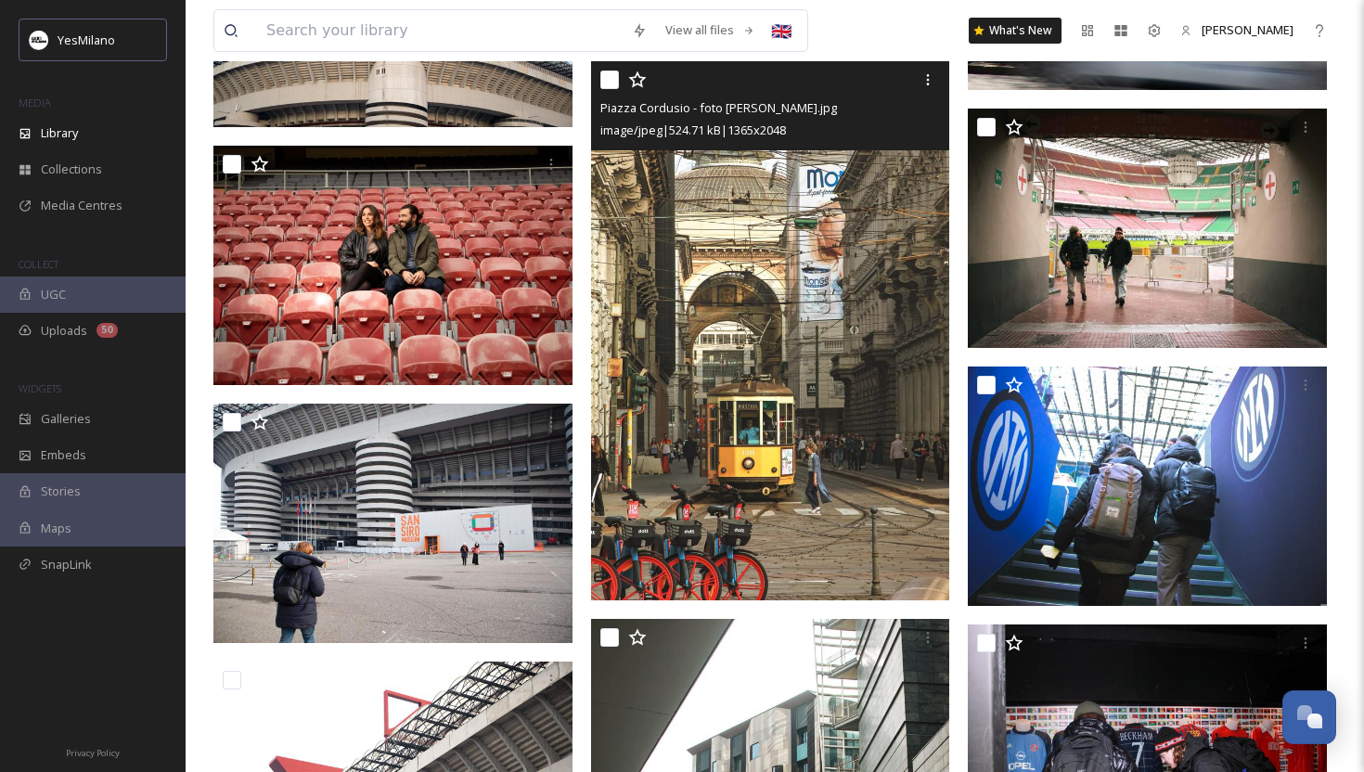
click at [869, 416] on img at bounding box center [770, 330] width 359 height 539
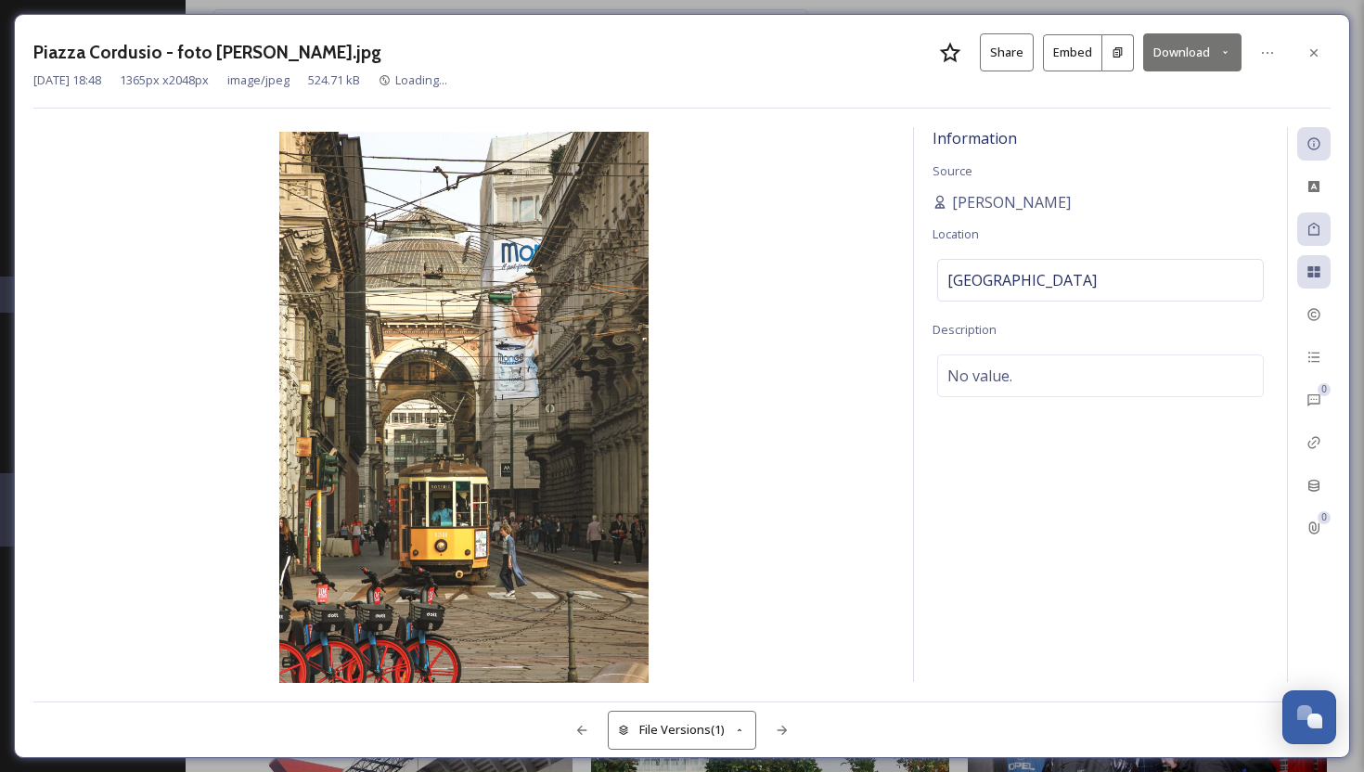
click at [1196, 55] on button "Download" at bounding box center [1192, 52] width 98 height 38
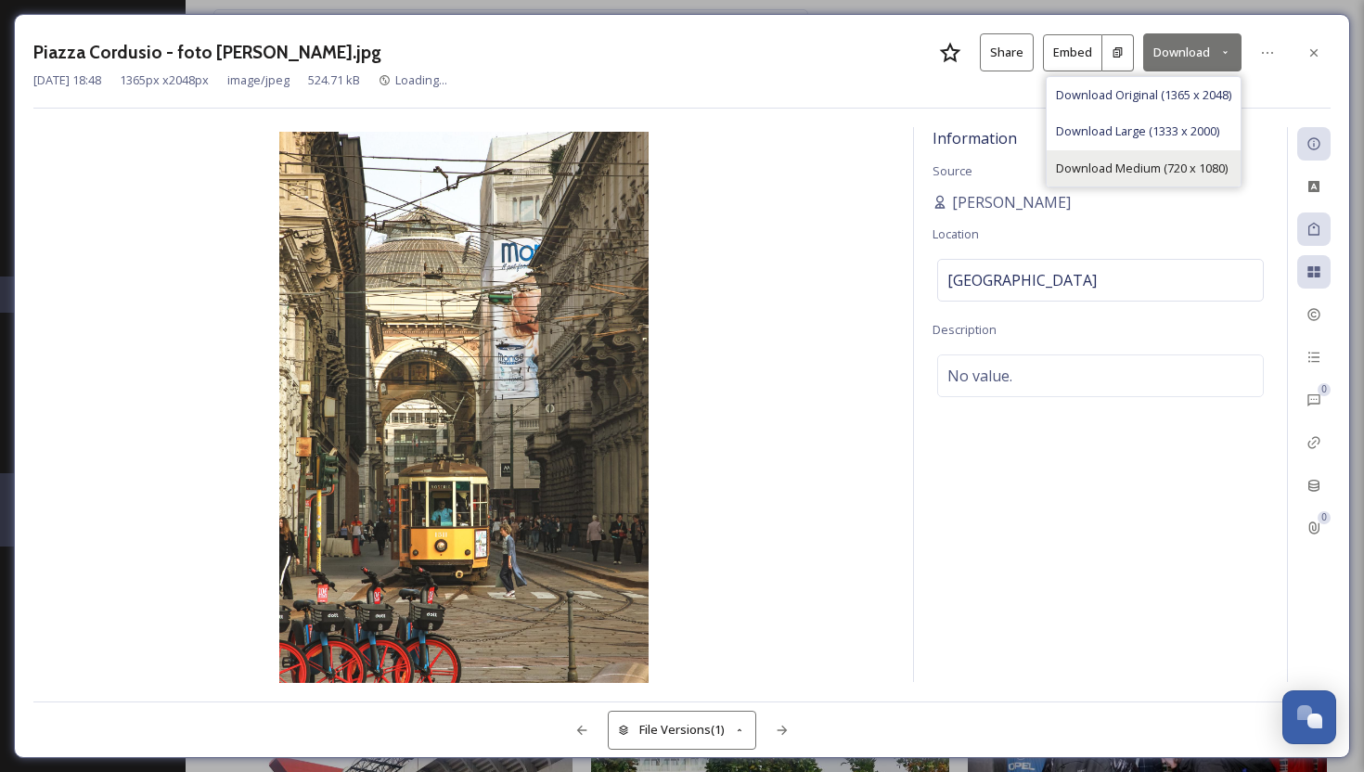
click at [1163, 163] on span "Download Medium (720 x 1080)" at bounding box center [1142, 169] width 172 height 18
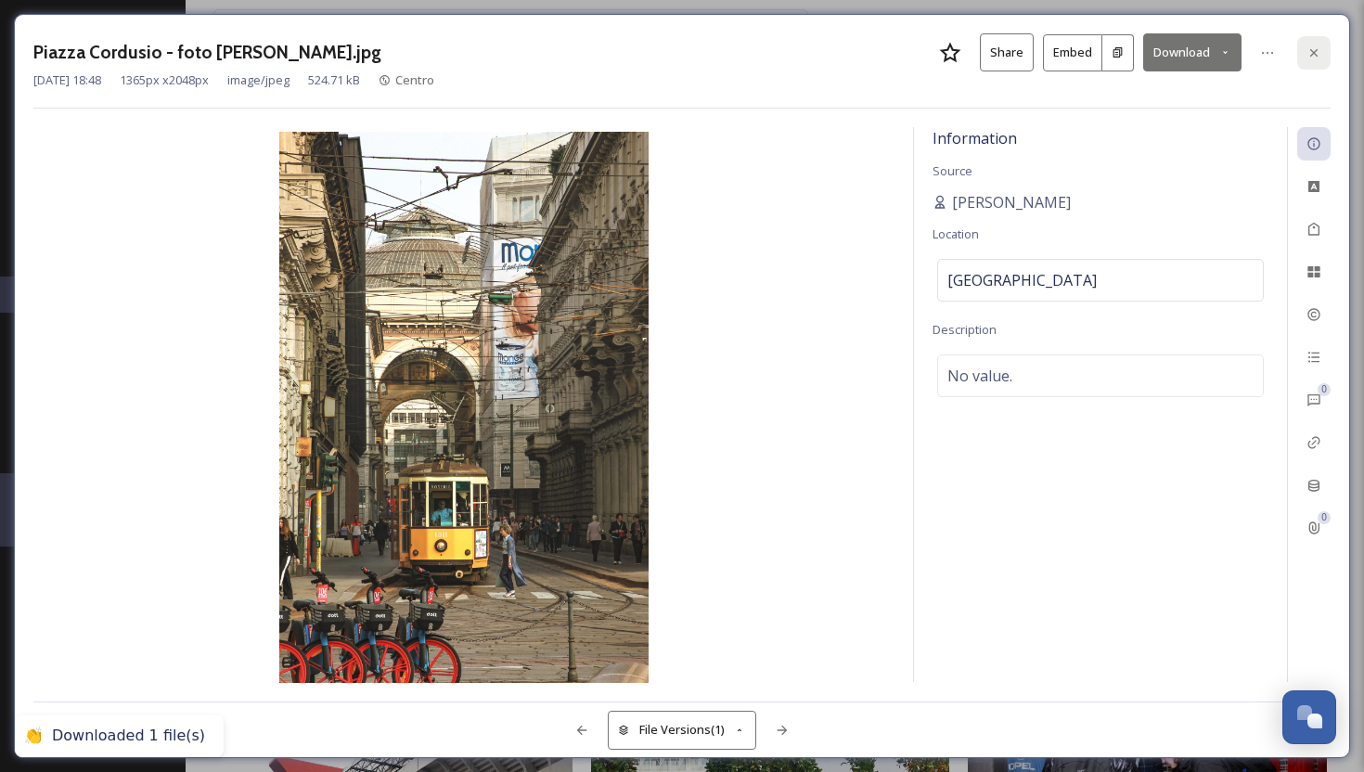
click at [1310, 50] on icon at bounding box center [1314, 52] width 15 height 15
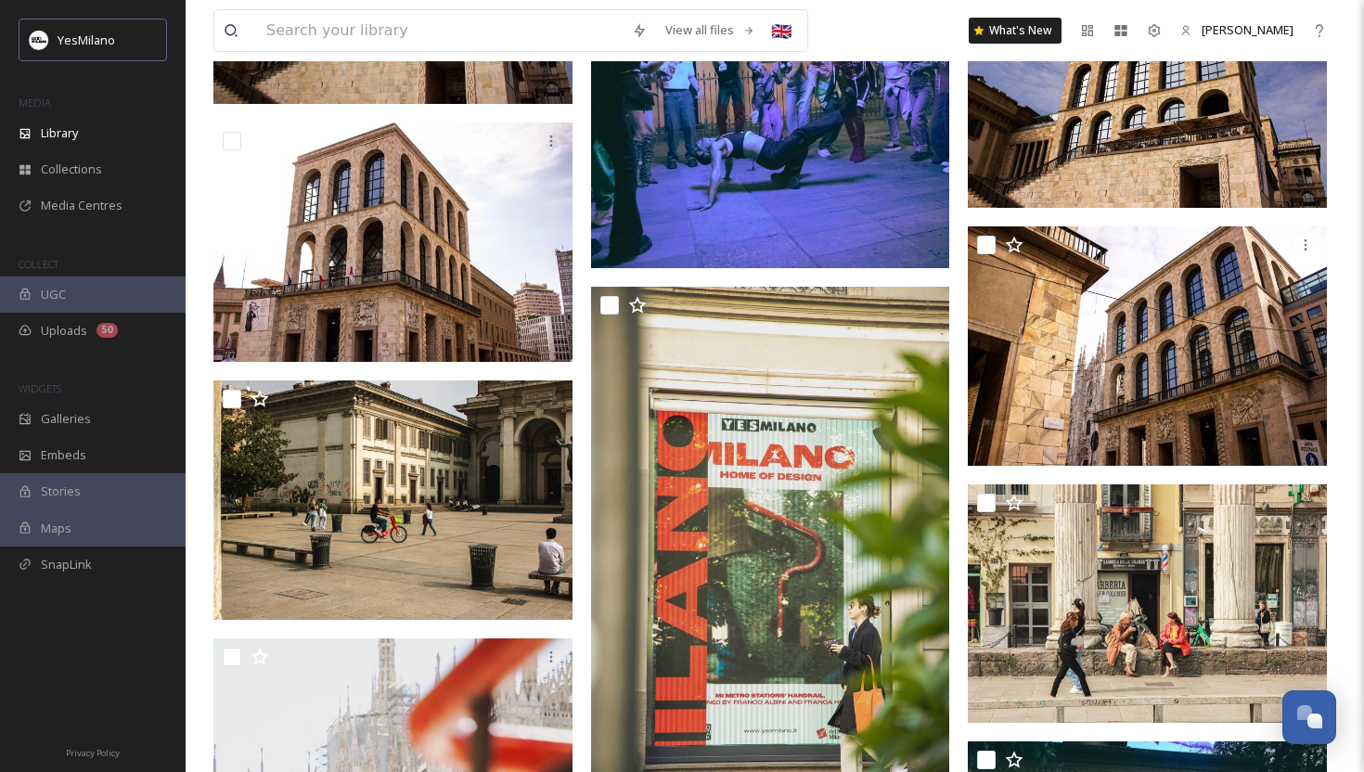
scroll to position [76546, 0]
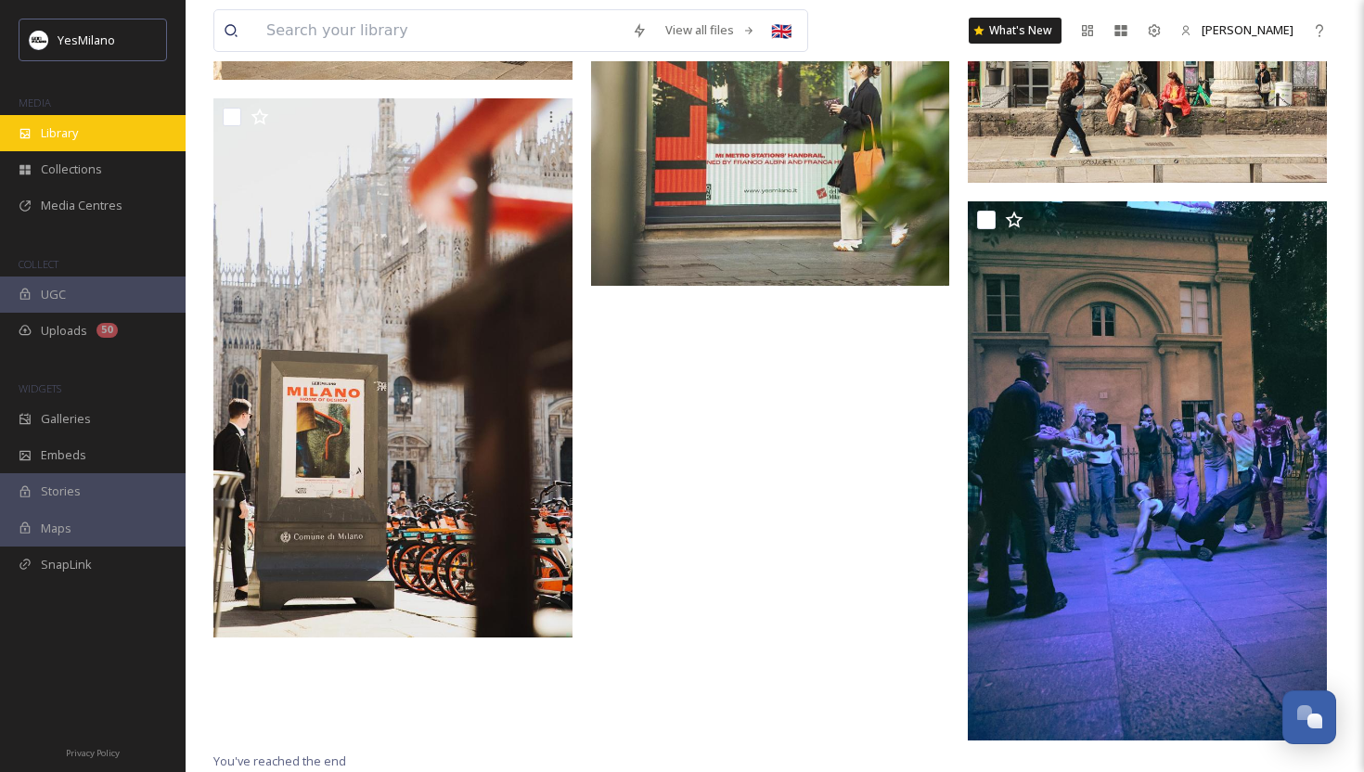
click at [96, 143] on div "Library" at bounding box center [93, 133] width 186 height 36
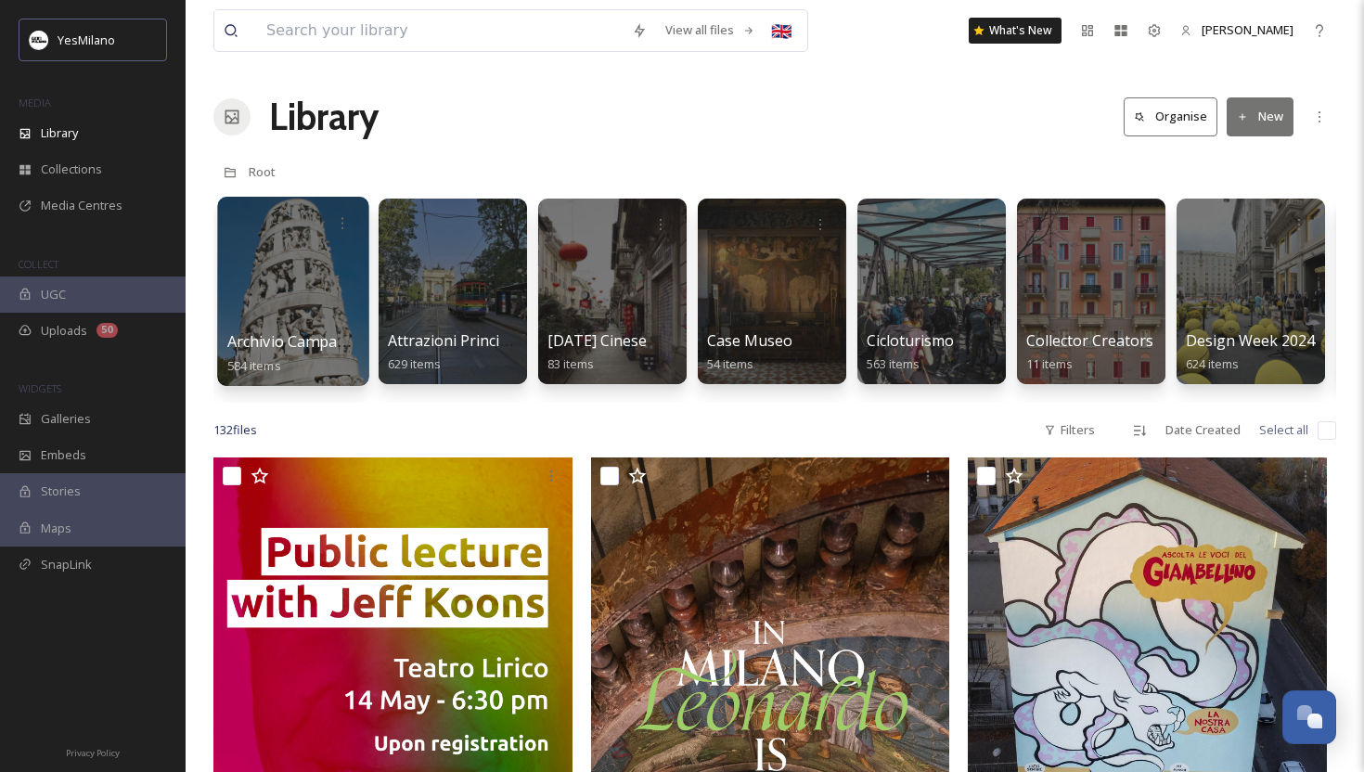
click at [289, 282] on div at bounding box center [292, 291] width 151 height 189
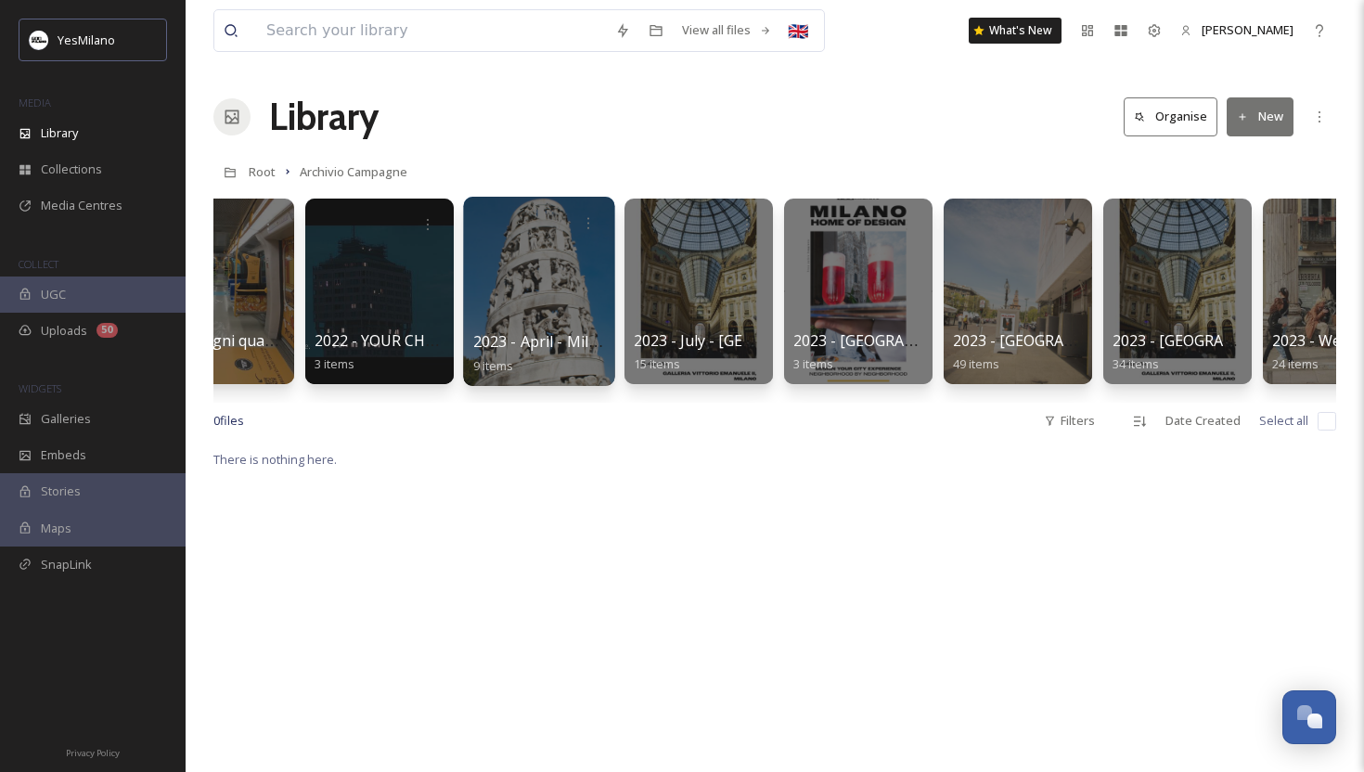
scroll to position [0, 1224]
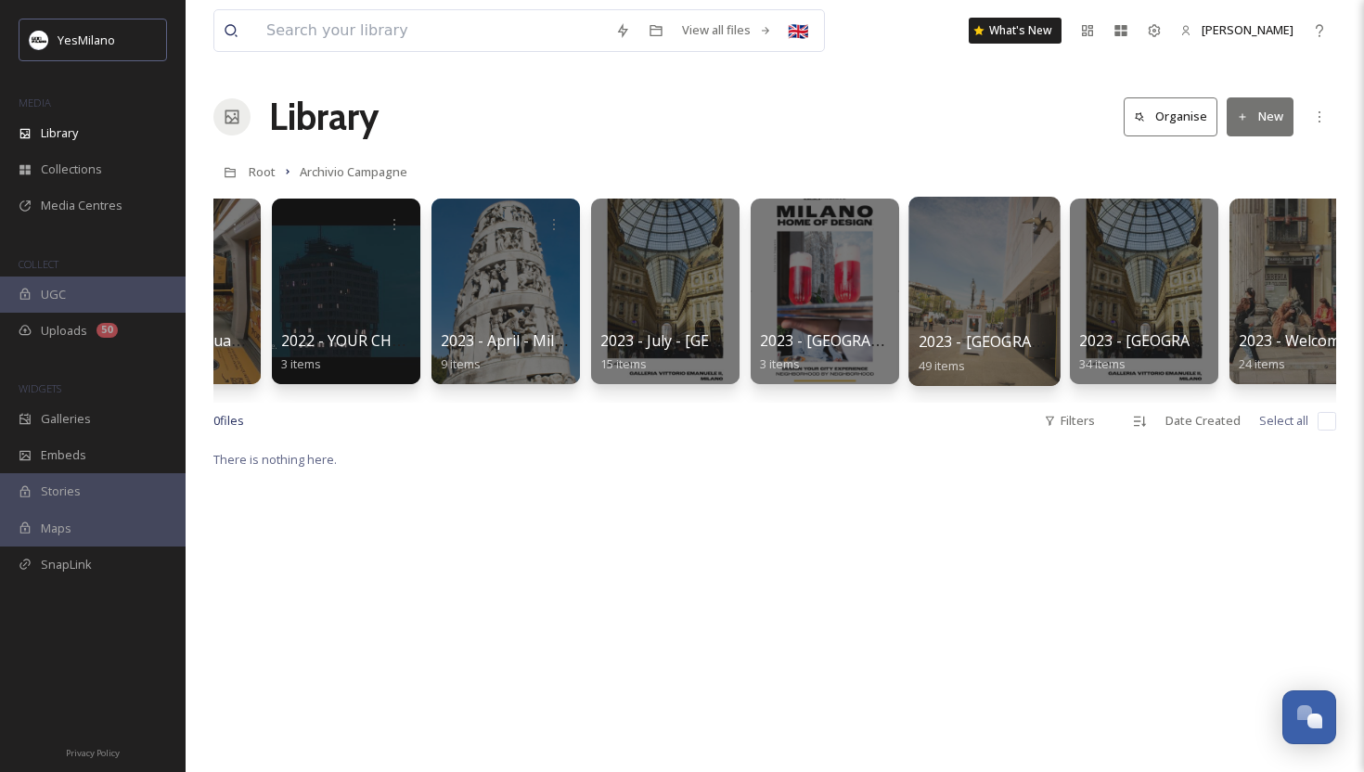
click at [983, 289] on div at bounding box center [983, 291] width 151 height 189
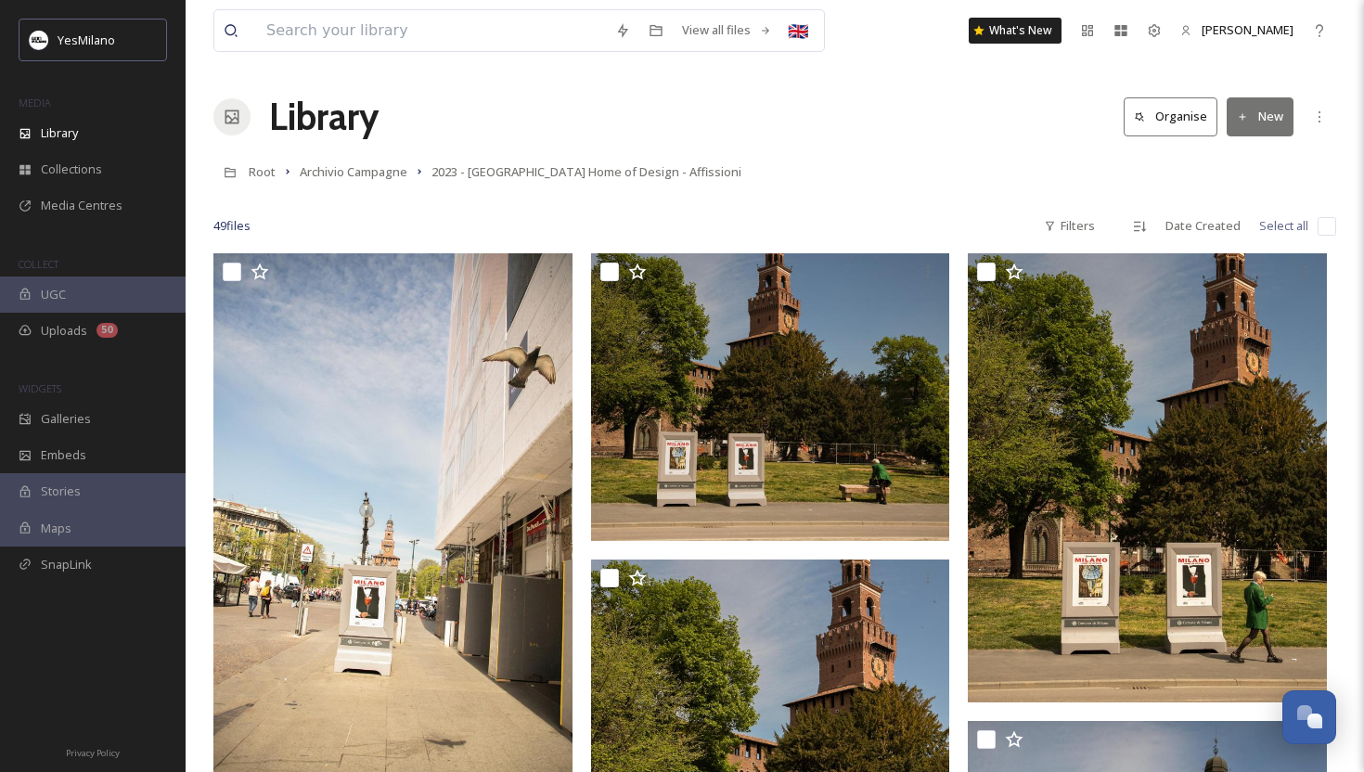
click at [822, 161] on div "Root Archivio Campagne 2023 - [GEOGRAPHIC_DATA] Home of Design - Affissioni" at bounding box center [774, 171] width 1123 height 35
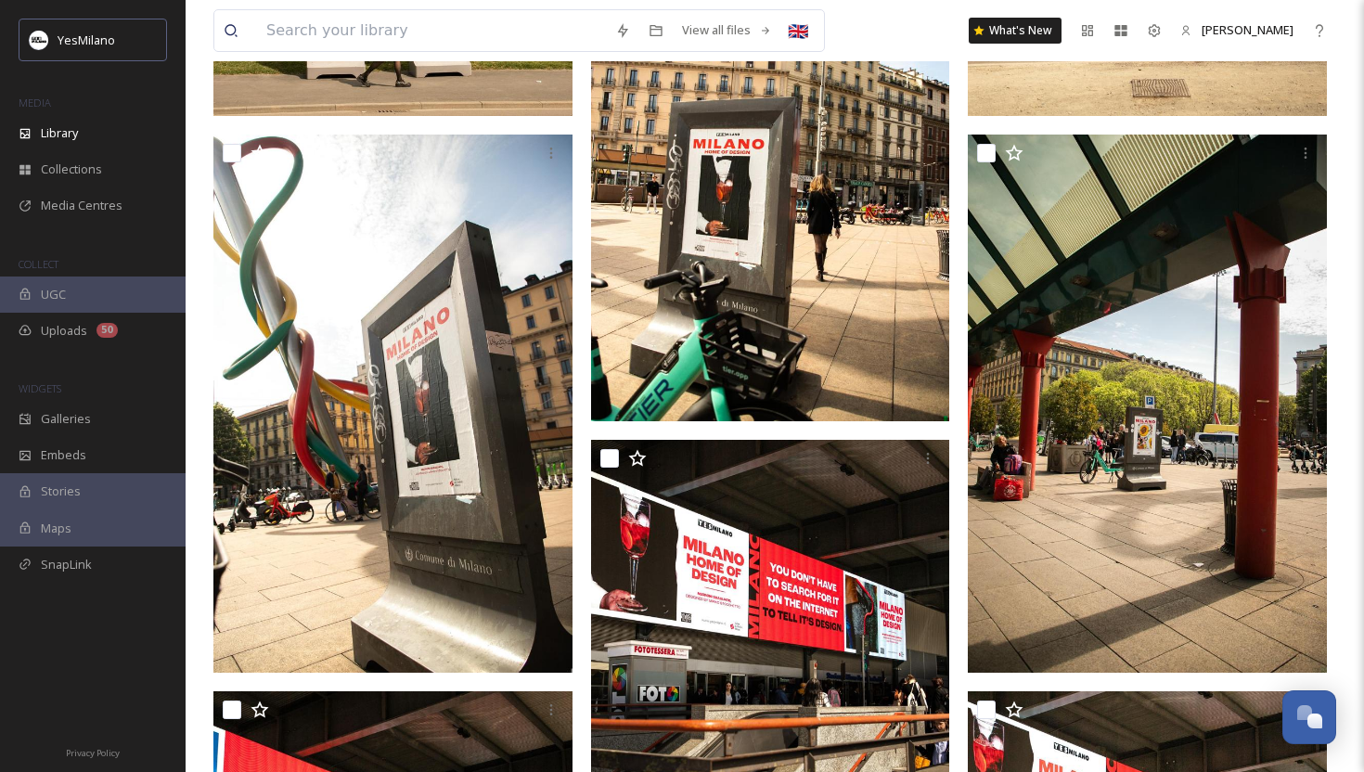
scroll to position [1203, 0]
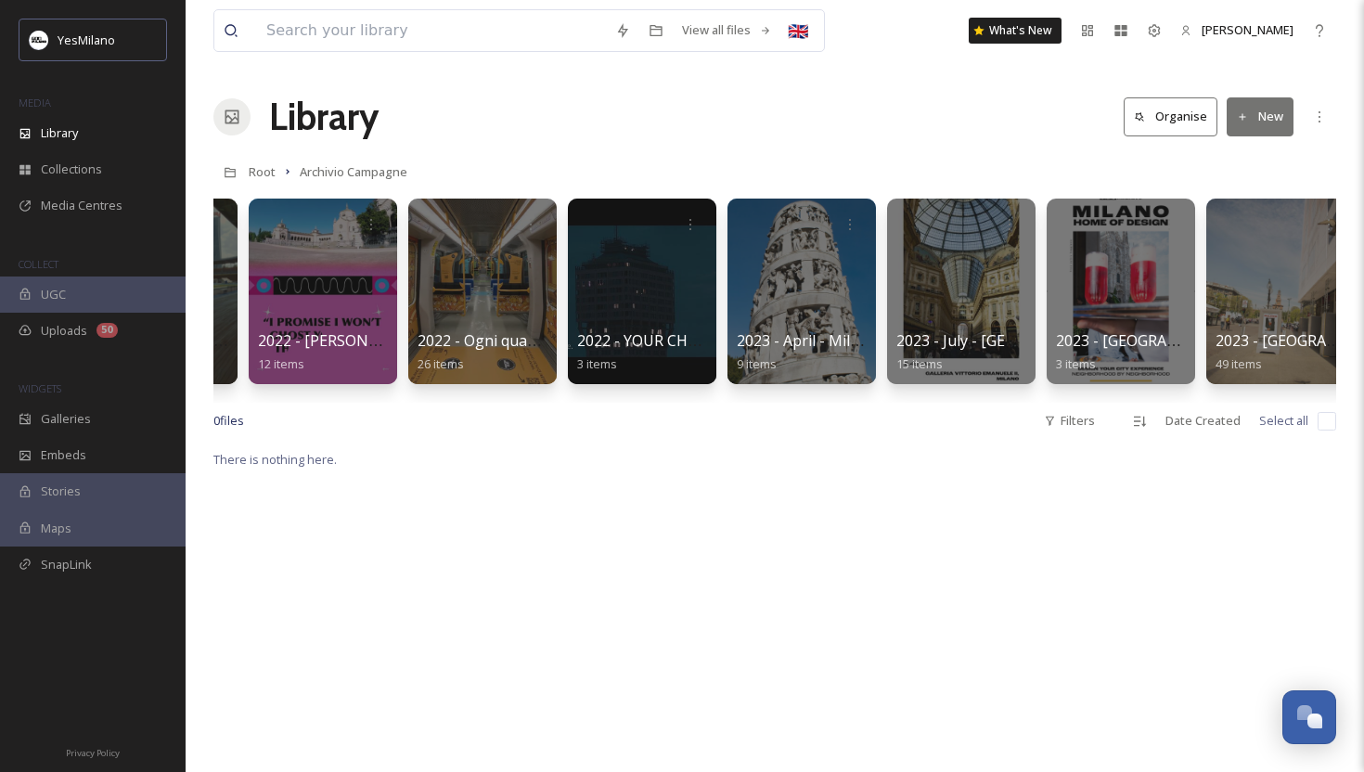
scroll to position [0, 1043]
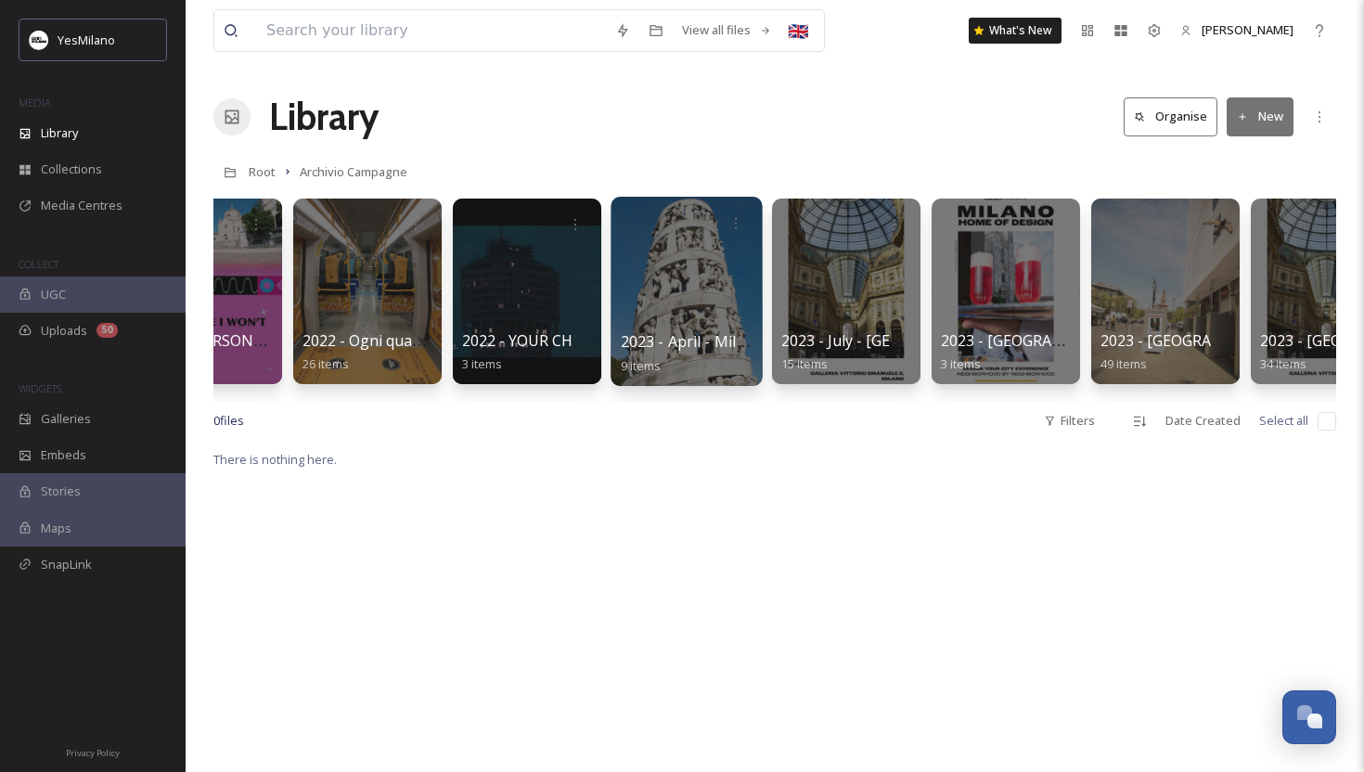
click at [717, 303] on div at bounding box center [686, 291] width 151 height 189
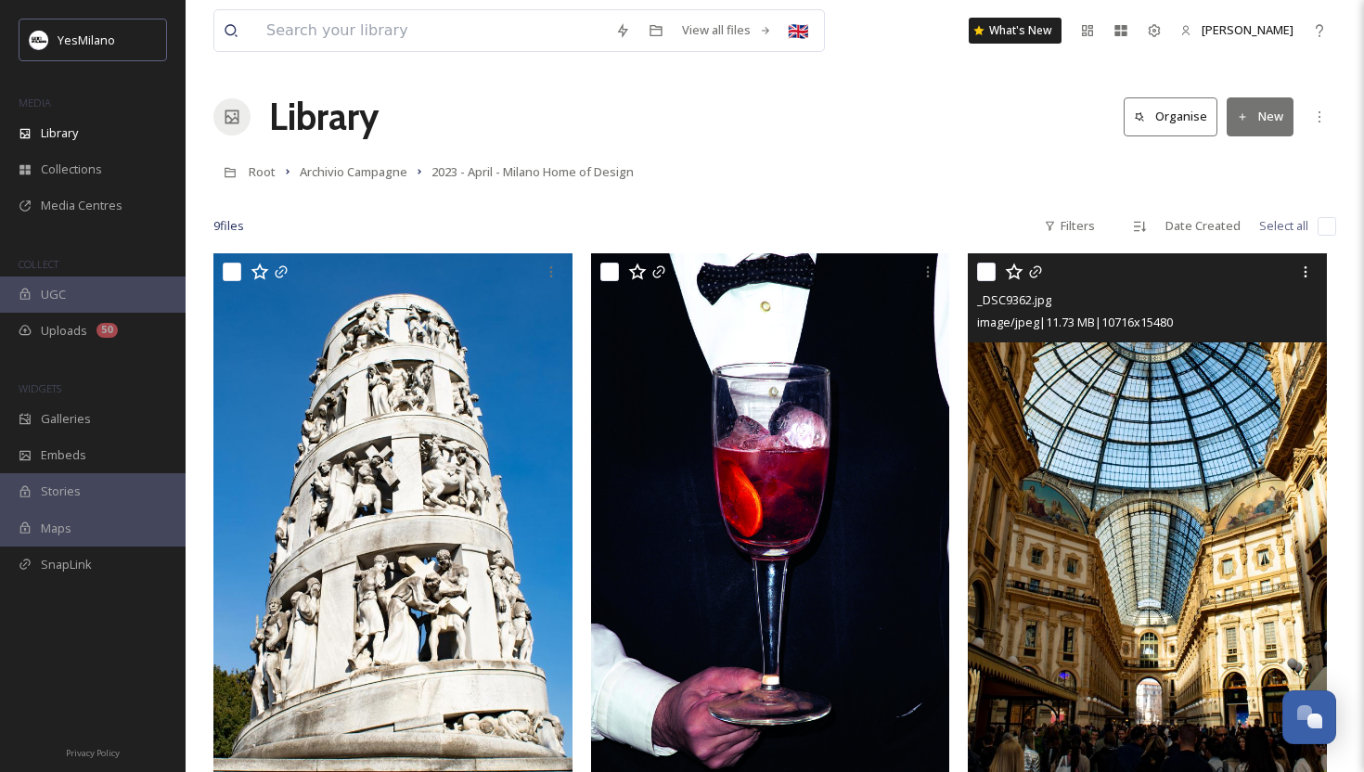
click at [1061, 510] on img at bounding box center [1147, 512] width 359 height 519
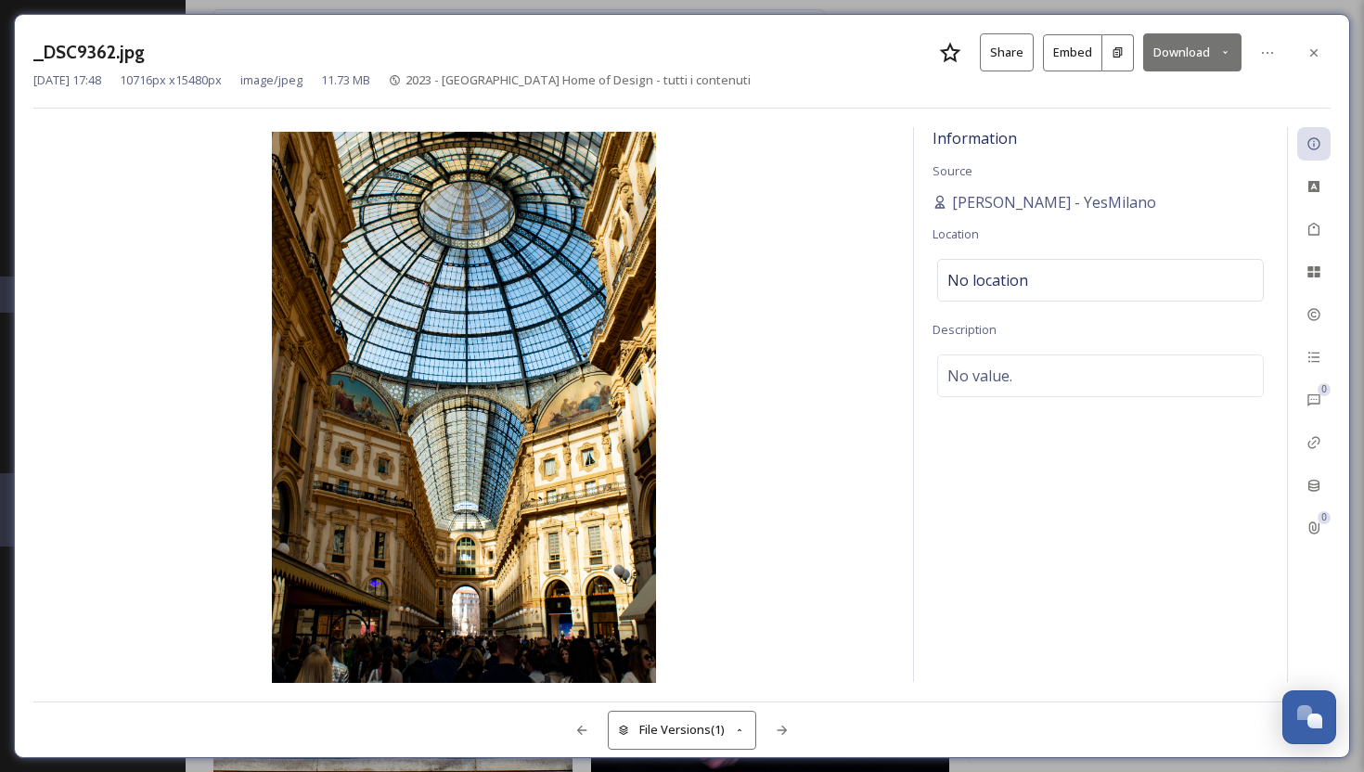
click at [1160, 56] on button "Download" at bounding box center [1192, 52] width 98 height 38
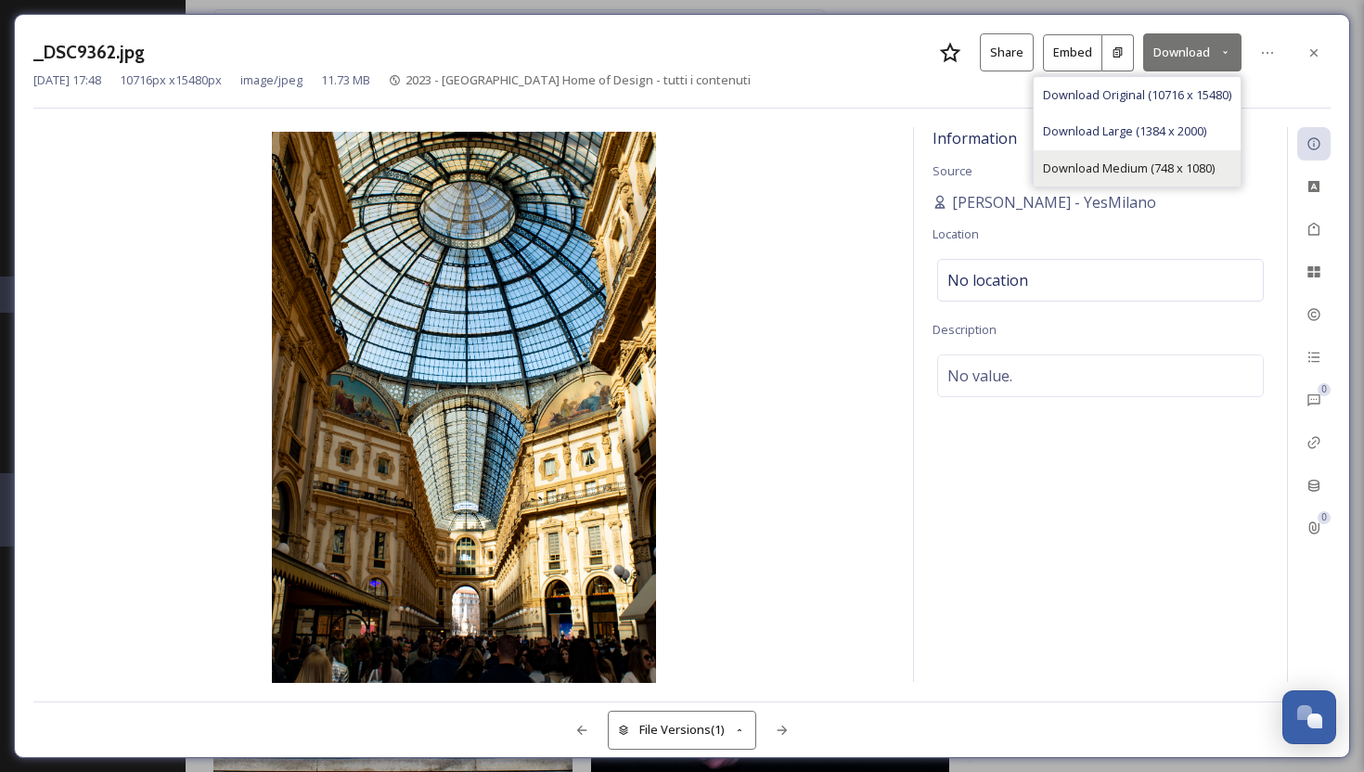
click at [1073, 163] on span "Download Medium (748 x 1080)" at bounding box center [1129, 169] width 172 height 18
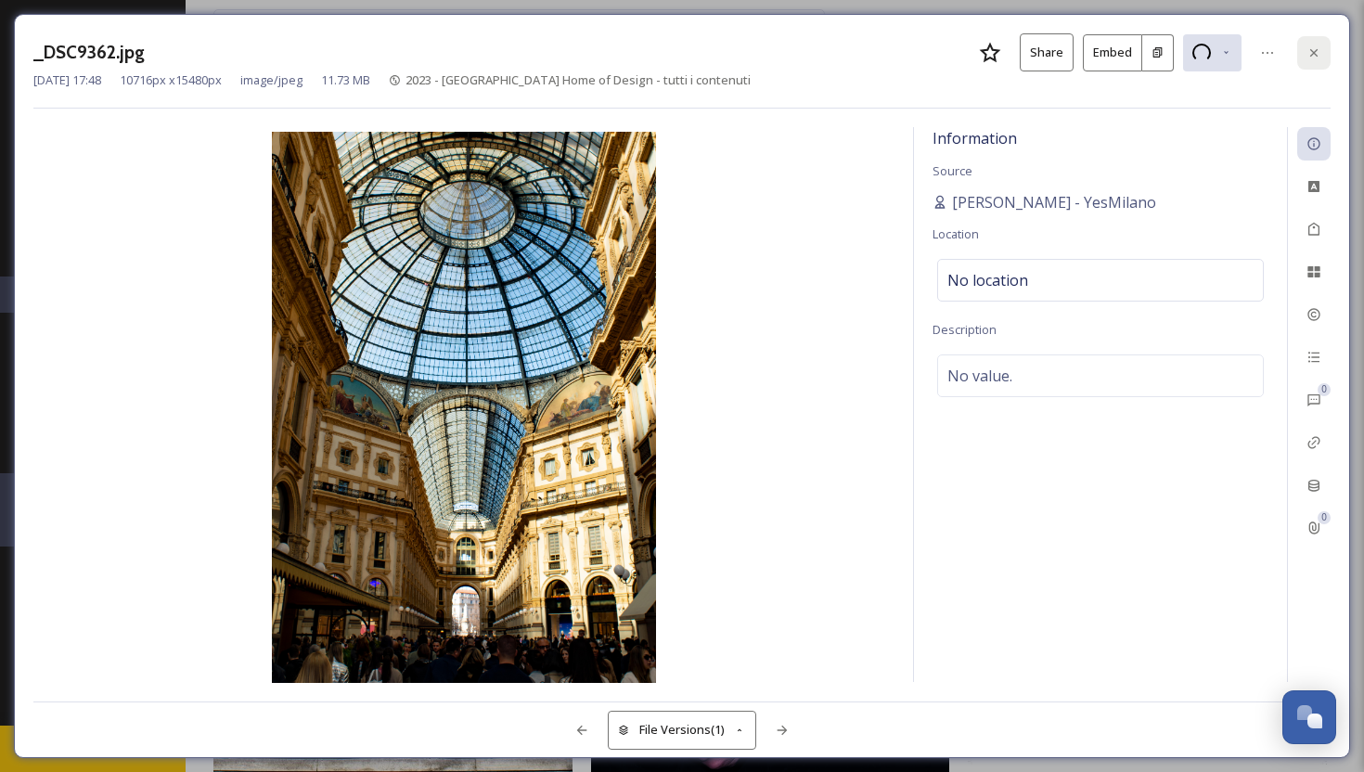
click at [1308, 58] on icon at bounding box center [1314, 52] width 15 height 15
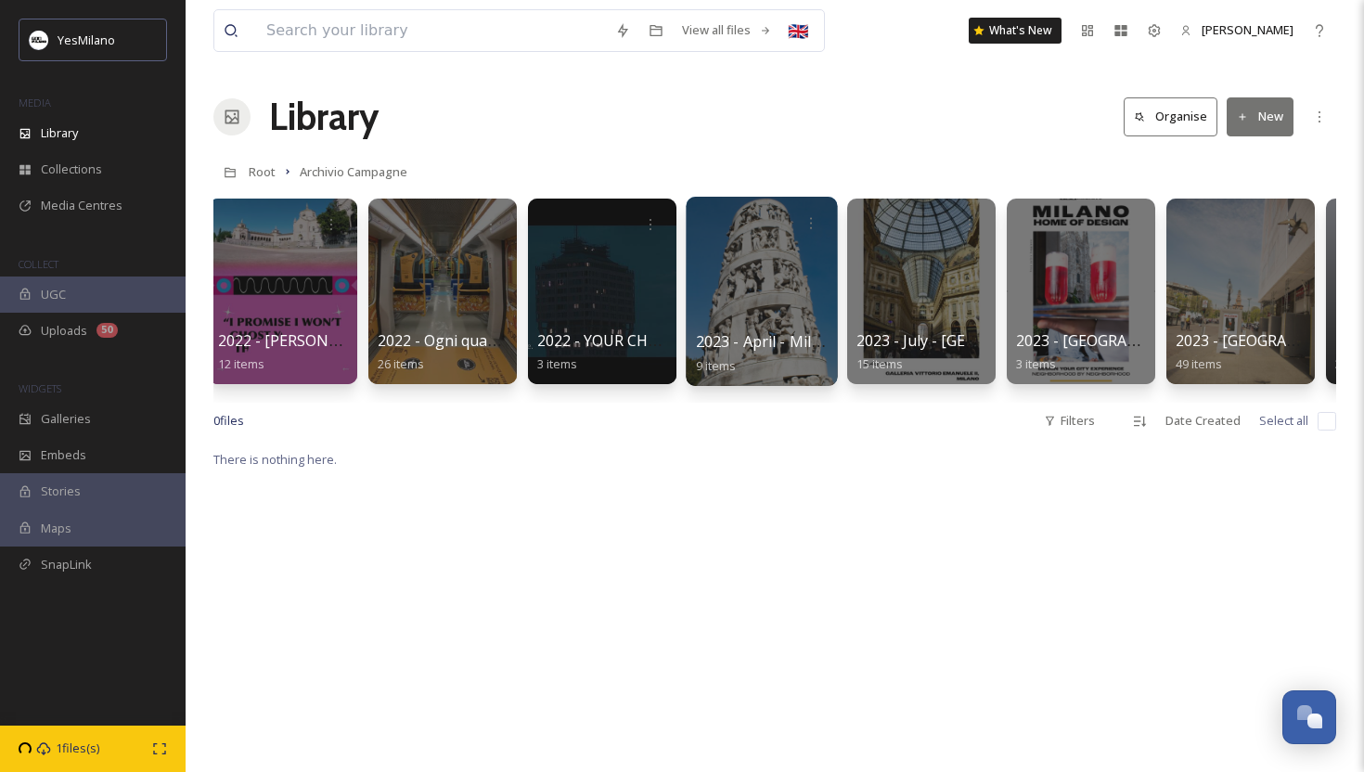
scroll to position [0, 1043]
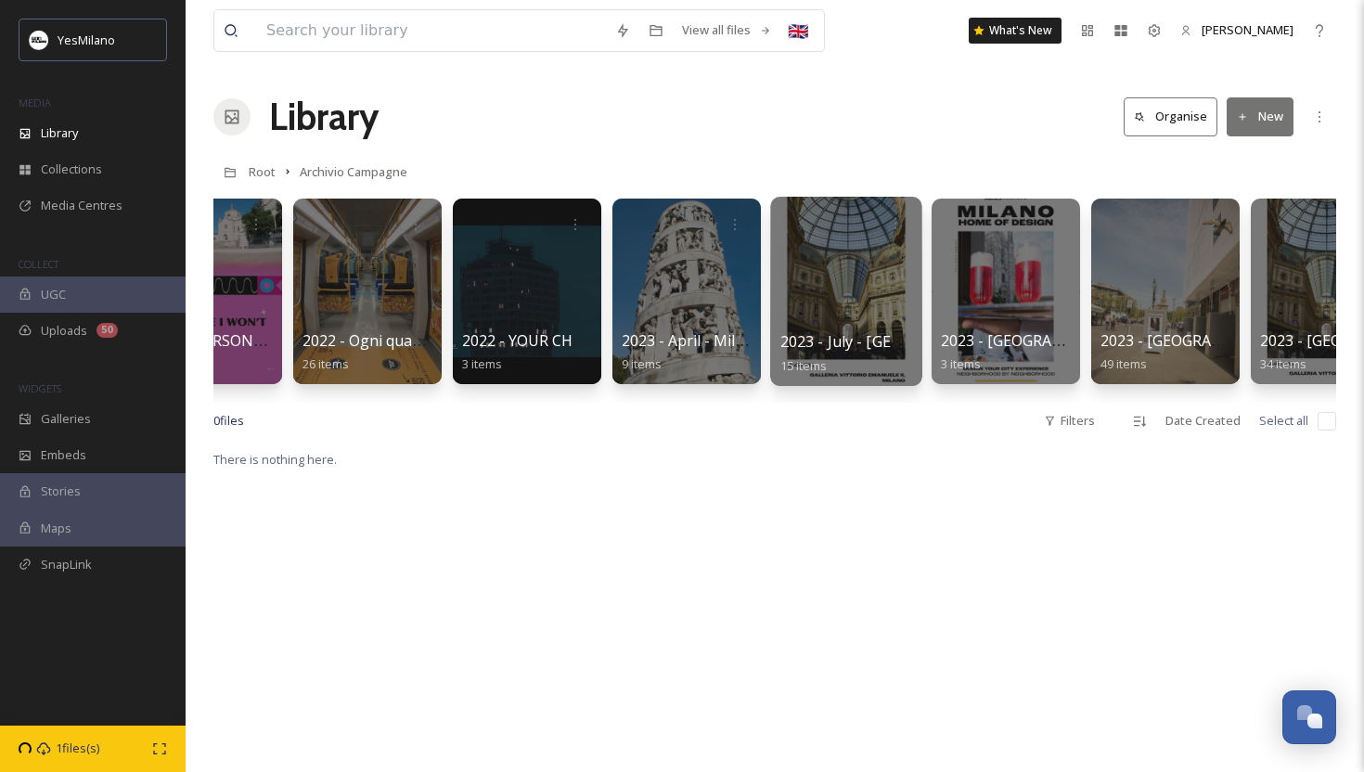
click at [878, 265] on div at bounding box center [845, 291] width 151 height 189
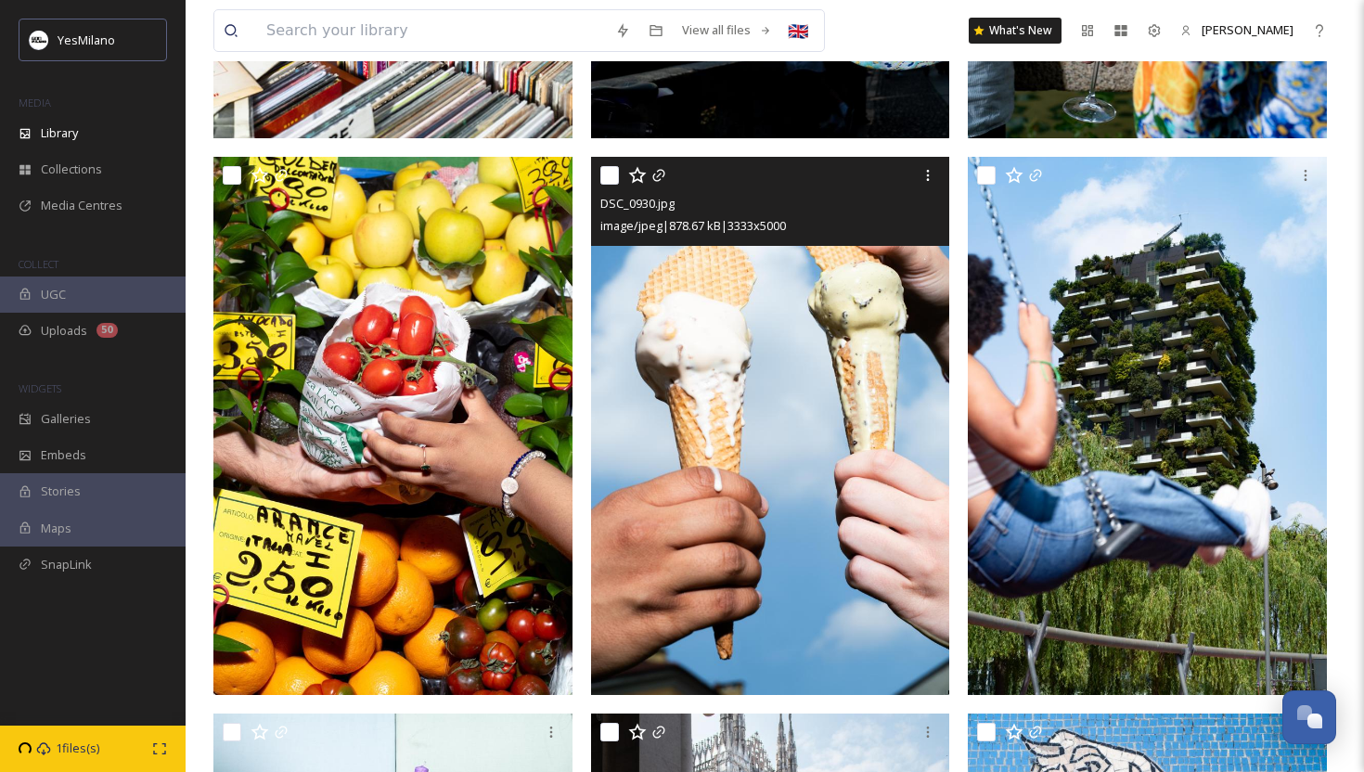
scroll to position [1412, 0]
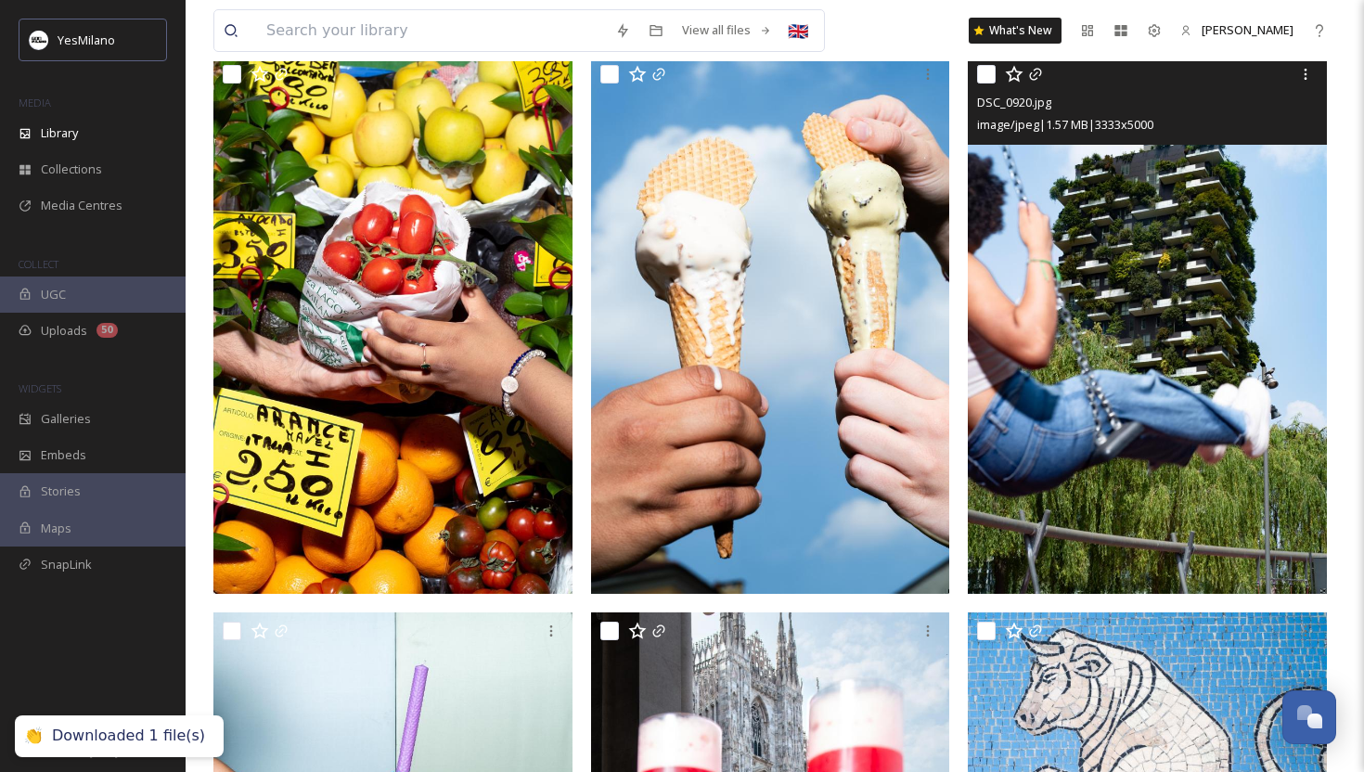
click at [1017, 382] on img at bounding box center [1147, 325] width 359 height 539
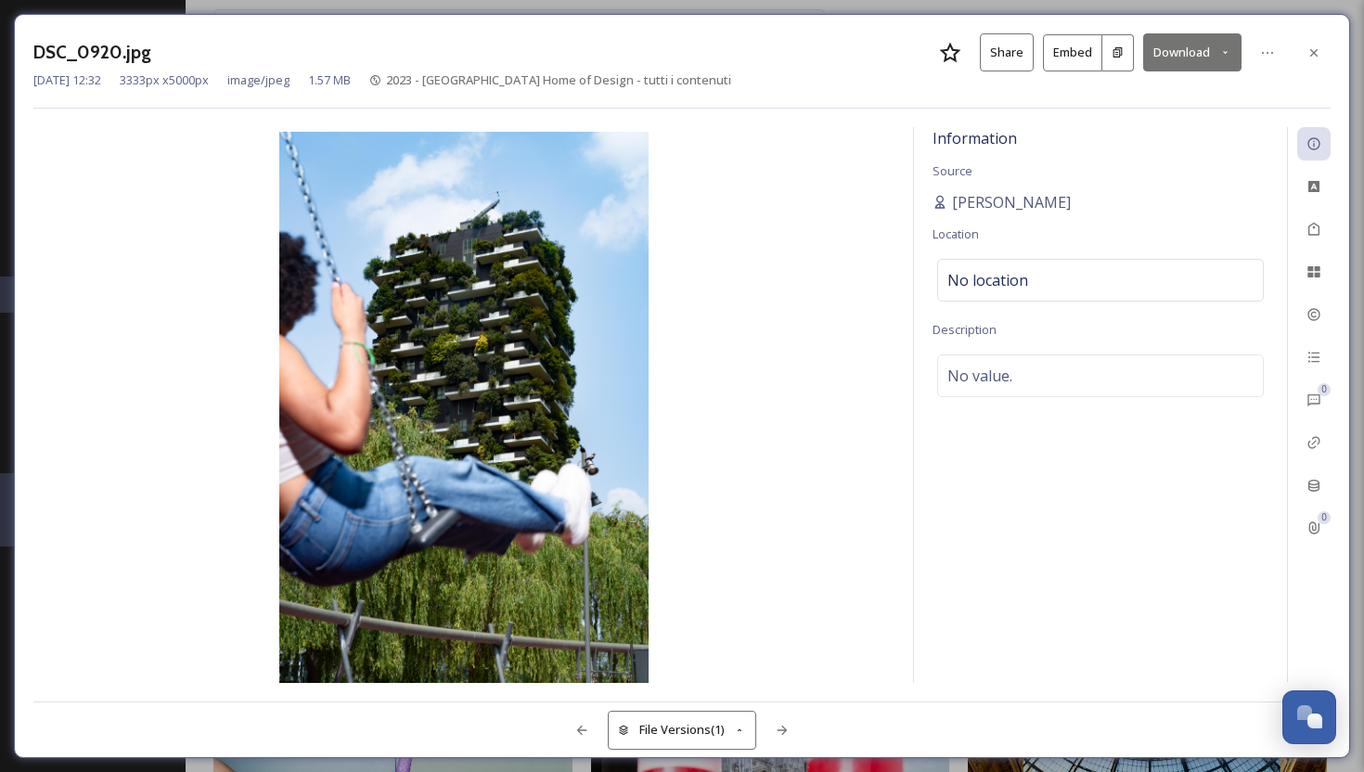
click at [1196, 52] on button "Download" at bounding box center [1192, 52] width 98 height 38
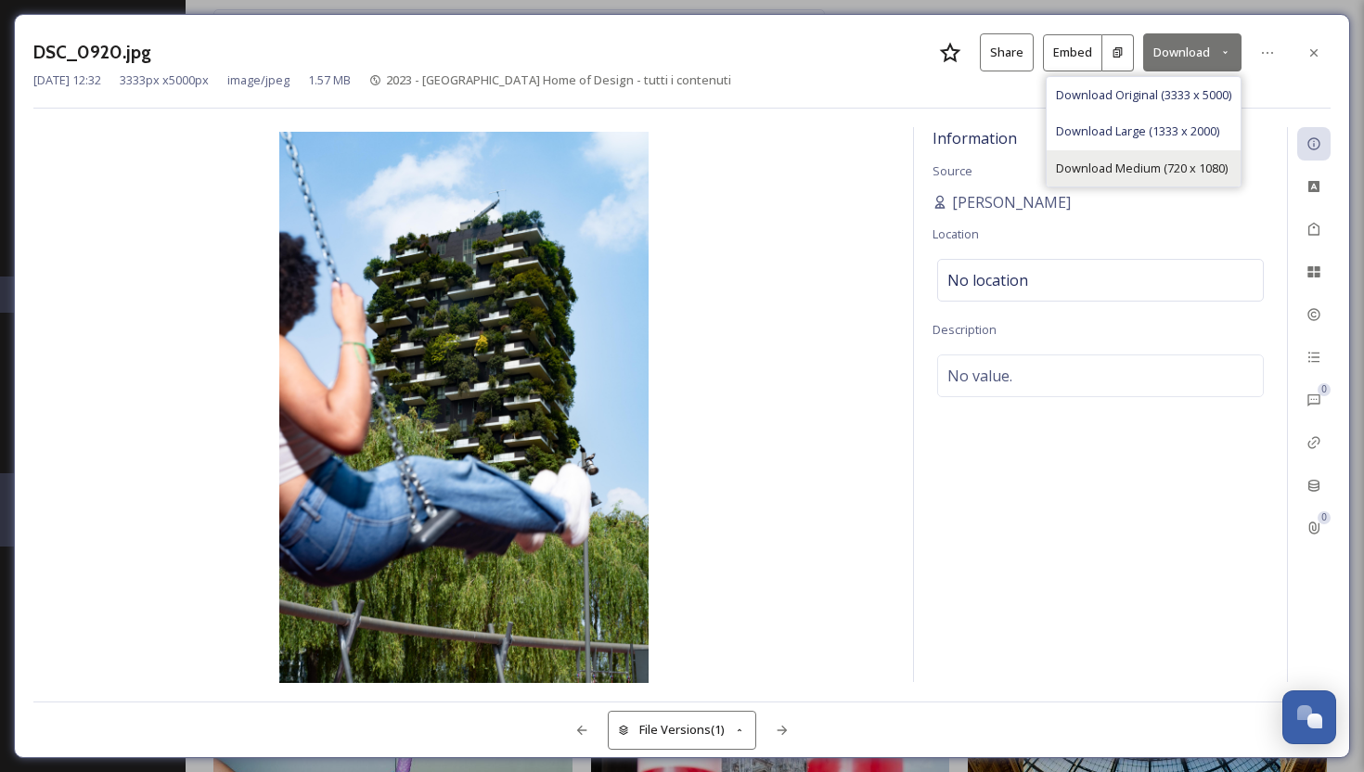
click at [1121, 169] on span "Download Medium (720 x 1080)" at bounding box center [1142, 169] width 172 height 18
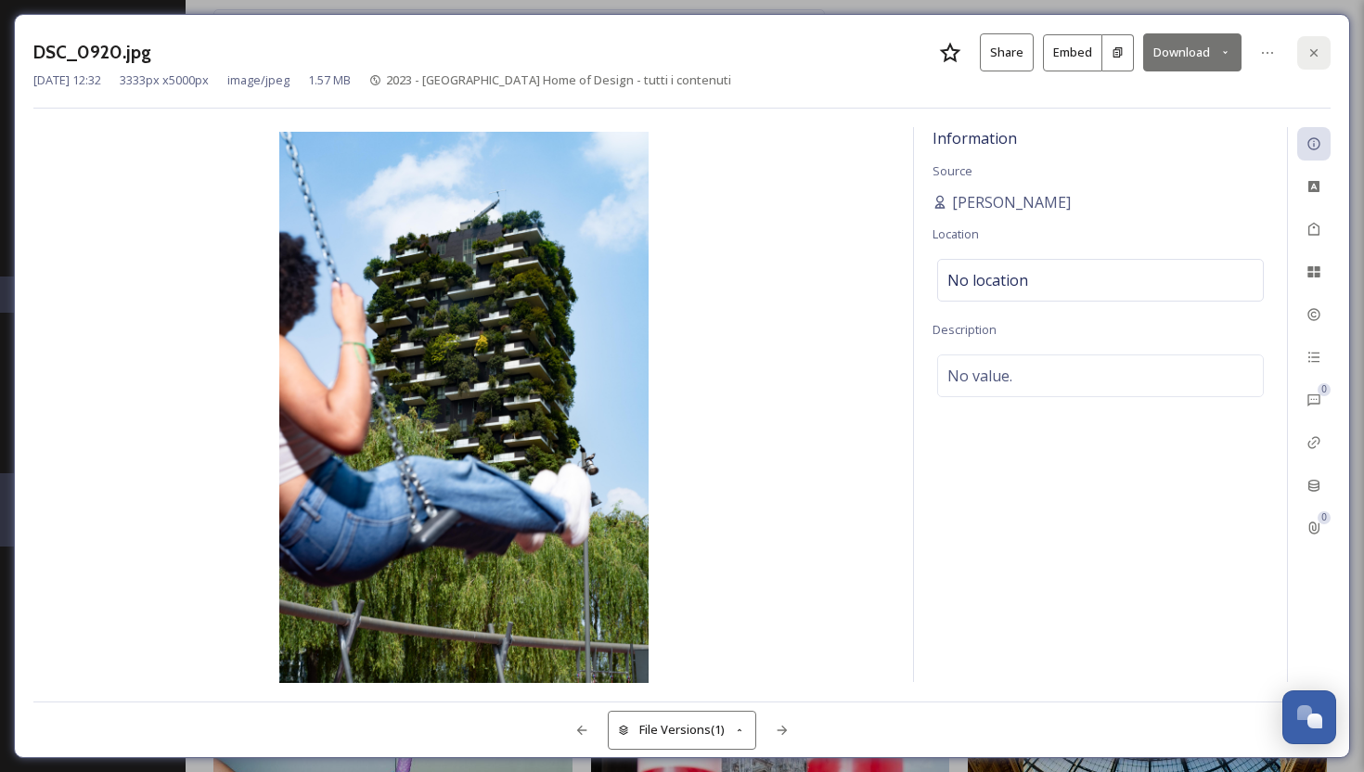
click at [1312, 55] on icon at bounding box center [1314, 52] width 15 height 15
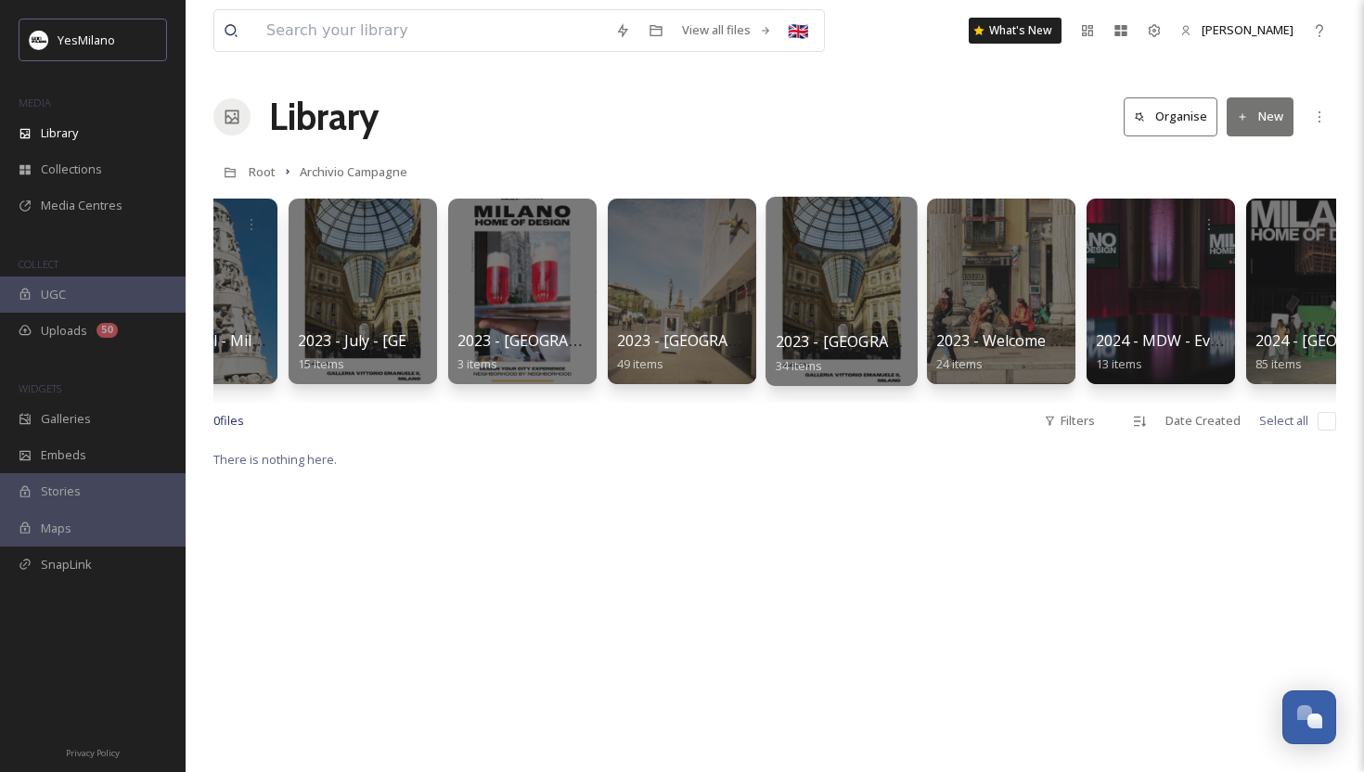
scroll to position [0, 1536]
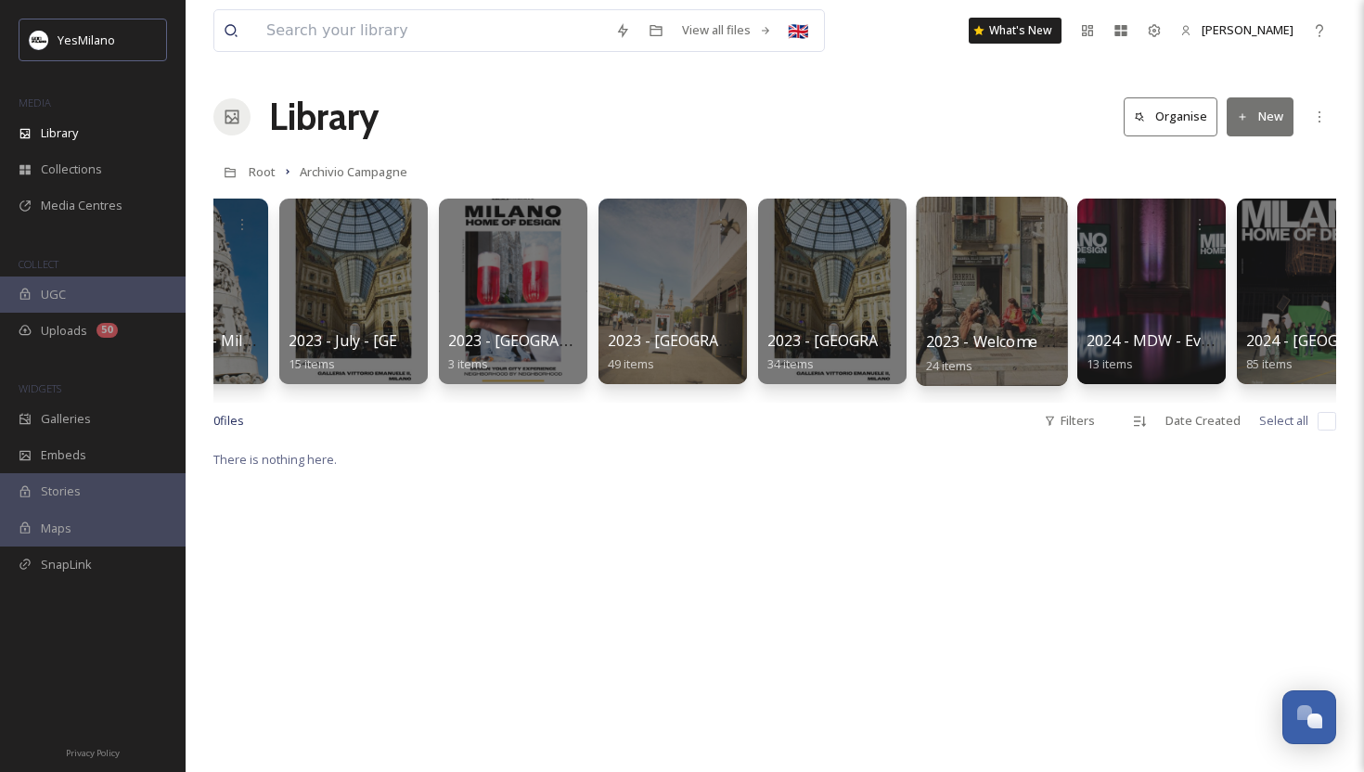
click at [962, 328] on div at bounding box center [991, 291] width 151 height 189
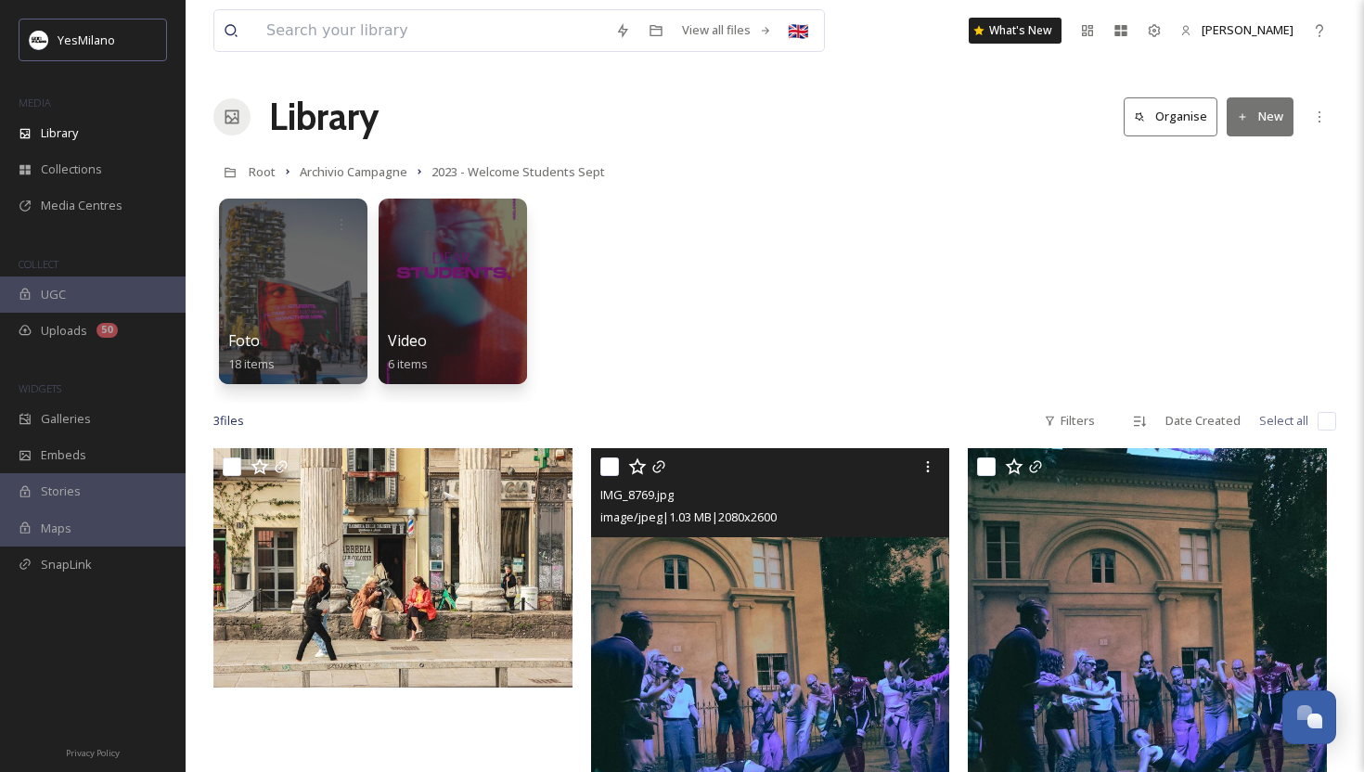
scroll to position [448, 0]
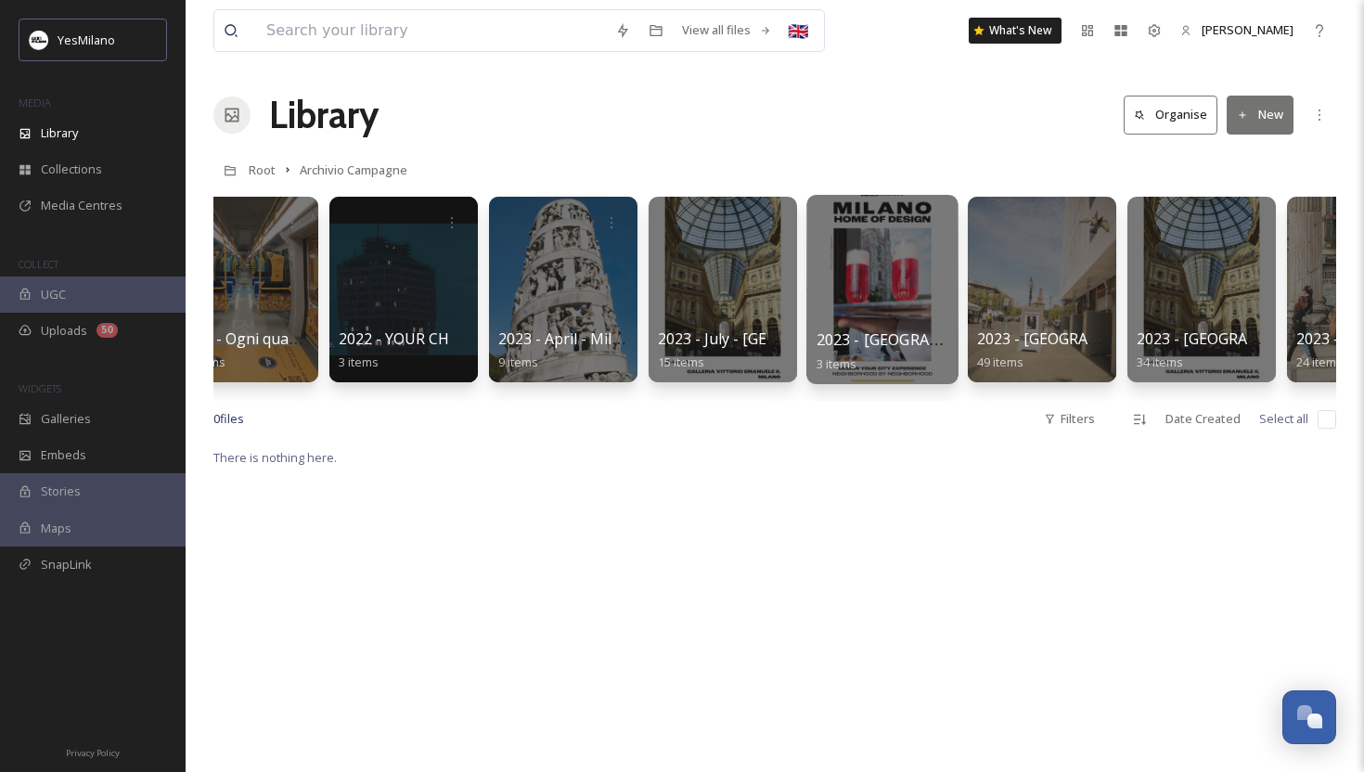
scroll to position [0, 1127]
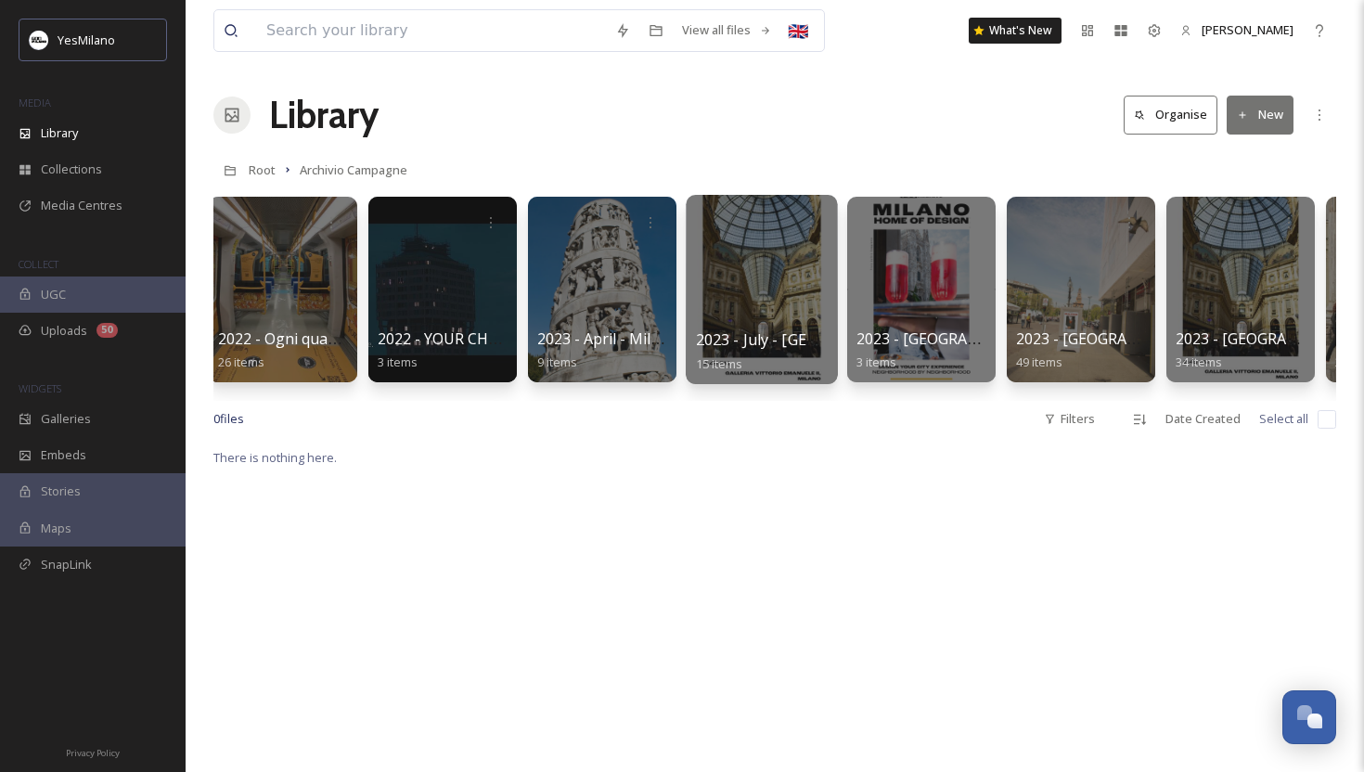
click at [757, 302] on div at bounding box center [761, 289] width 151 height 189
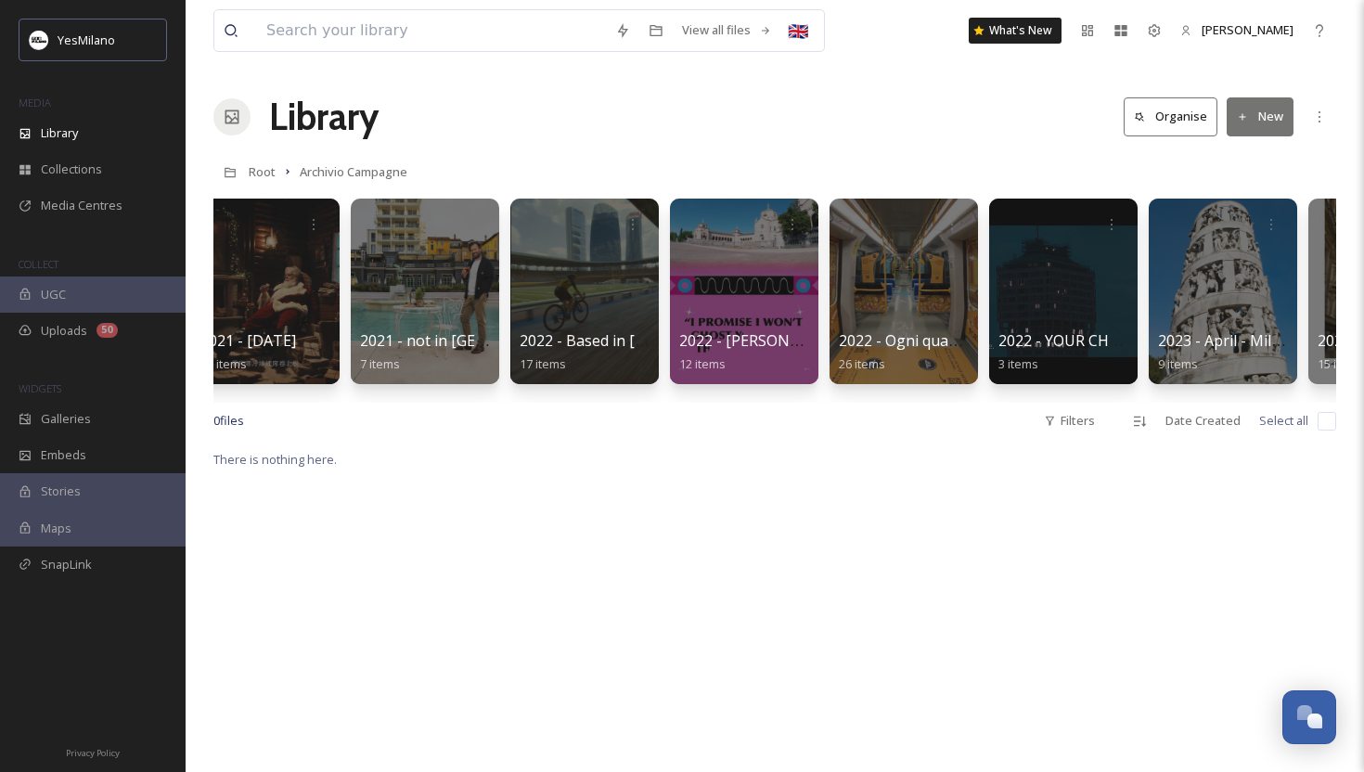
scroll to position [0, 618]
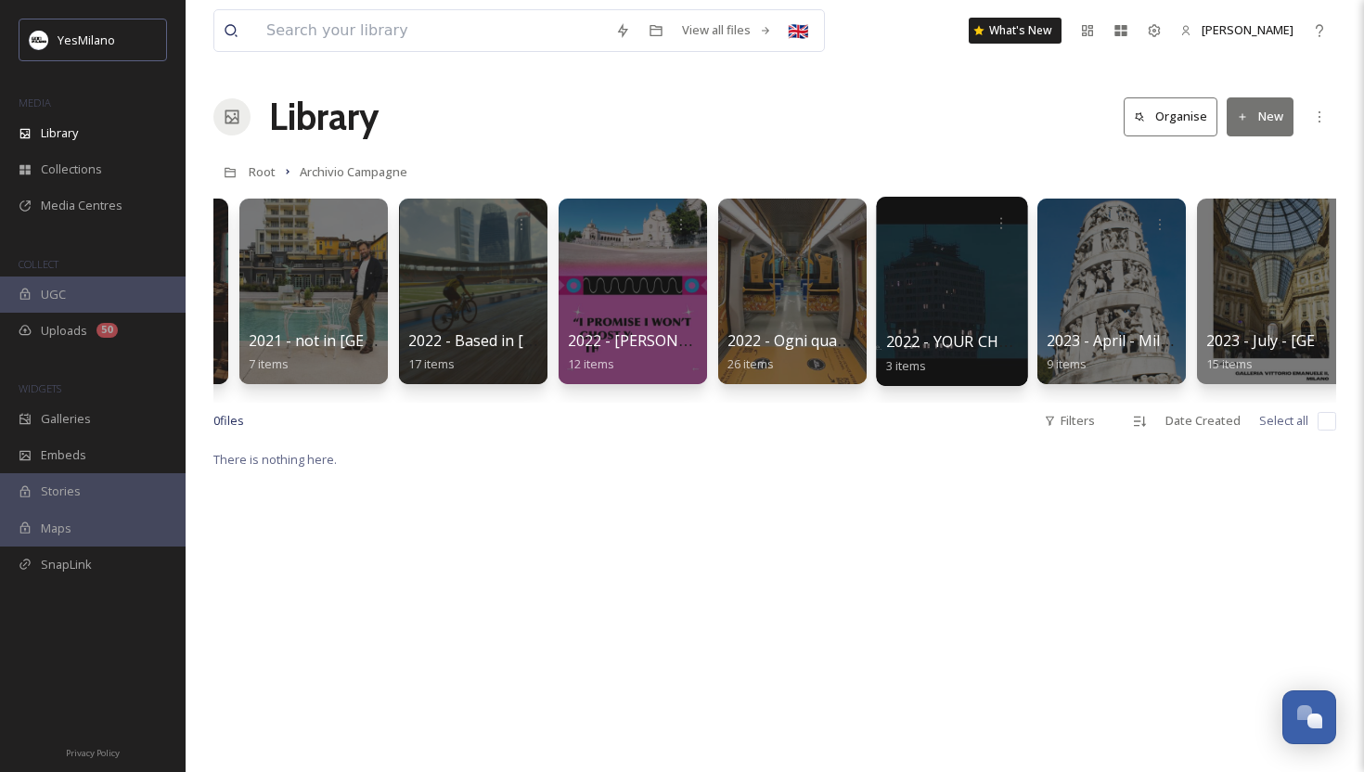
click at [908, 324] on div at bounding box center [951, 291] width 151 height 189
